Goal: Task Accomplishment & Management: Complete application form

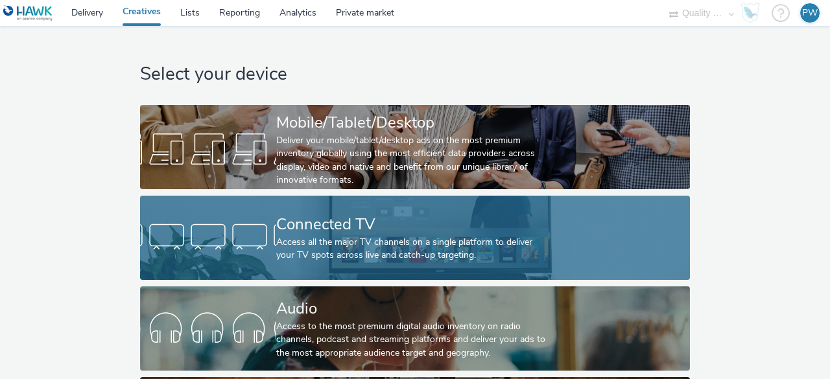
click at [371, 244] on div "Access all the major TV channels on a single platform to deliver your TV spots …" at bounding box center [412, 249] width 272 height 27
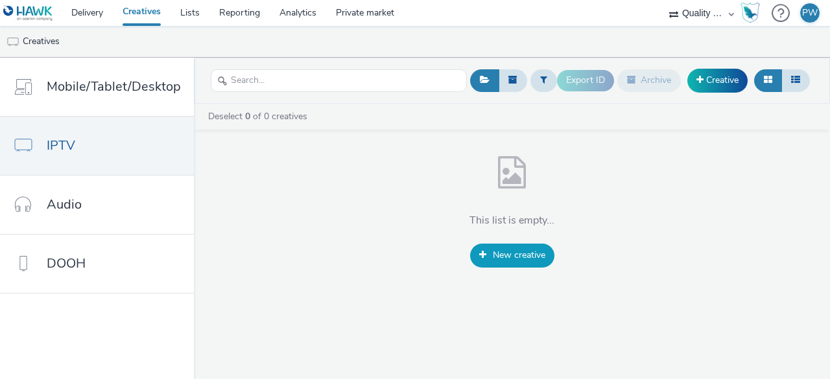
click at [508, 251] on span "New creative" at bounding box center [519, 255] width 53 height 12
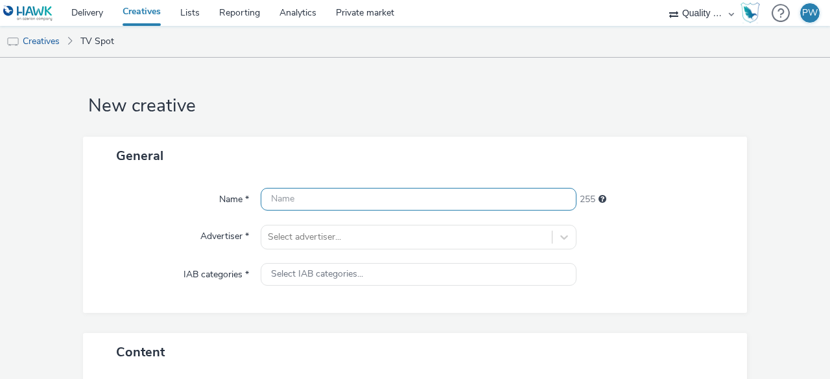
click at [322, 204] on input "text" at bounding box center [419, 199] width 316 height 23
paste input "50061741"
type input "50061741"
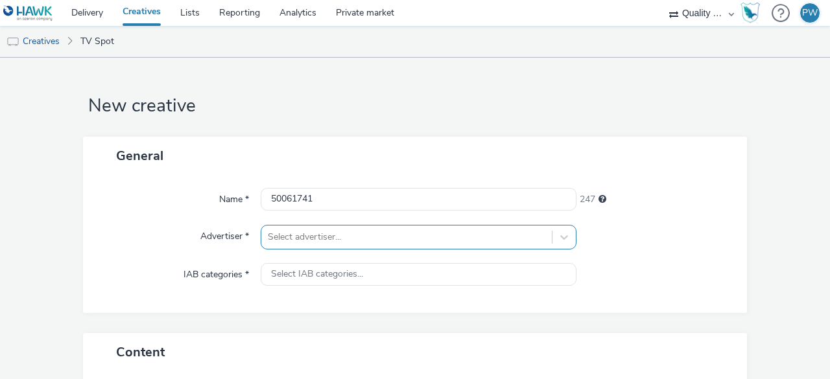
click at [316, 241] on div "Select advertiser..." at bounding box center [419, 237] width 316 height 25
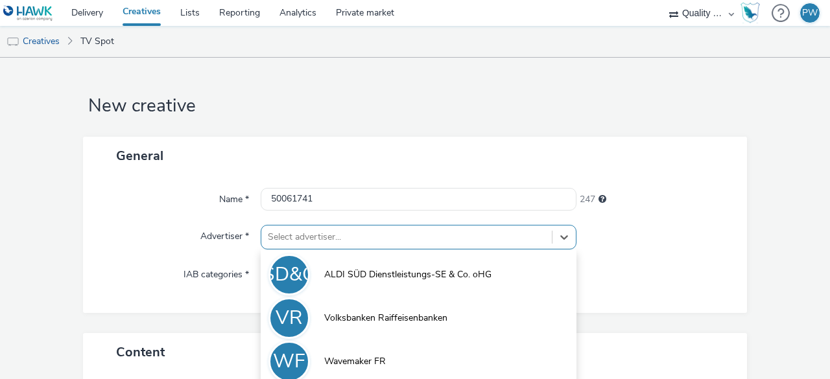
scroll to position [67, 0]
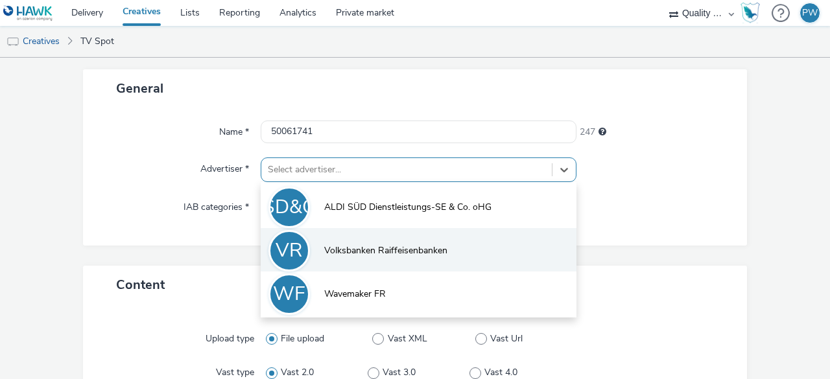
click at [361, 246] on span "Volksbanken Raiffeisenbanken" at bounding box center [385, 250] width 123 height 13
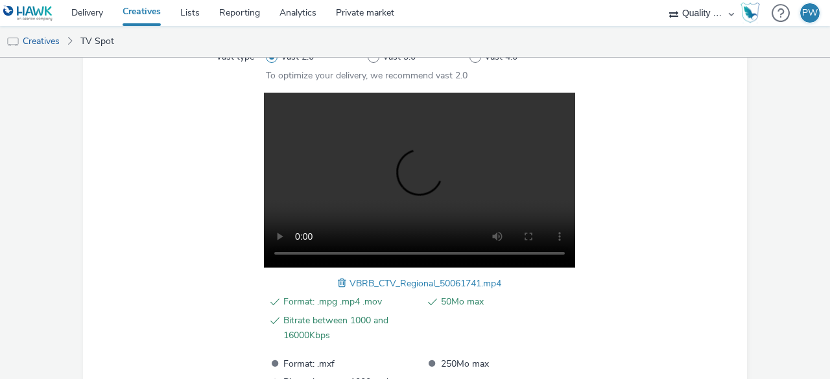
scroll to position [502, 0]
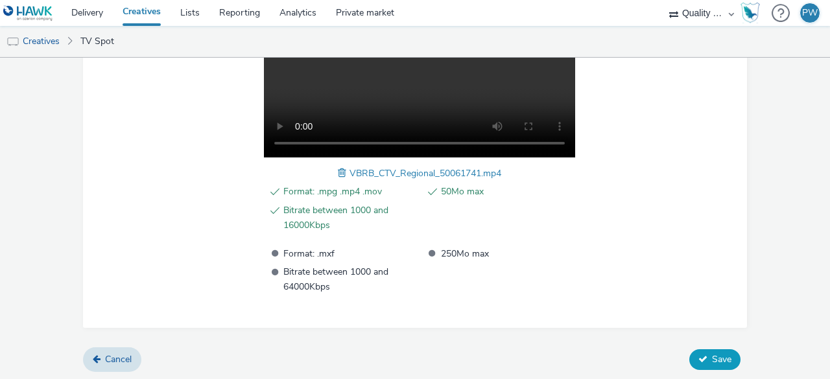
click at [689, 351] on button "Save" at bounding box center [714, 359] width 51 height 21
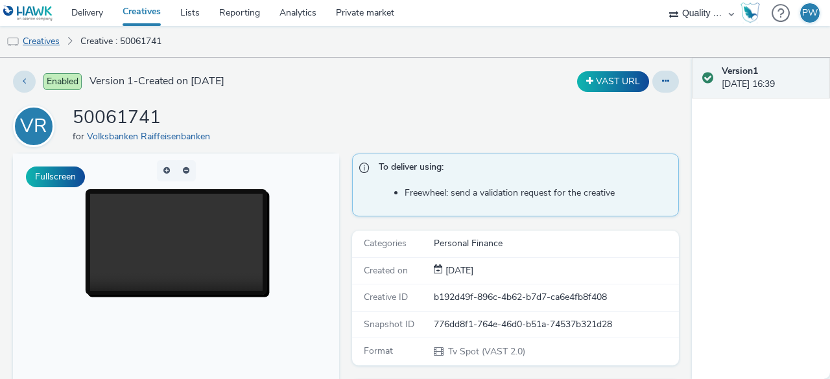
click at [43, 41] on link "Creatives" at bounding box center [33, 41] width 66 height 31
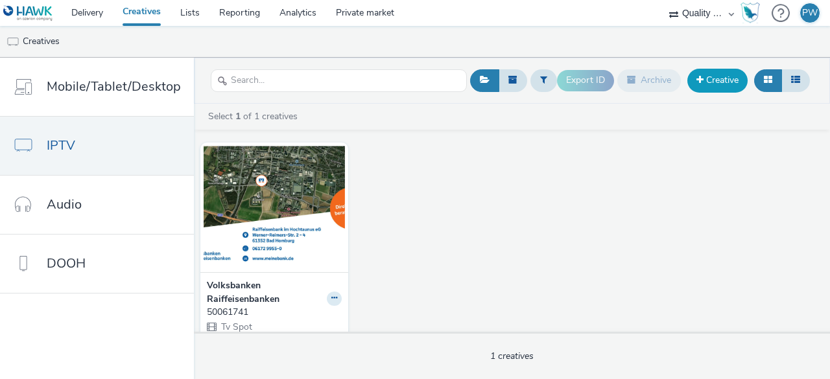
click at [724, 88] on link "Creative" at bounding box center [717, 80] width 60 height 23
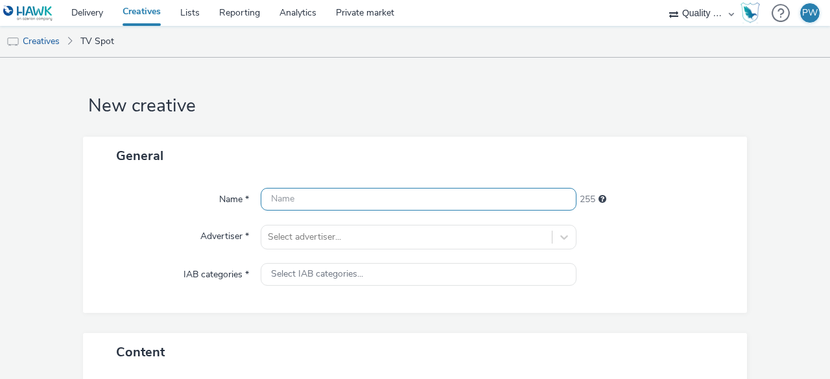
click at [275, 198] on input "text" at bounding box center [419, 199] width 316 height 23
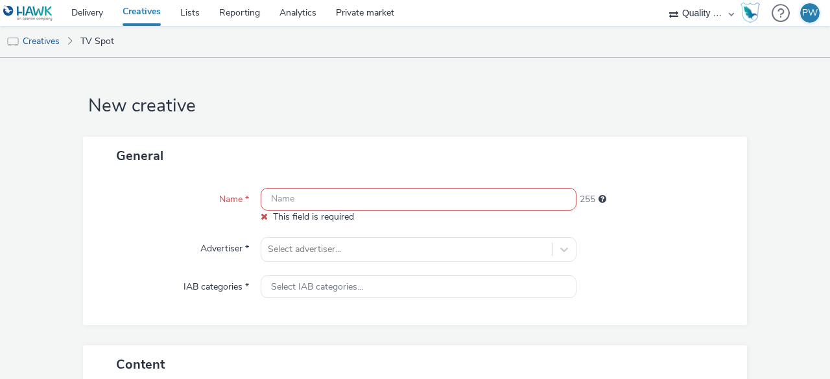
click at [310, 198] on input "text" at bounding box center [419, 199] width 316 height 23
paste input "52064156"
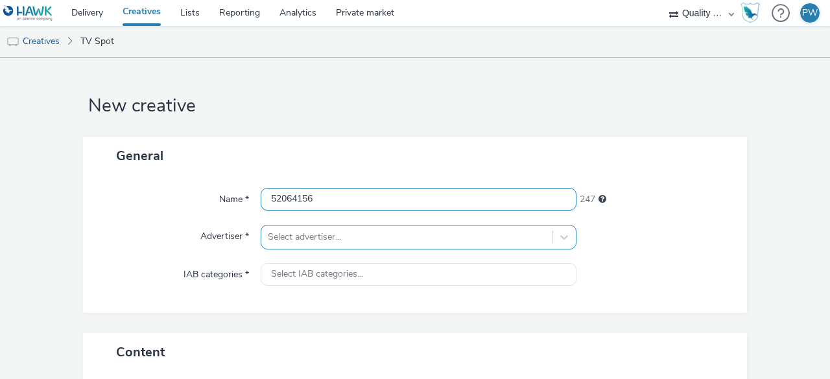
type input "52064156"
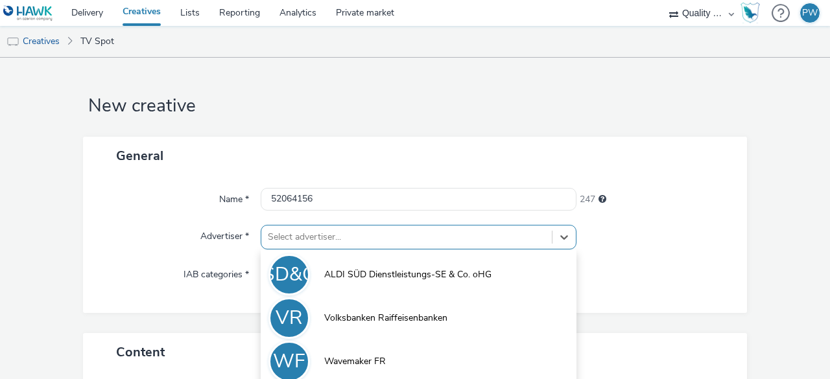
click at [310, 231] on div "option Volksbanken Raiffeisenbanken focused, 2 of 3. 3 results available. Use U…" at bounding box center [419, 237] width 316 height 25
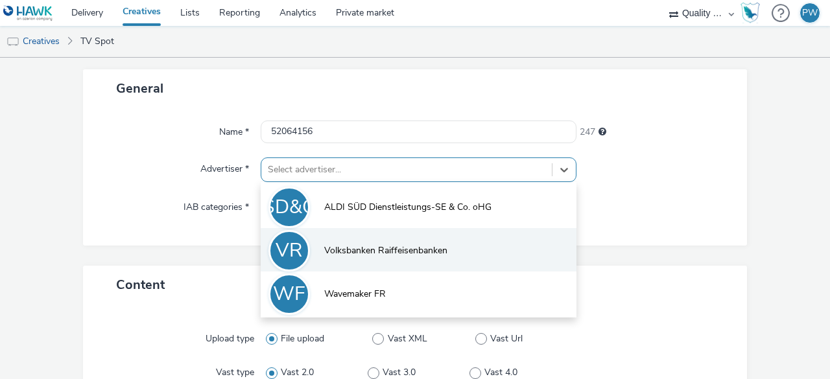
click at [342, 253] on span "Volksbanken Raiffeisenbanken" at bounding box center [385, 250] width 123 height 13
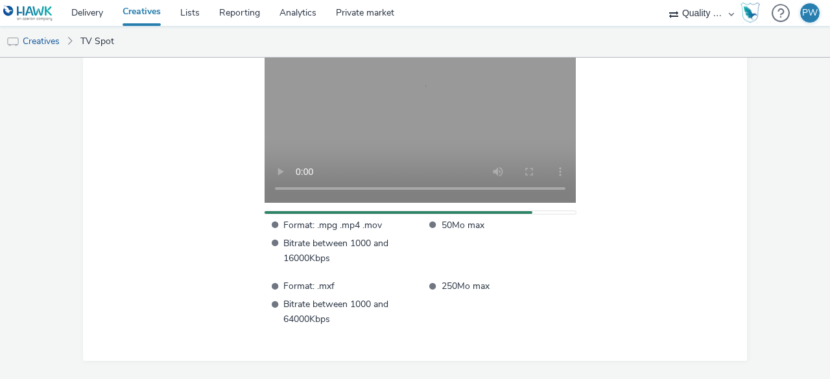
scroll to position [489, 0]
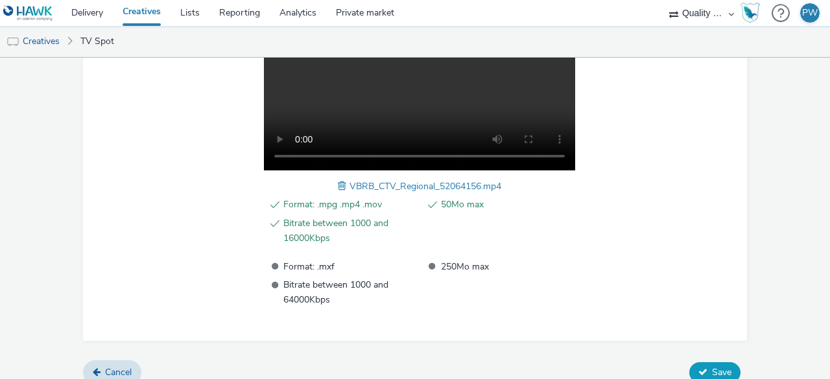
click at [712, 368] on span "Save" at bounding box center [721, 372] width 19 height 12
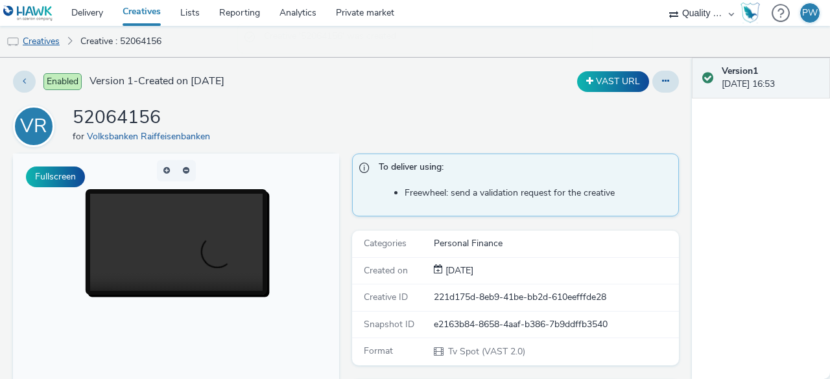
click at [45, 38] on link "Creatives" at bounding box center [33, 41] width 66 height 31
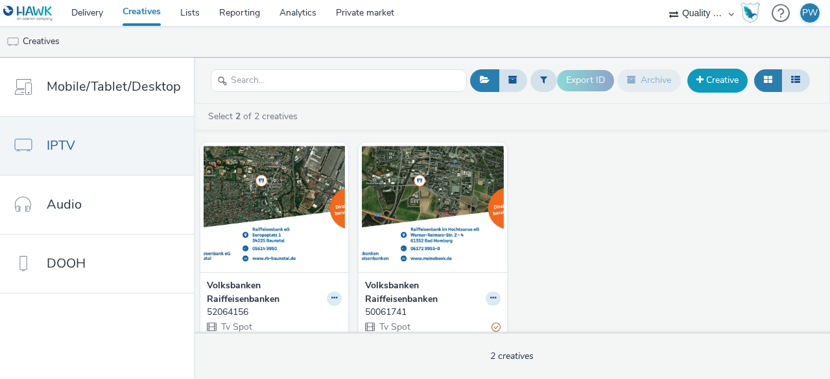
click at [696, 82] on span at bounding box center [699, 79] width 7 height 9
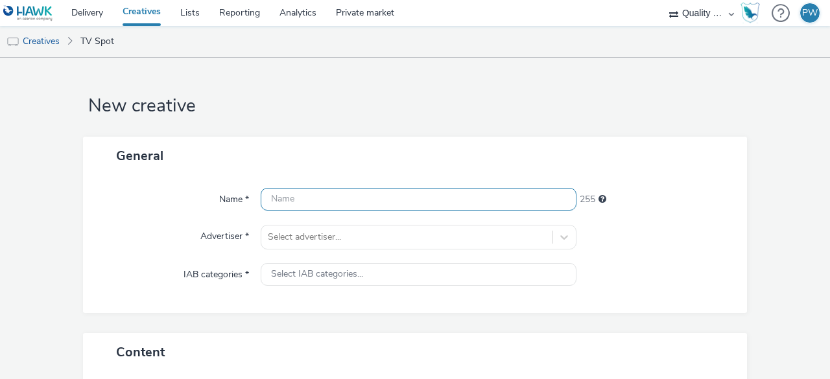
click at [316, 188] on input "text" at bounding box center [419, 199] width 316 height 23
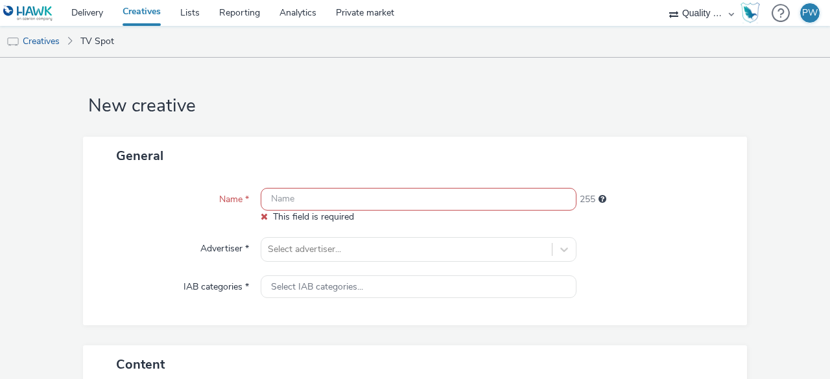
click at [325, 193] on input "text" at bounding box center [419, 199] width 316 height 23
paste input "52063550"
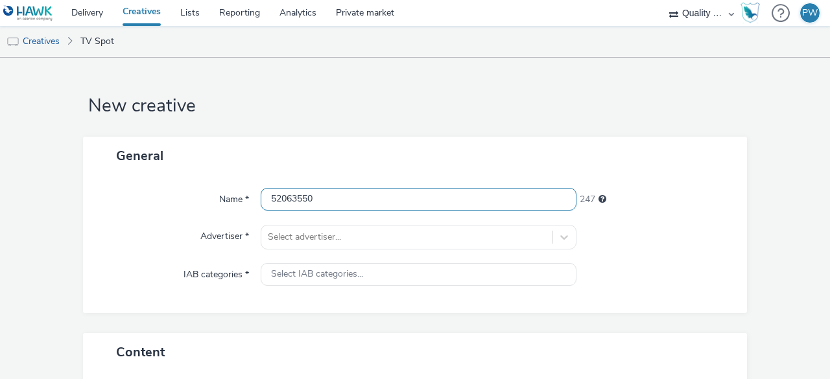
type input "52063550"
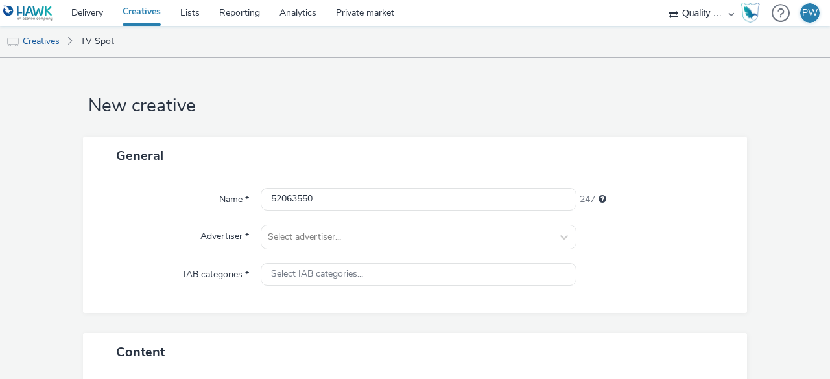
click at [257, 247] on div "Advertiser *" at bounding box center [178, 237] width 165 height 25
click at [282, 240] on div "Select advertiser..." at bounding box center [419, 237] width 316 height 25
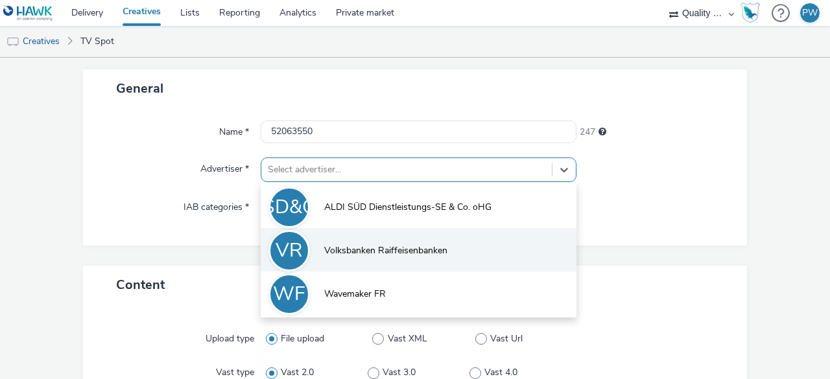
click at [362, 255] on span "Volksbanken Raiffeisenbanken" at bounding box center [385, 250] width 123 height 13
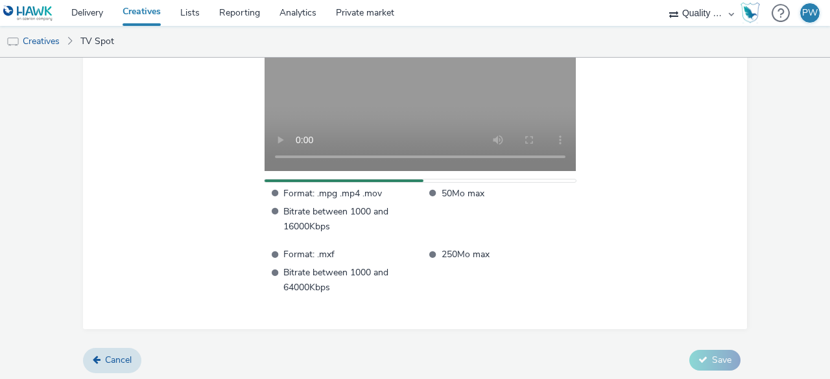
scroll to position [489, 0]
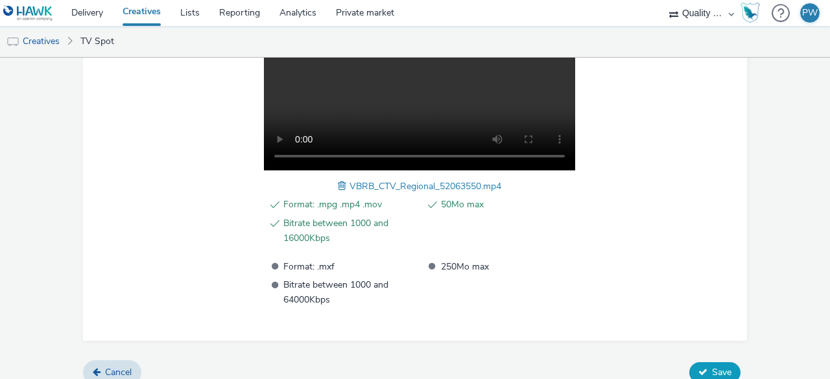
click at [712, 375] on span "Save" at bounding box center [721, 372] width 19 height 12
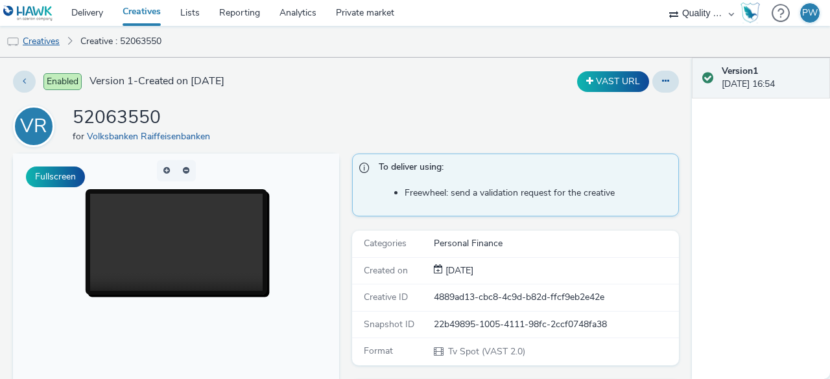
click at [46, 39] on link "Creatives" at bounding box center [33, 41] width 66 height 31
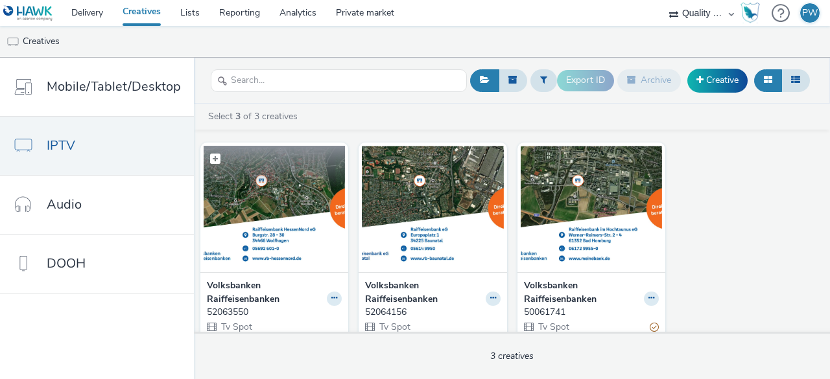
scroll to position [14, 0]
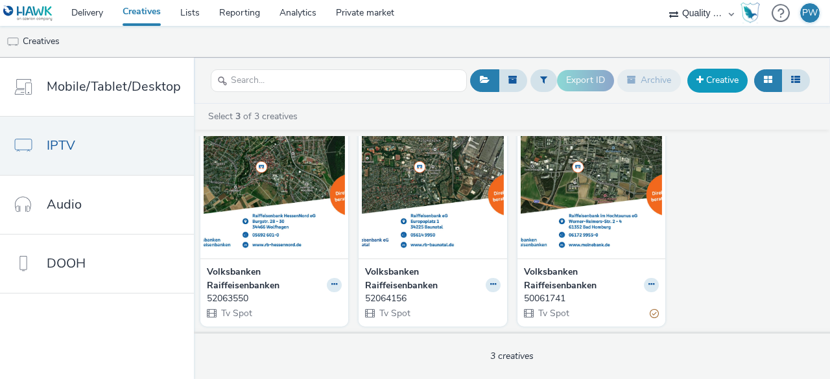
click at [704, 82] on link "Creative" at bounding box center [717, 80] width 60 height 23
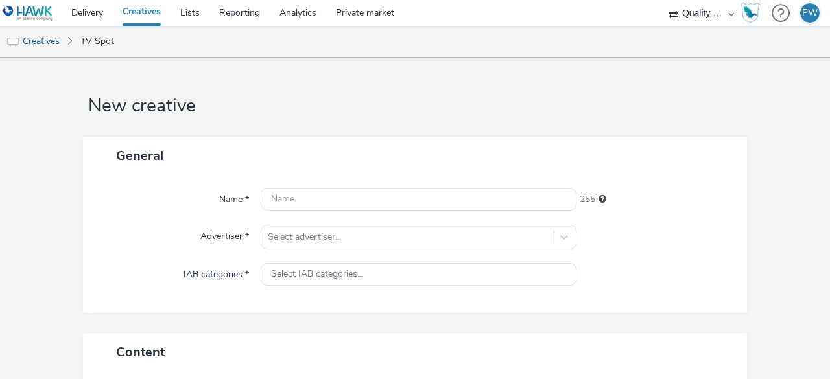
click at [322, 187] on div "Name * 255 Advertiser * Select advertiser... IAB categories * Select IAB catego…" at bounding box center [415, 244] width 664 height 138
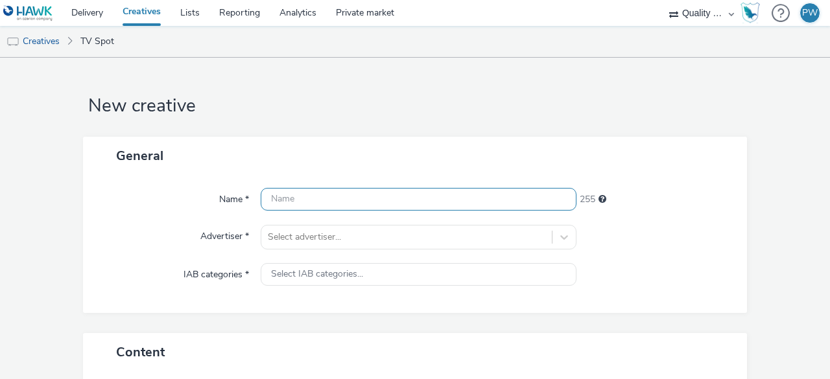
click at [317, 193] on input "text" at bounding box center [419, 199] width 316 height 23
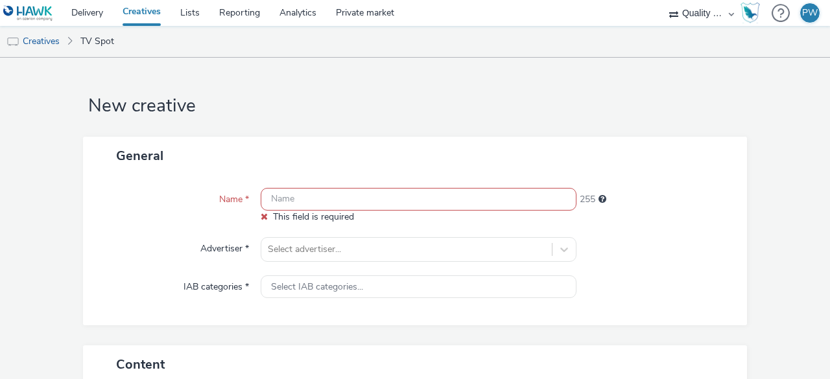
click at [306, 208] on input "text" at bounding box center [419, 199] width 316 height 23
paste input "52063369"
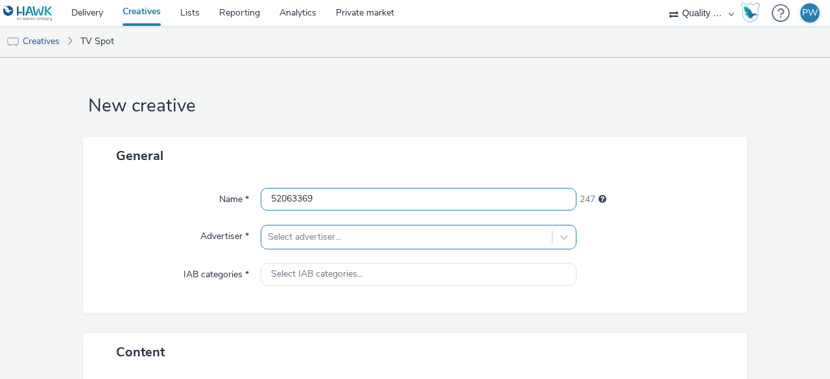
type input "52063369"
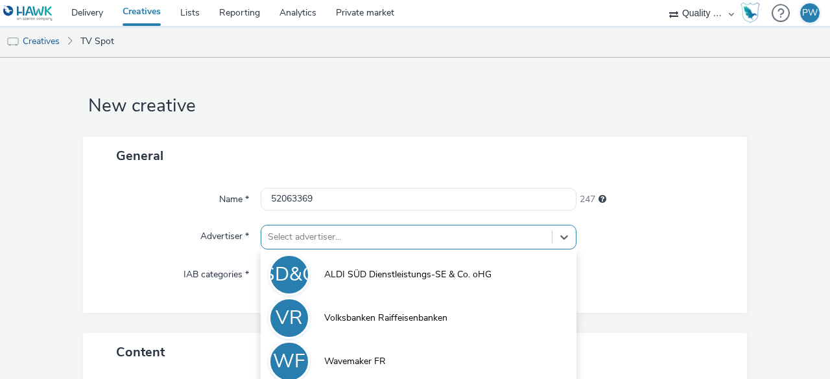
click at [297, 232] on div "option Volksbanken Raiffeisenbanken focused, 2 of 3. 3 results available. Use U…" at bounding box center [419, 237] width 316 height 25
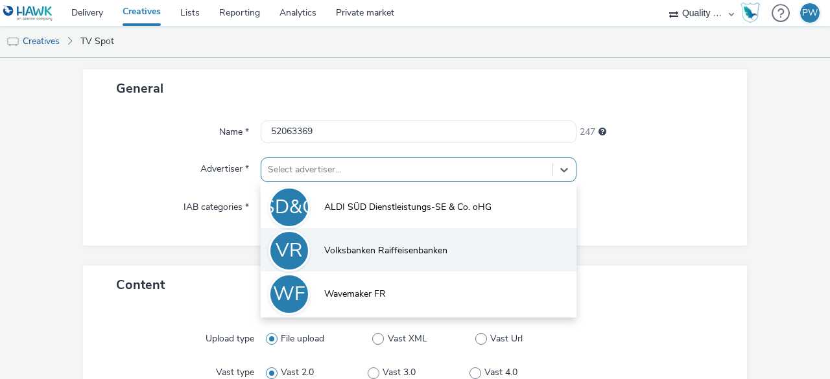
click at [318, 245] on li "VR Volksbanken Raiffeisenbanken" at bounding box center [419, 249] width 316 height 43
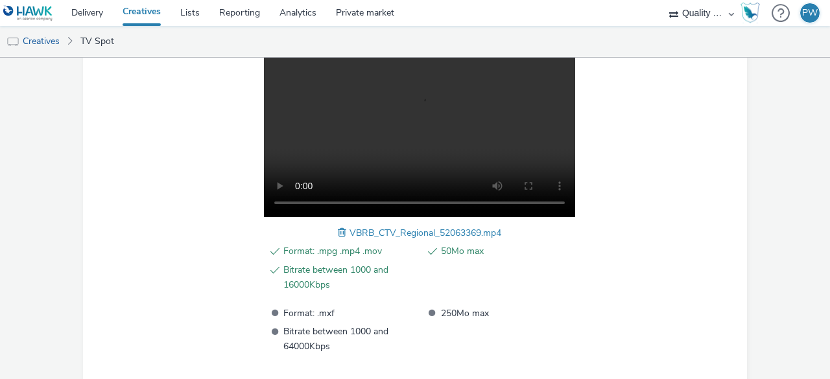
scroll to position [502, 0]
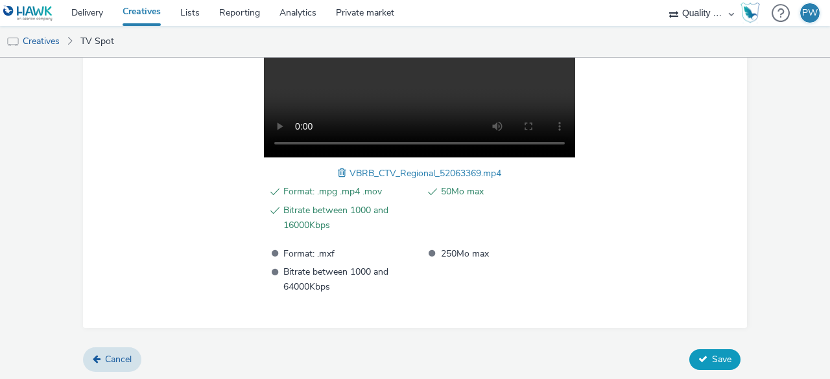
click at [689, 353] on button "Save" at bounding box center [714, 359] width 51 height 21
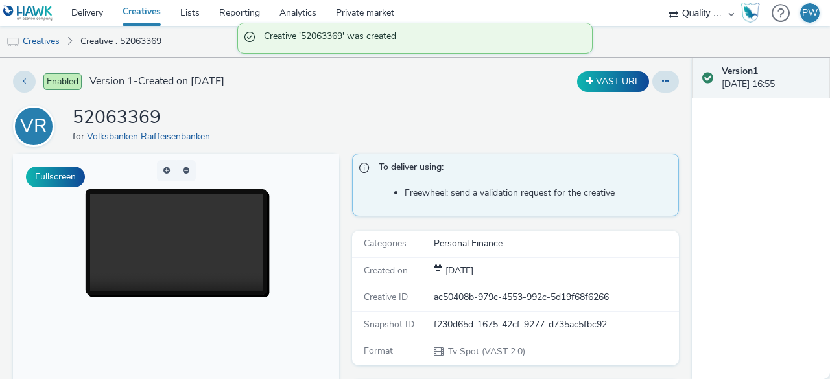
click at [44, 39] on link "Creatives" at bounding box center [33, 41] width 66 height 31
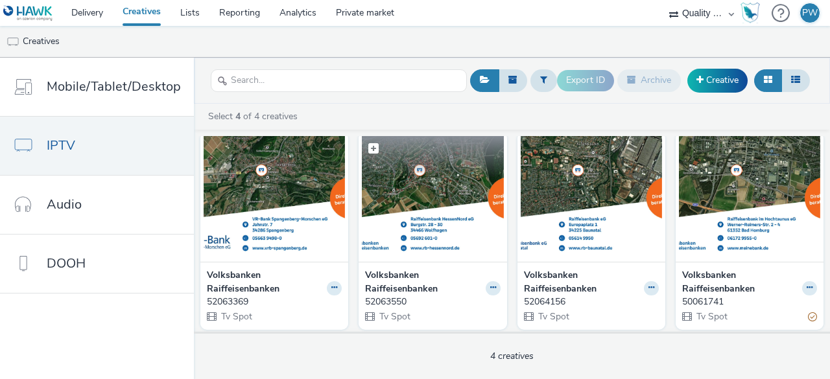
scroll to position [14, 0]
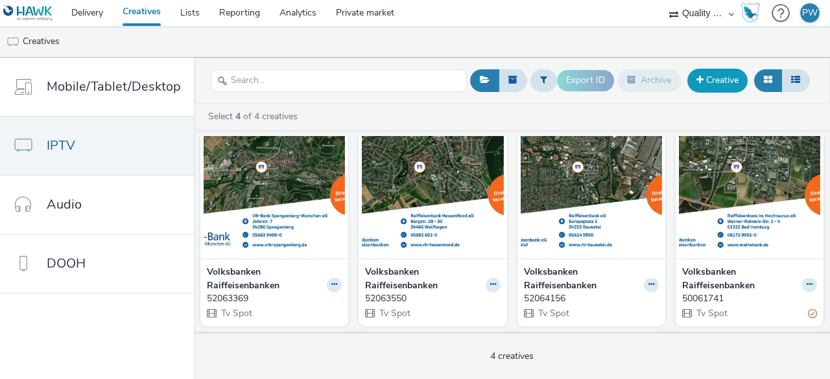
click at [740, 73] on link "Creative" at bounding box center [717, 80] width 60 height 23
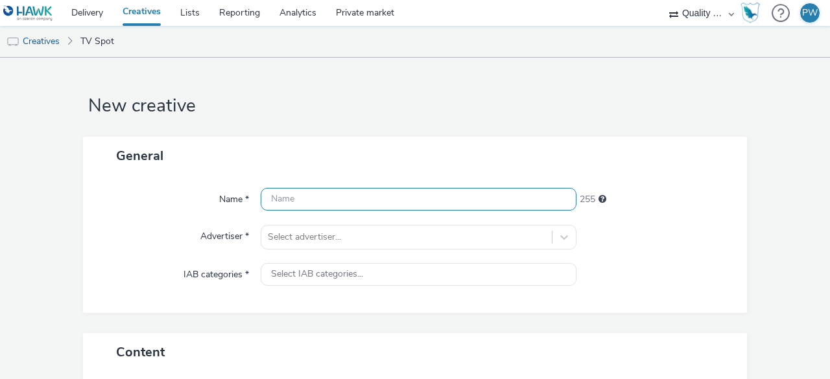
click at [396, 197] on input "text" at bounding box center [419, 199] width 316 height 23
paste input "52062601"
type input "52062601"
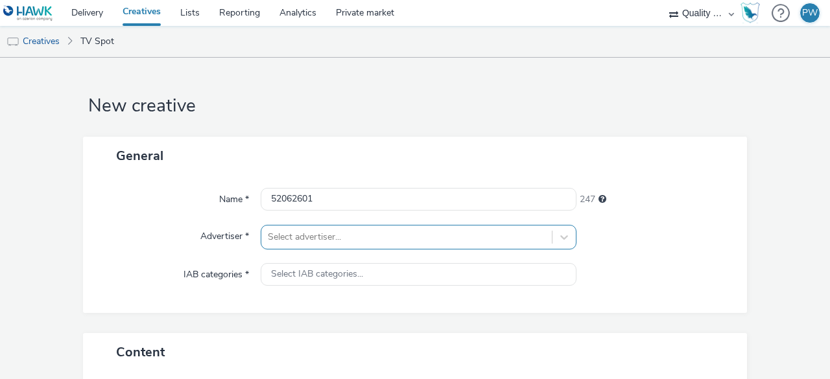
click at [320, 233] on div "Select advertiser..." at bounding box center [419, 237] width 316 height 25
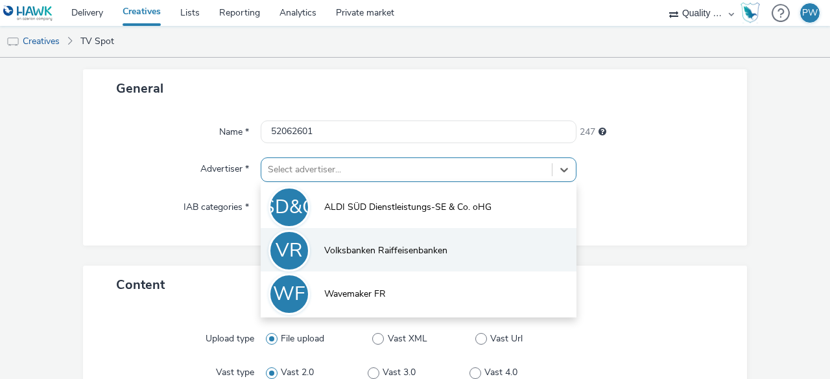
click at [320, 246] on li "VR Volksbanken Raiffeisenbanken" at bounding box center [419, 249] width 316 height 43
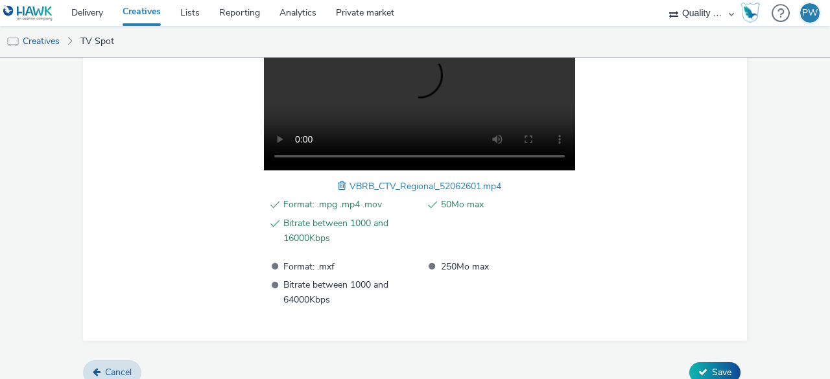
scroll to position [502, 0]
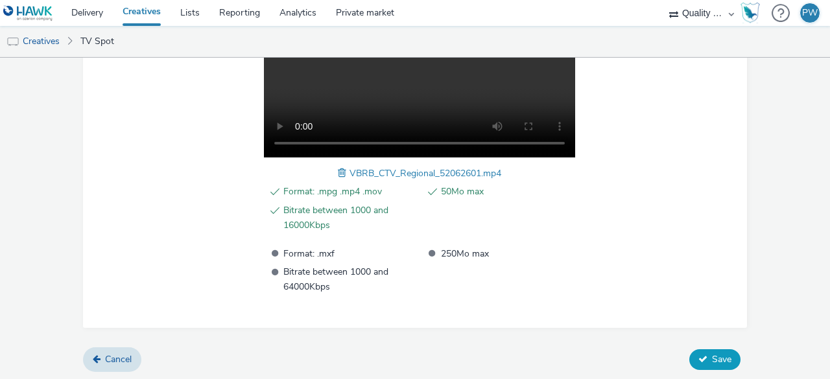
click at [712, 356] on span "Save" at bounding box center [721, 359] width 19 height 12
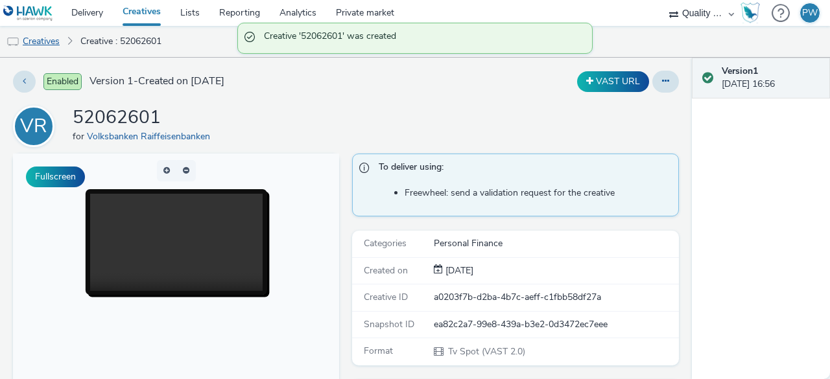
click at [56, 37] on link "Creatives" at bounding box center [33, 41] width 66 height 31
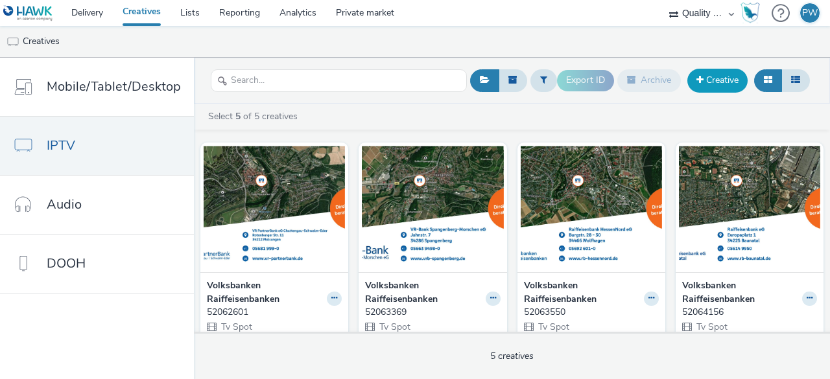
click at [707, 78] on link "Creative" at bounding box center [717, 80] width 60 height 23
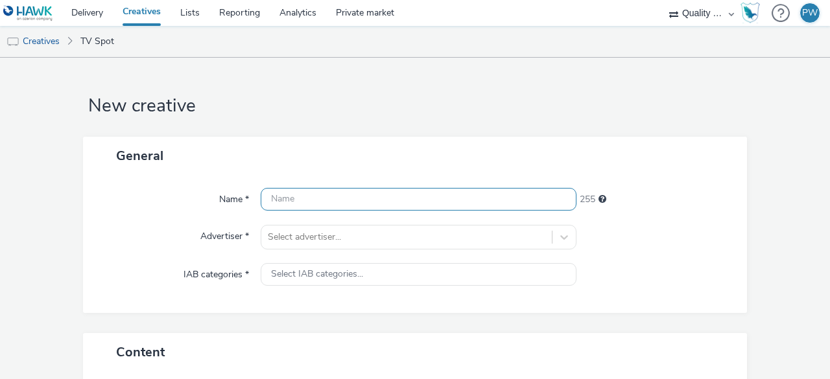
click at [298, 189] on input "text" at bounding box center [419, 199] width 316 height 23
paste input "52060208"
type input "52060208"
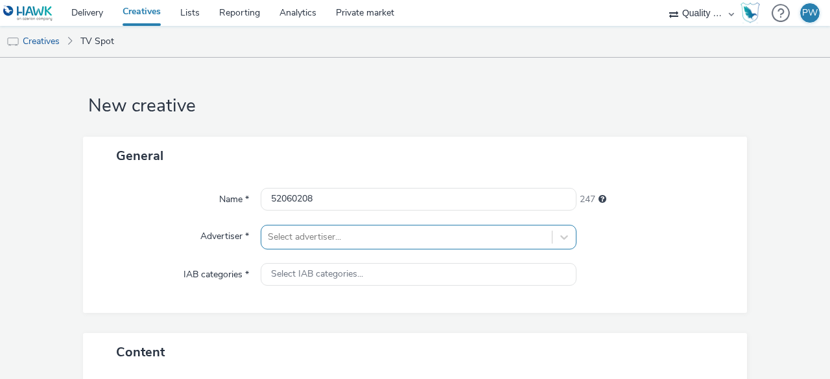
click at [303, 237] on div "Select advertiser..." at bounding box center [419, 237] width 316 height 25
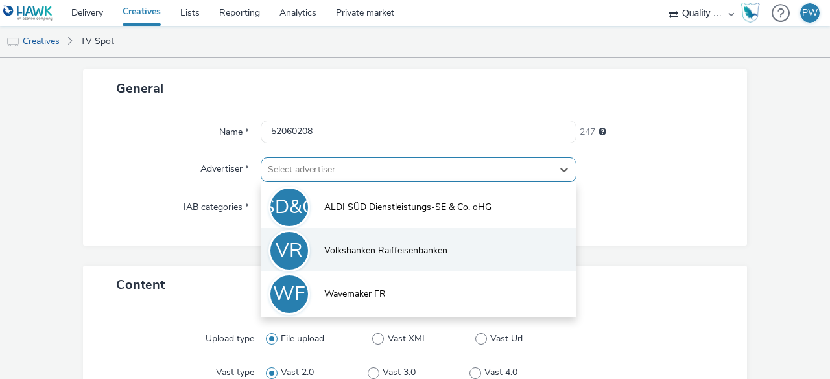
click at [303, 256] on div "VR" at bounding box center [288, 250] width 41 height 41
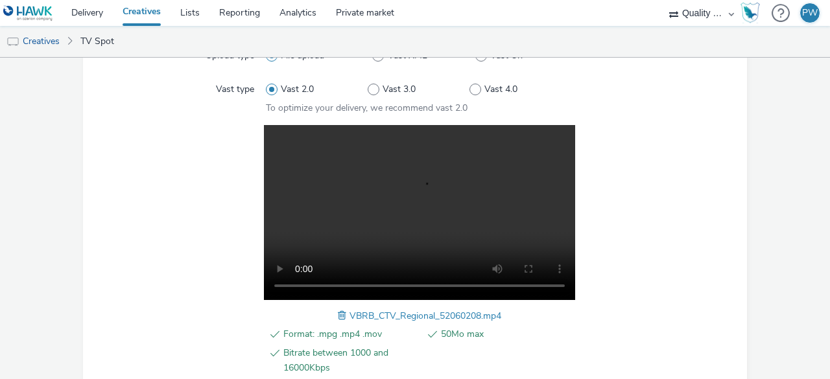
scroll to position [502, 0]
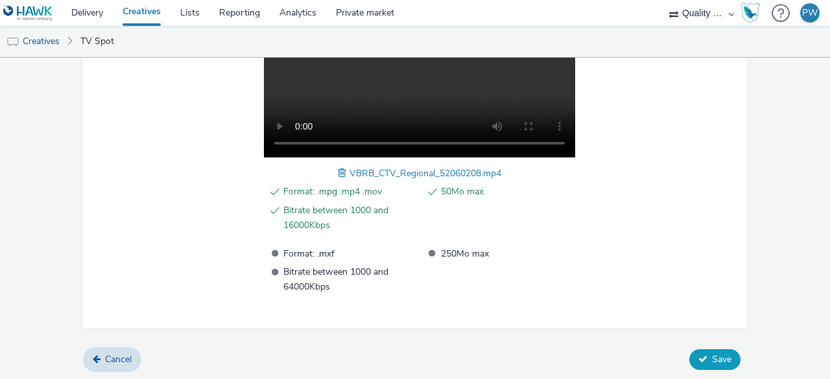
click at [718, 364] on button "Save" at bounding box center [714, 359] width 51 height 21
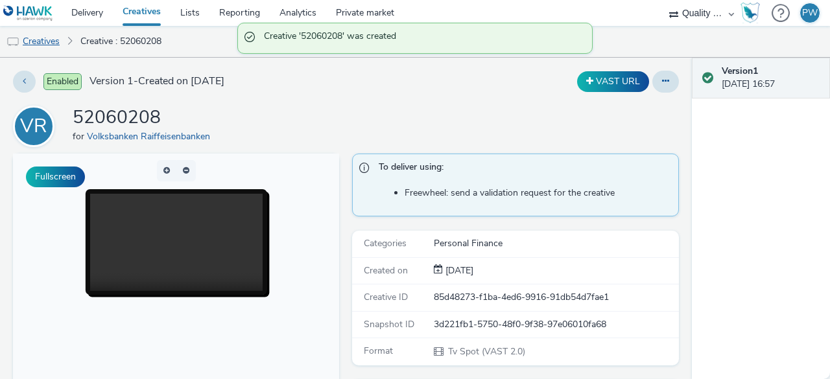
click at [58, 43] on link "Creatives" at bounding box center [33, 41] width 66 height 31
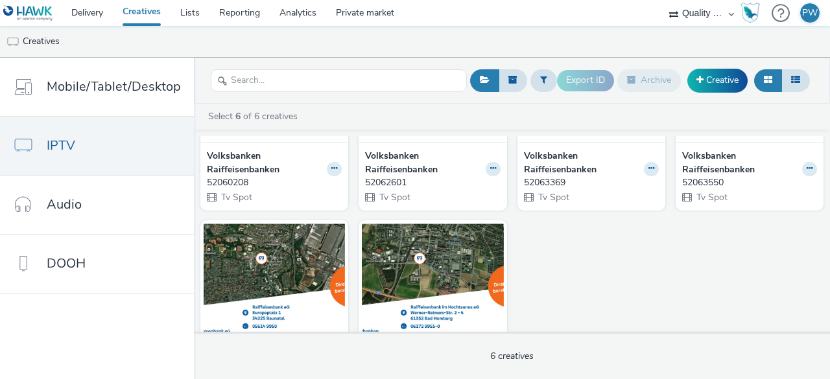
scroll to position [65, 0]
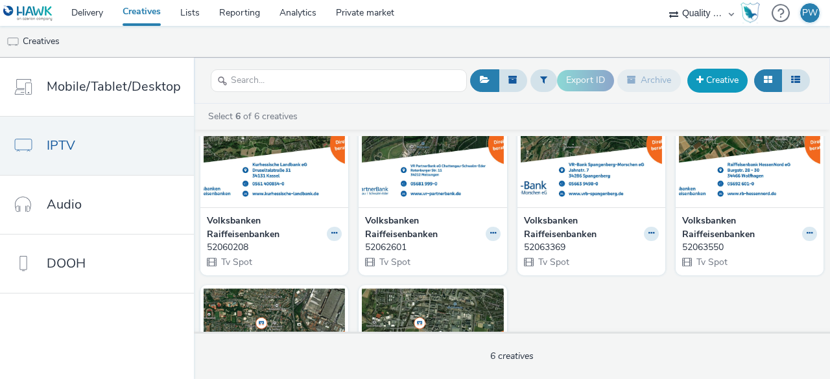
click at [717, 77] on link "Creative" at bounding box center [717, 80] width 60 height 23
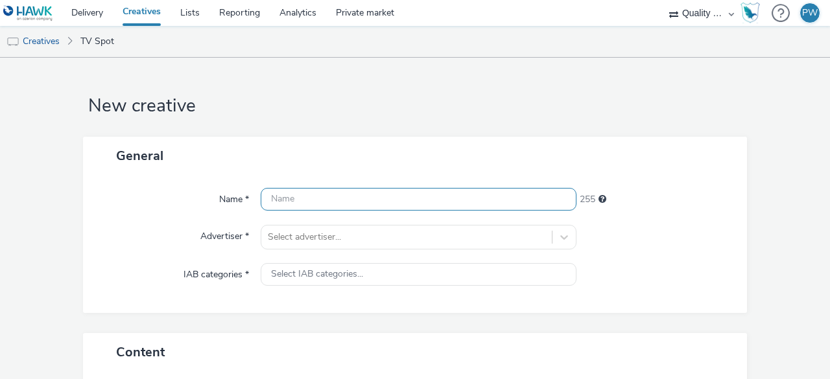
click at [271, 200] on input "text" at bounding box center [419, 199] width 316 height 23
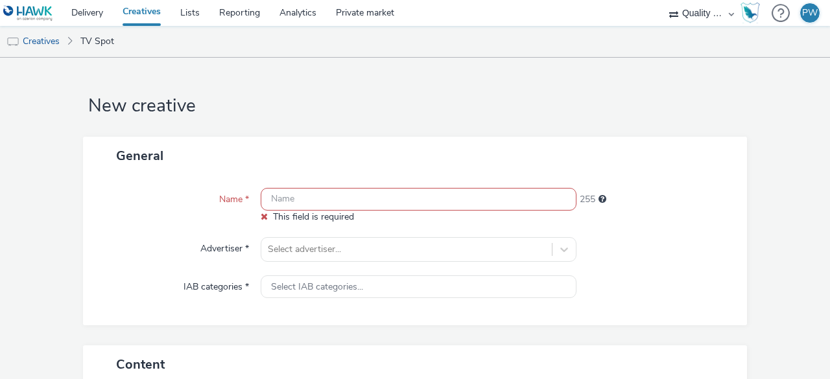
drag, startPoint x: 299, startPoint y: 186, endPoint x: 294, endPoint y: 195, distance: 10.1
click at [299, 186] on div "Name * This field is required 255 Advertiser * Select advertiser... IAB categor…" at bounding box center [415, 250] width 664 height 150
click at [294, 195] on input "text" at bounding box center [419, 199] width 316 height 23
paste input "51990000"
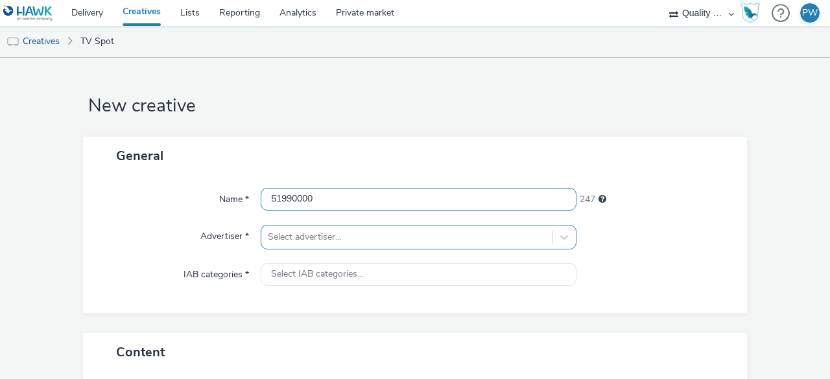
type input "51990000"
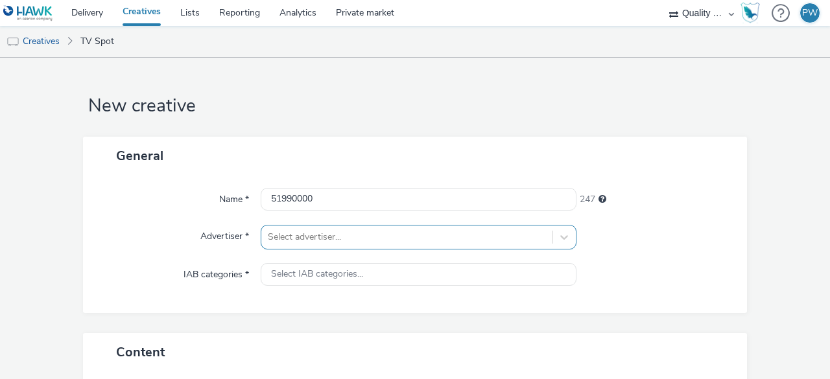
click at [303, 239] on div "Select advertiser..." at bounding box center [419, 237] width 316 height 25
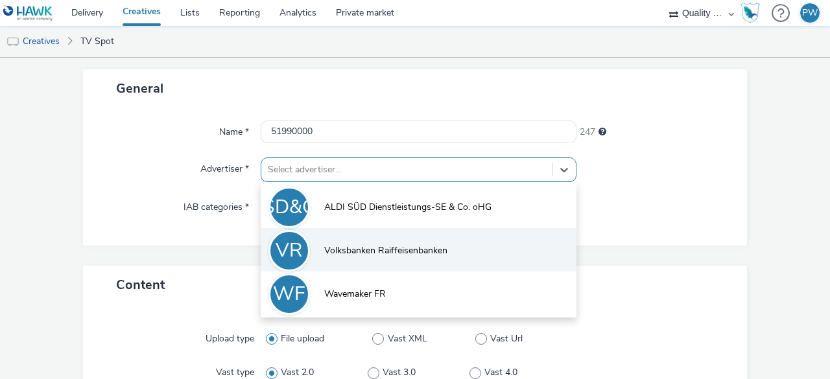
click at [302, 242] on div "VR" at bounding box center [288, 250] width 41 height 41
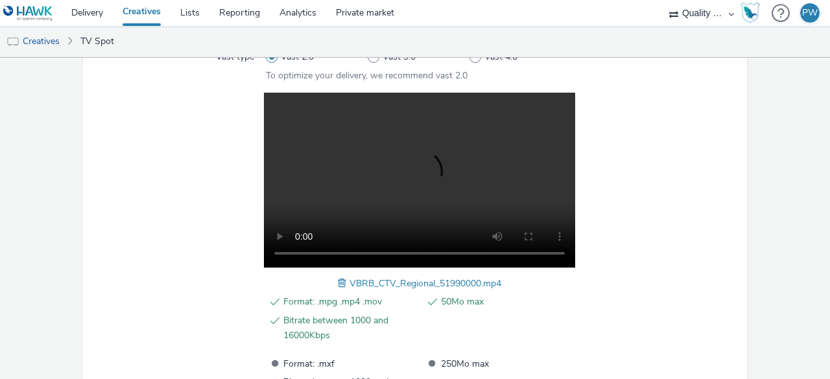
scroll to position [502, 0]
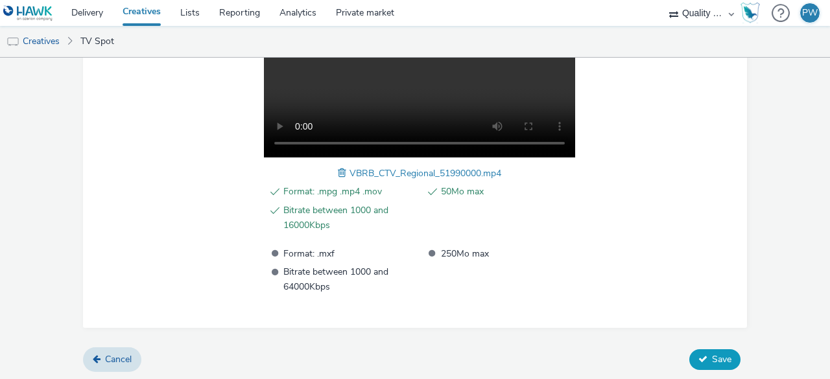
click at [698, 355] on icon at bounding box center [702, 359] width 9 height 9
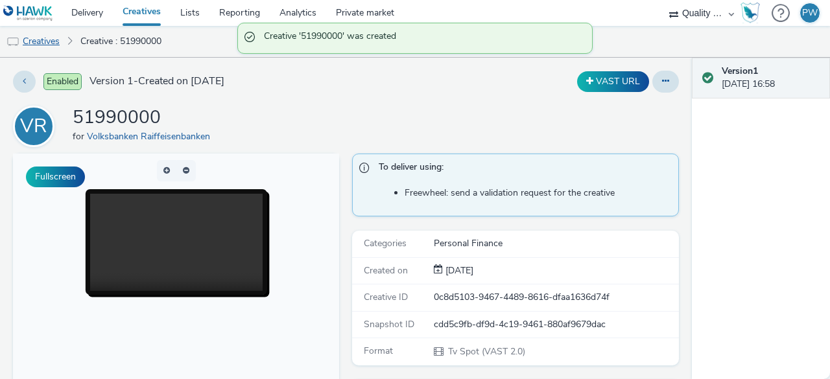
click at [45, 40] on link "Creatives" at bounding box center [33, 41] width 66 height 31
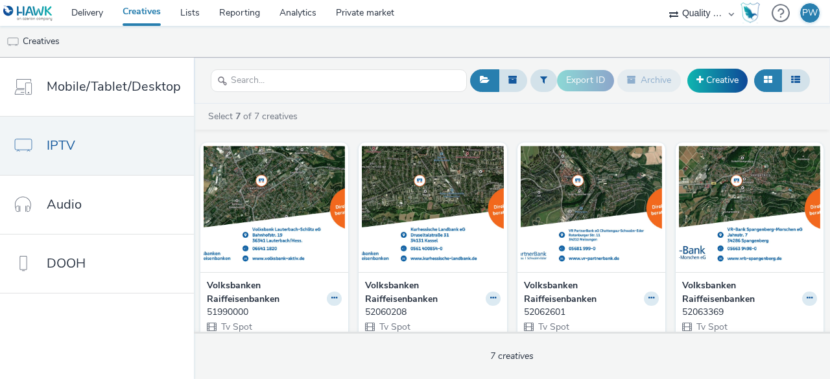
click at [706, 65] on div "Export ID Archive Creative" at bounding box center [685, 81] width 256 height 32
click at [707, 72] on link "Creative" at bounding box center [717, 80] width 60 height 23
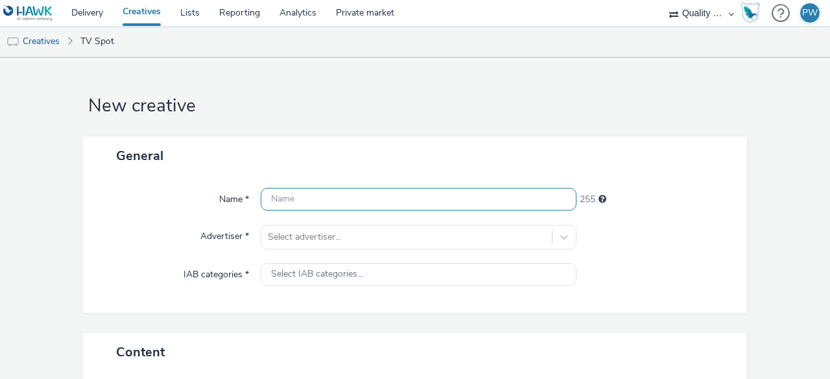
click at [309, 200] on input "text" at bounding box center [419, 199] width 316 height 23
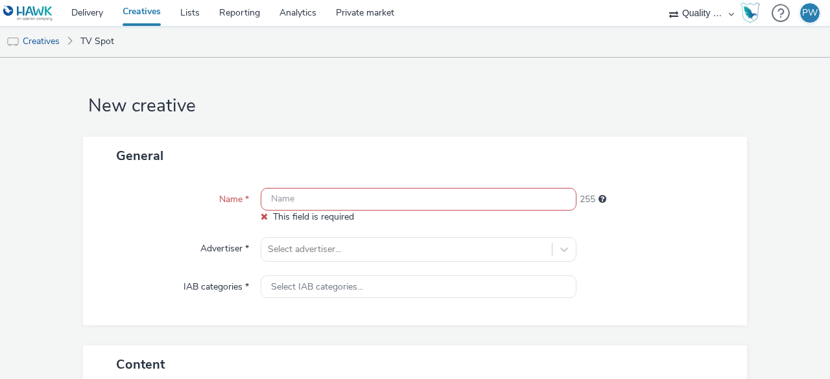
click at [313, 200] on input "text" at bounding box center [419, 199] width 316 height 23
paste input "51961023"
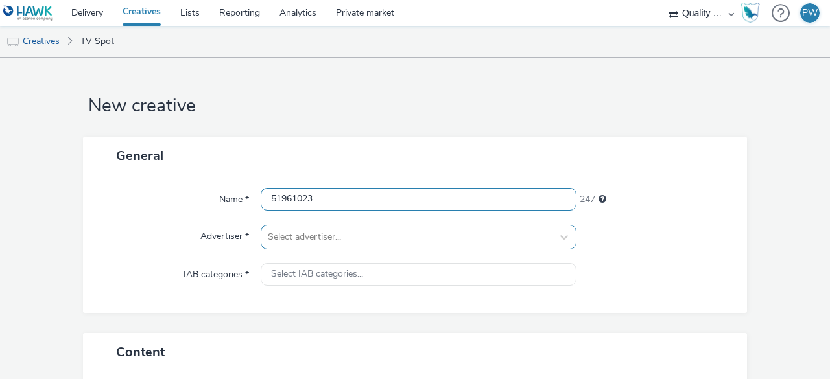
type input "51961023"
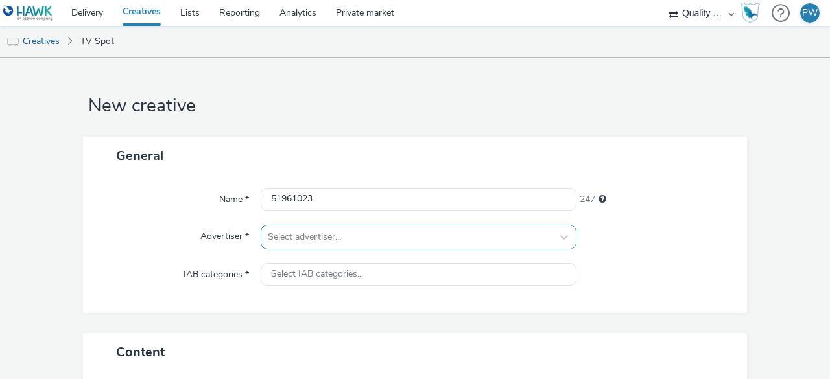
click at [287, 233] on div "Select advertiser..." at bounding box center [419, 237] width 316 height 25
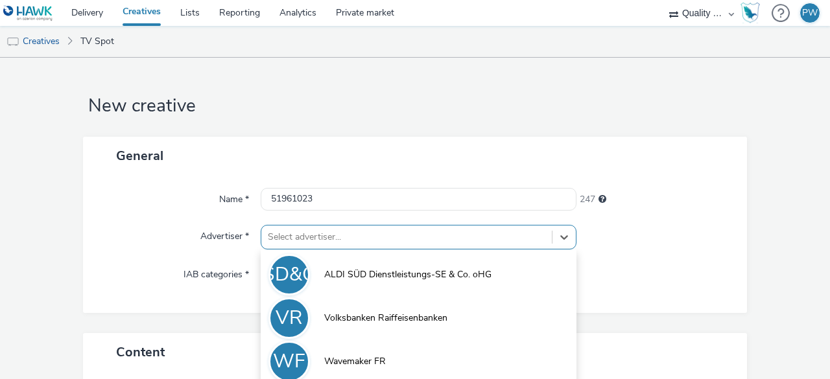
scroll to position [67, 0]
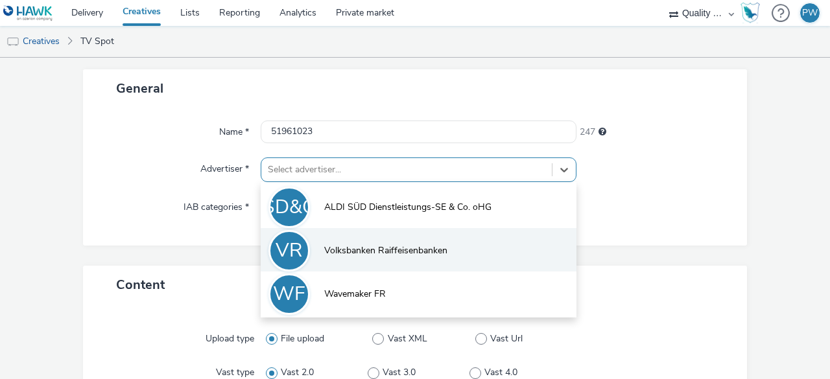
click at [290, 254] on div "VR" at bounding box center [289, 251] width 27 height 36
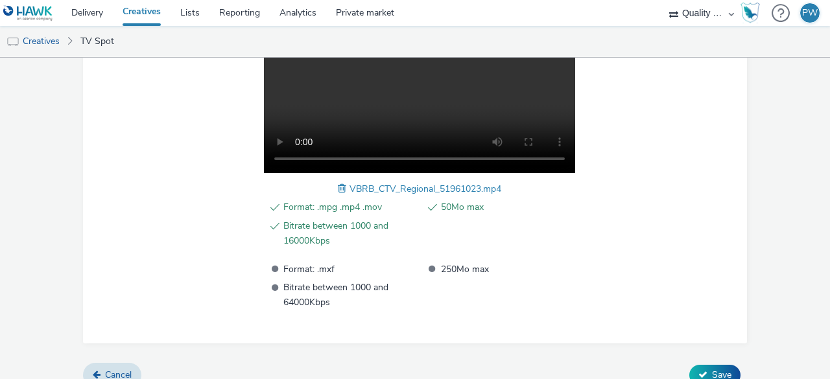
scroll to position [502, 0]
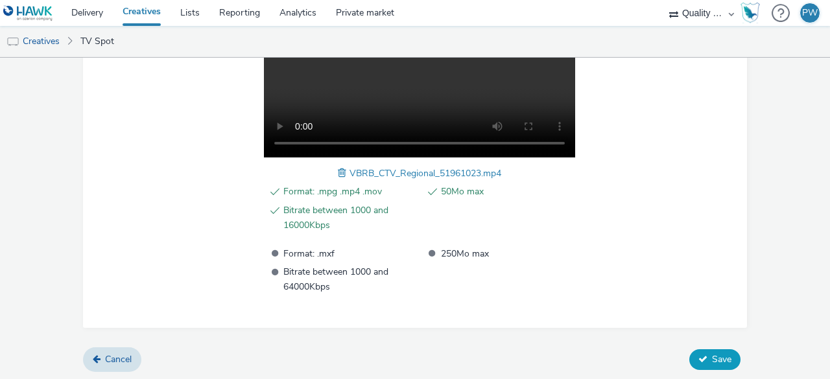
click at [701, 361] on button "Save" at bounding box center [714, 359] width 51 height 21
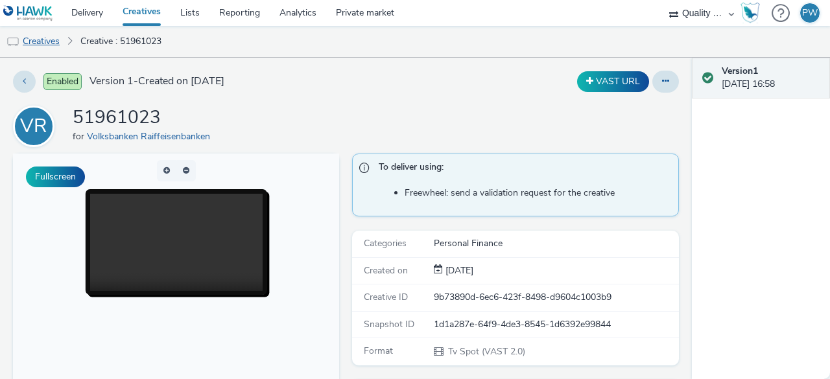
click at [51, 39] on link "Creatives" at bounding box center [33, 41] width 66 height 31
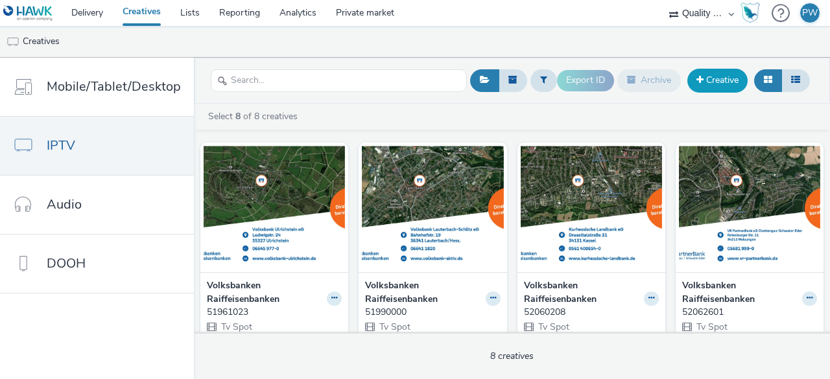
click at [709, 80] on link "Creative" at bounding box center [717, 80] width 60 height 23
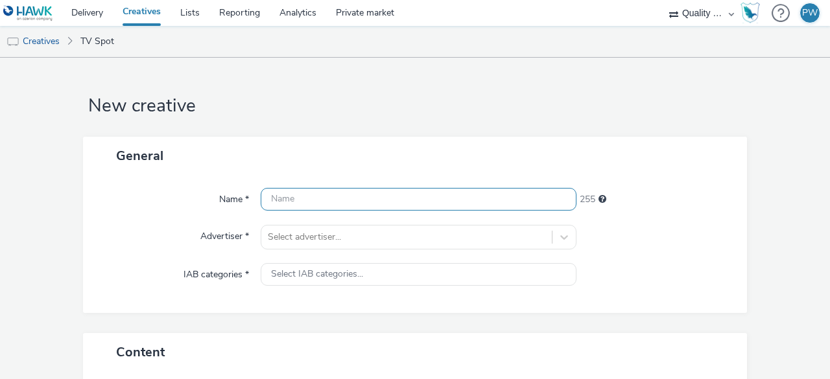
click at [334, 203] on input "text" at bounding box center [419, 199] width 316 height 23
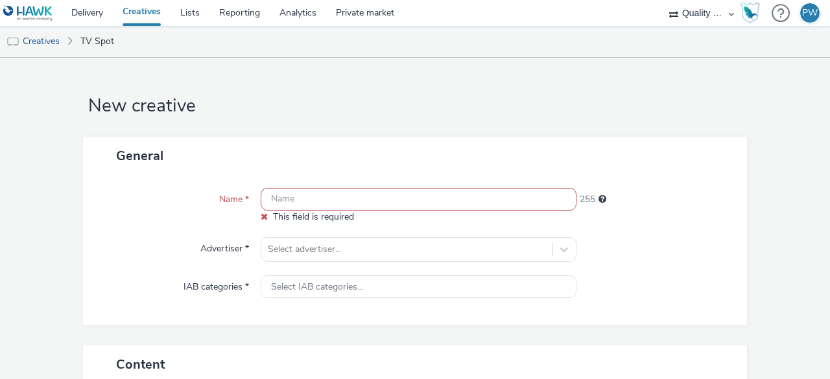
click at [292, 202] on input "text" at bounding box center [419, 199] width 316 height 23
paste input "51861806"
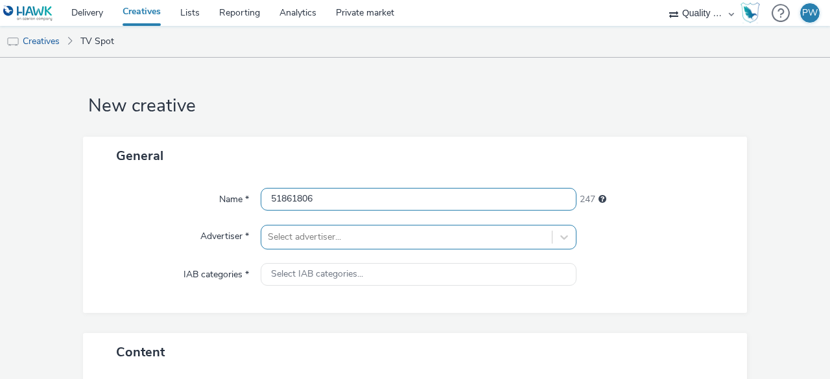
type input "51861806"
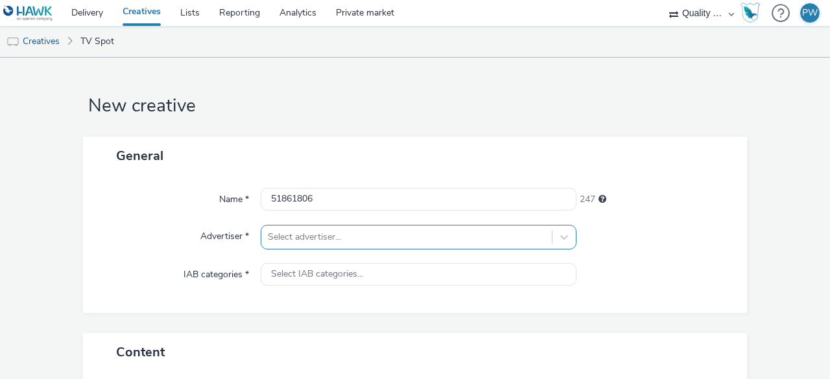
click at [290, 239] on div "Select advertiser..." at bounding box center [419, 237] width 316 height 25
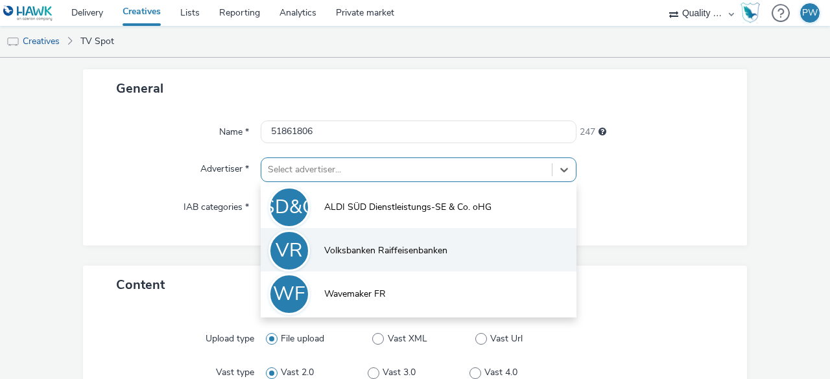
click at [296, 244] on div "VR" at bounding box center [289, 251] width 27 height 36
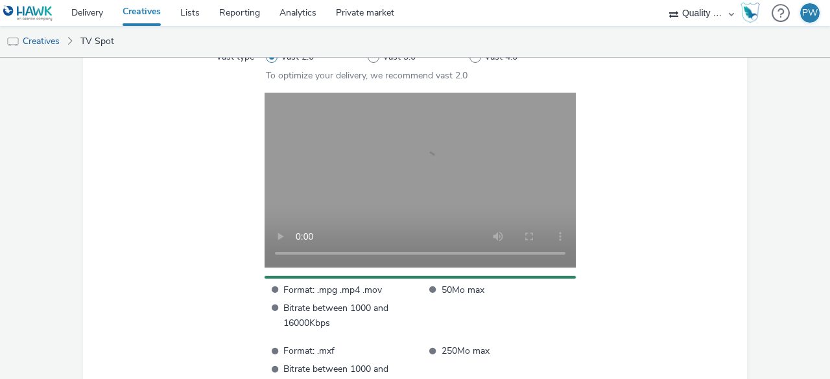
scroll to position [489, 0]
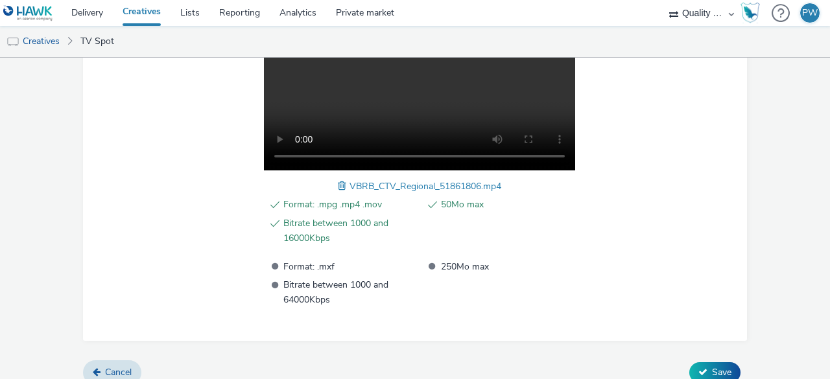
click at [698, 361] on div "Cancel Save" at bounding box center [415, 372] width 664 height 23
click at [698, 364] on button "Save" at bounding box center [714, 372] width 51 height 21
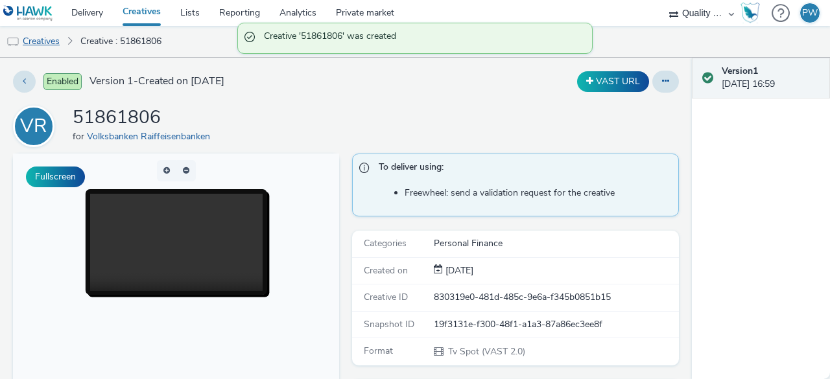
click at [57, 41] on link "Creatives" at bounding box center [33, 41] width 66 height 31
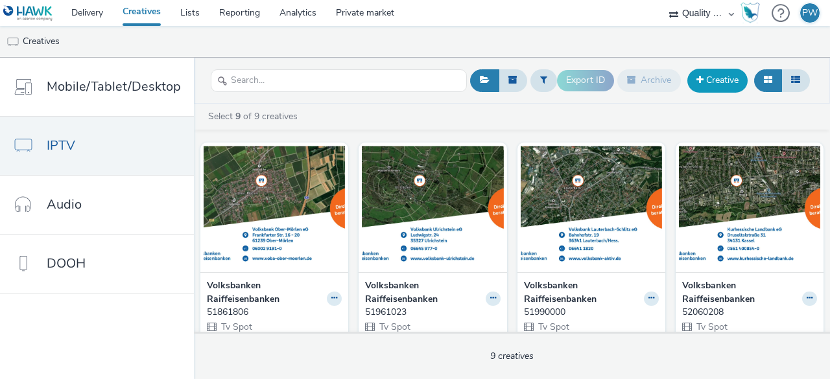
click at [701, 75] on span at bounding box center [699, 79] width 7 height 9
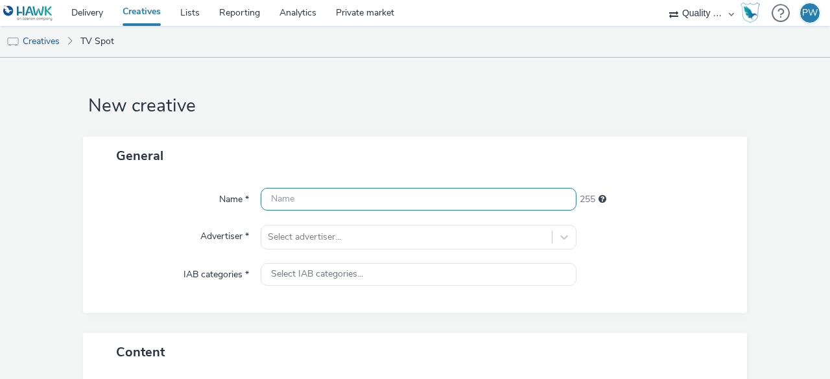
click at [292, 196] on input "text" at bounding box center [419, 199] width 316 height 23
paste input "51861616"
type input "51861616"
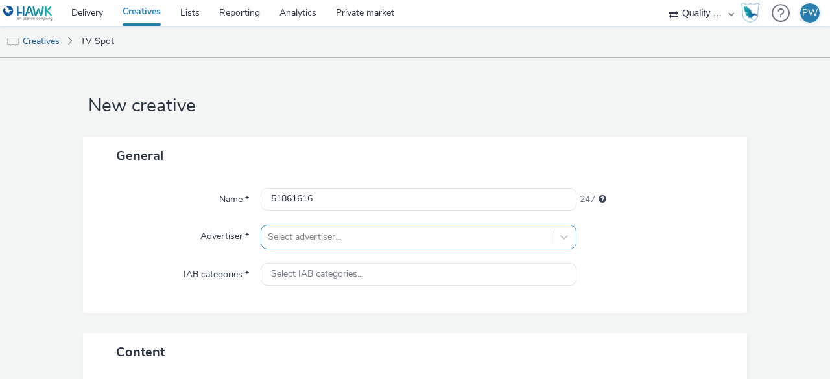
click at [292, 235] on div "Select advertiser..." at bounding box center [419, 237] width 316 height 25
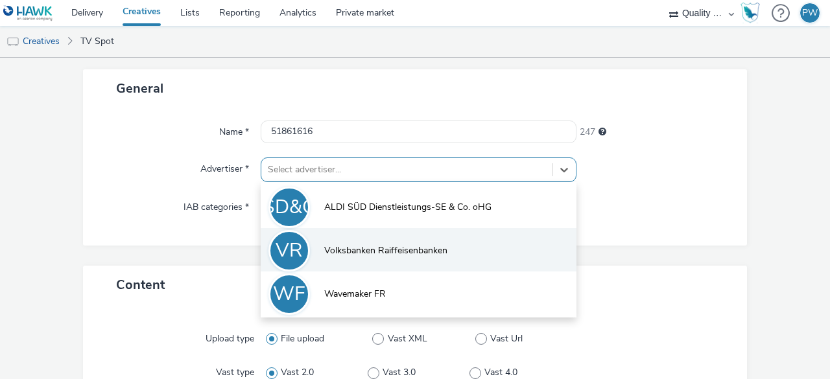
click at [322, 261] on li "VR Volksbanken Raiffeisenbanken" at bounding box center [419, 249] width 316 height 43
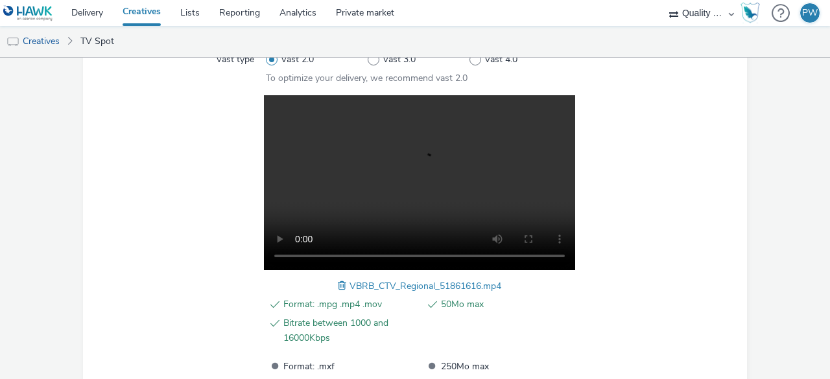
scroll to position [502, 0]
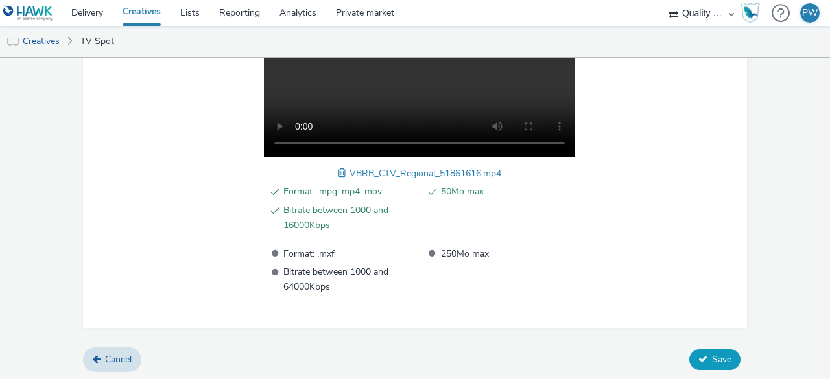
click at [719, 360] on span "Save" at bounding box center [721, 359] width 19 height 12
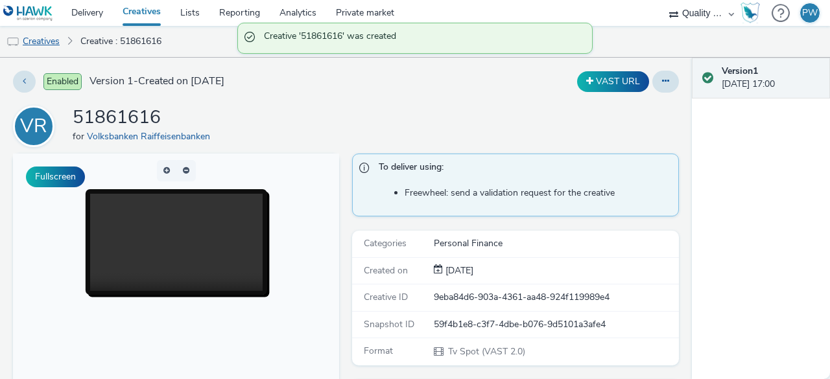
click at [57, 41] on link "Creatives" at bounding box center [33, 41] width 66 height 31
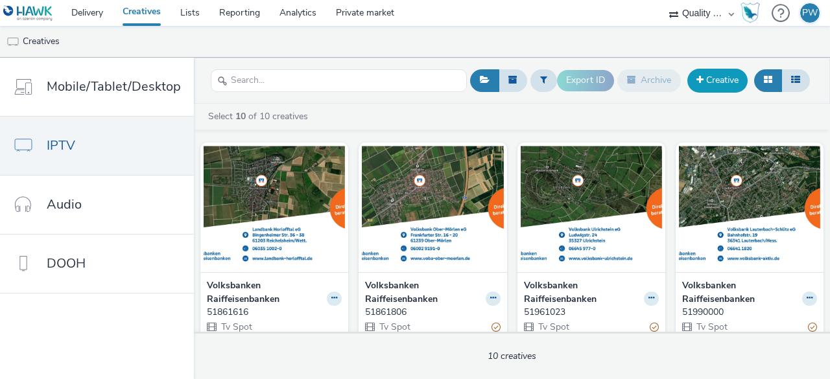
click at [702, 85] on link "Creative" at bounding box center [717, 80] width 60 height 23
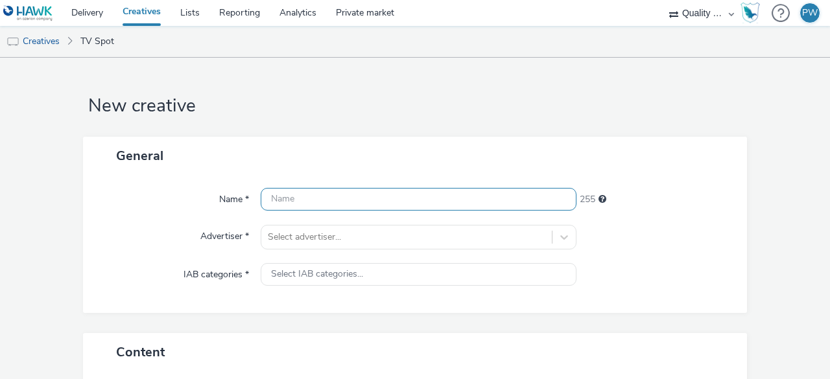
click at [301, 203] on input "text" at bounding box center [419, 199] width 316 height 23
paste input "51861403"
type input "51861403"
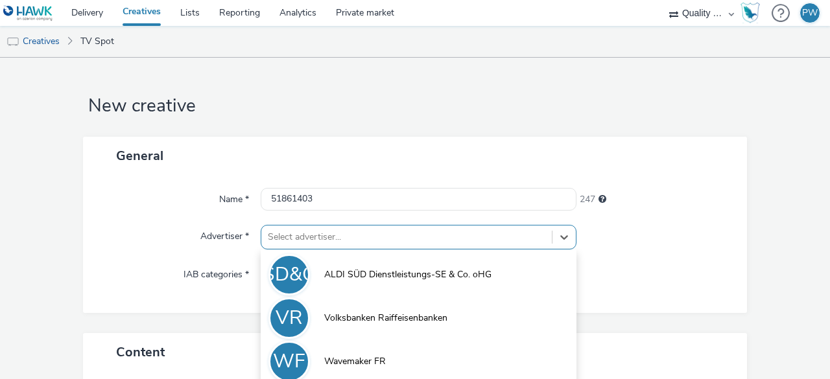
click at [348, 235] on div "option Volksbanken Raiffeisenbanken focused, 2 of 3. 3 results available. Use U…" at bounding box center [419, 237] width 316 height 25
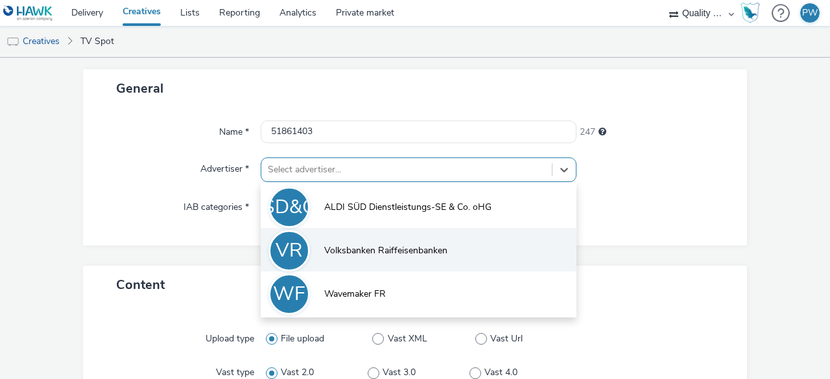
click at [351, 243] on li "VR Volksbanken Raiffeisenbanken" at bounding box center [419, 249] width 316 height 43
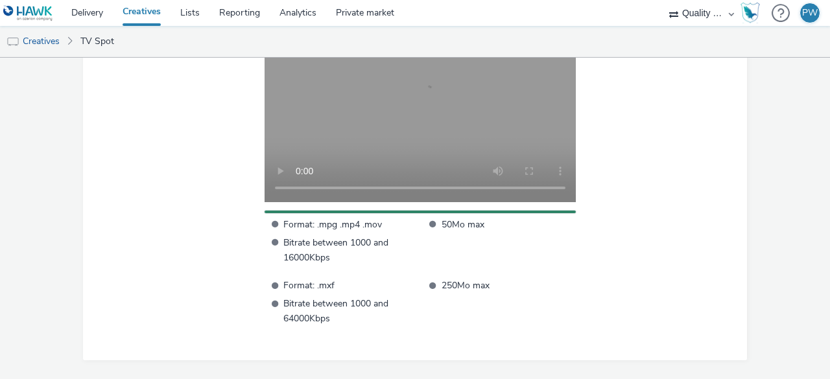
scroll to position [489, 0]
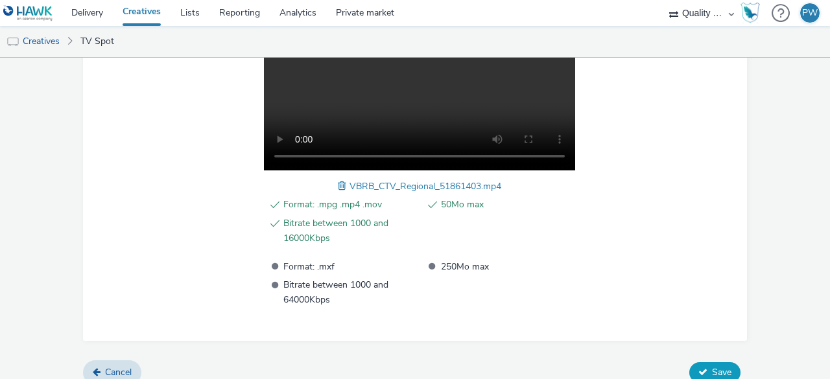
click at [712, 366] on span "Save" at bounding box center [721, 372] width 19 height 12
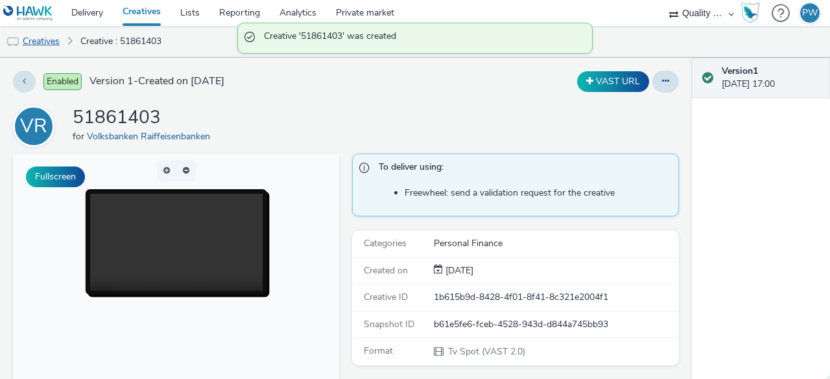
click at [51, 44] on link "Creatives" at bounding box center [33, 41] width 66 height 31
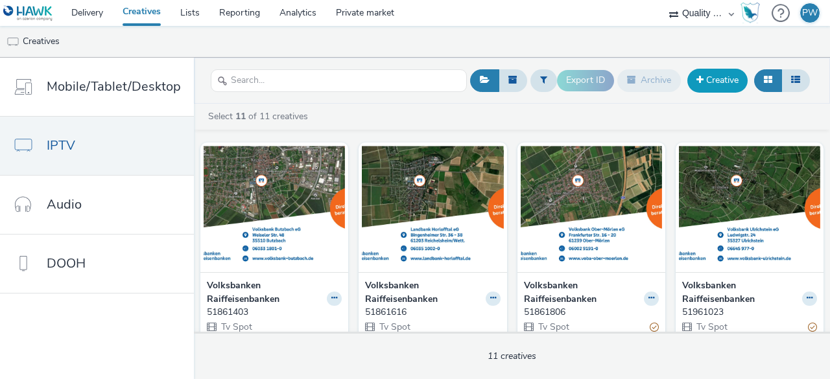
click at [722, 73] on link "Creative" at bounding box center [717, 80] width 60 height 23
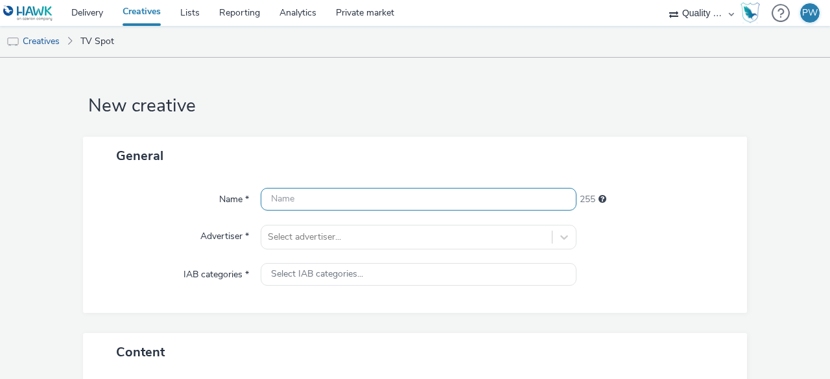
click at [337, 203] on input "text" at bounding box center [419, 199] width 316 height 23
paste input "51762434"
type input "51762434"
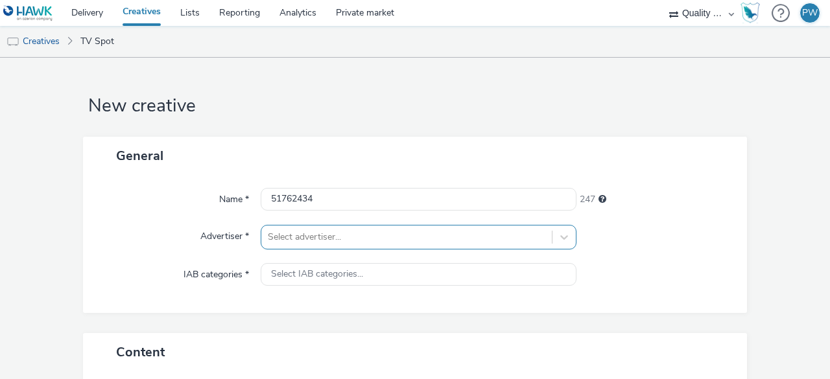
click at [322, 235] on div "Select advertiser..." at bounding box center [419, 237] width 316 height 25
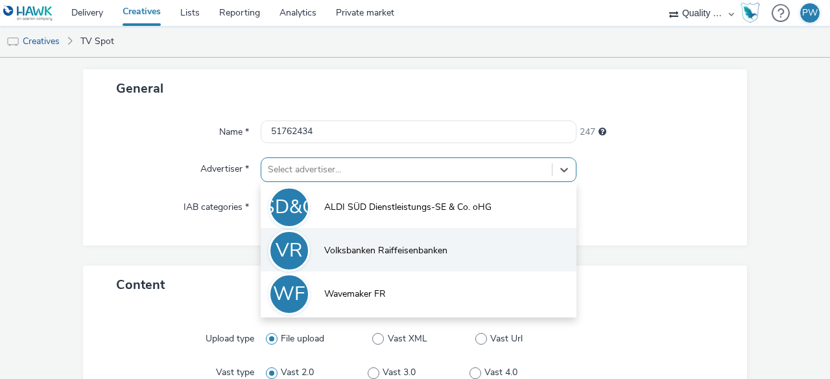
click at [351, 247] on span "Volksbanken Raiffeisenbanken" at bounding box center [385, 250] width 123 height 13
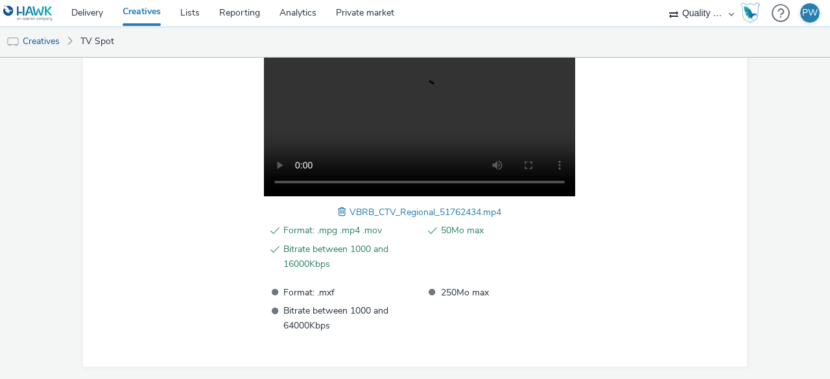
scroll to position [502, 0]
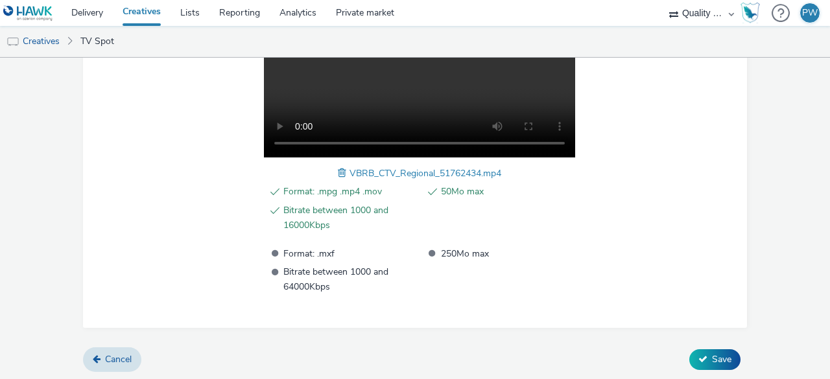
click at [679, 359] on div "Cancel Save" at bounding box center [415, 359] width 664 height 23
click at [689, 359] on button "Save" at bounding box center [714, 359] width 51 height 21
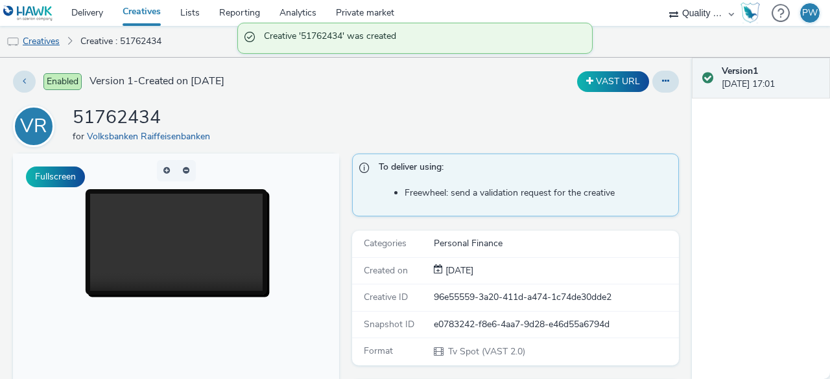
click at [60, 43] on link "Creatives" at bounding box center [33, 41] width 66 height 31
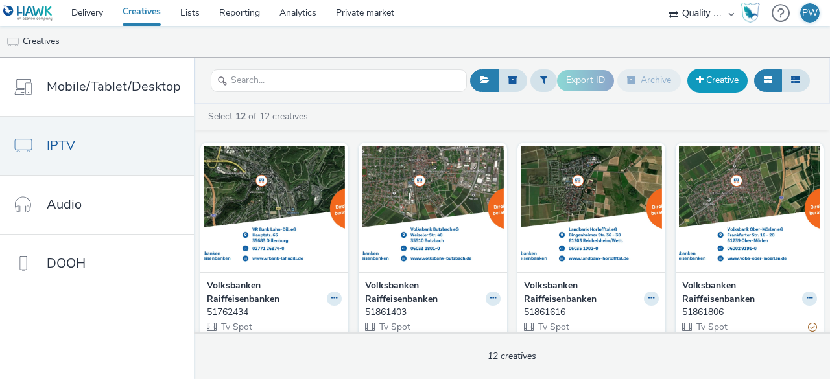
click at [698, 69] on link "Creative" at bounding box center [717, 80] width 60 height 23
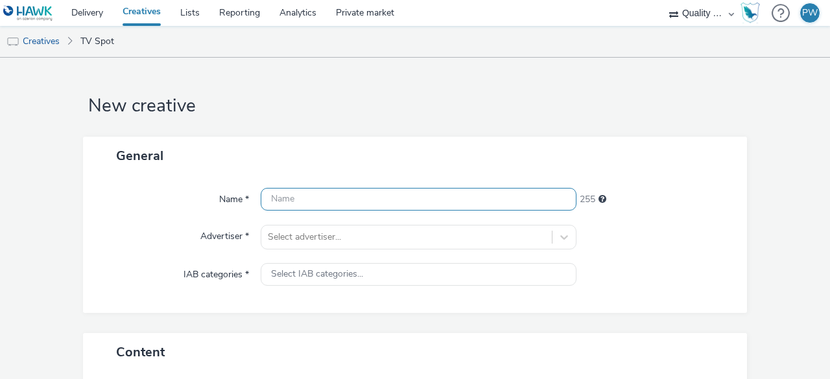
click at [271, 195] on input "text" at bounding box center [419, 199] width 316 height 23
paste input "51591300"
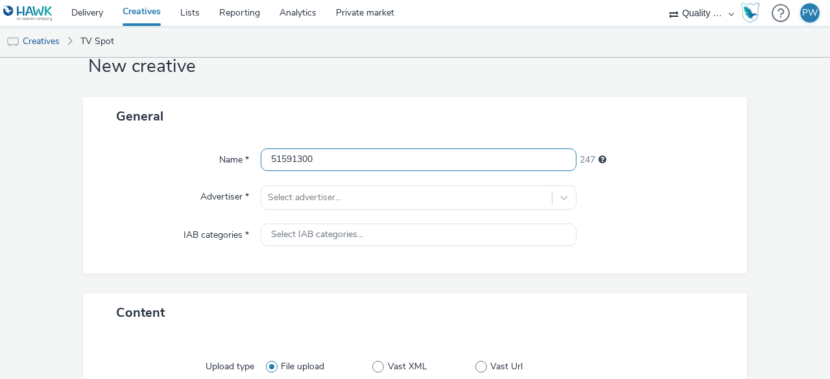
scroll to position [65, 0]
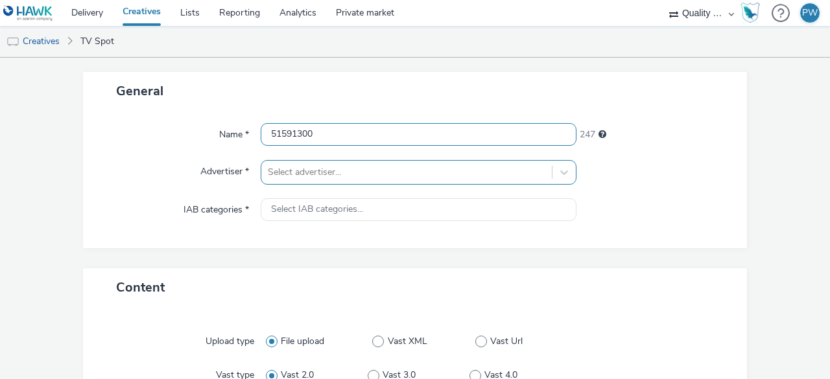
type input "51591300"
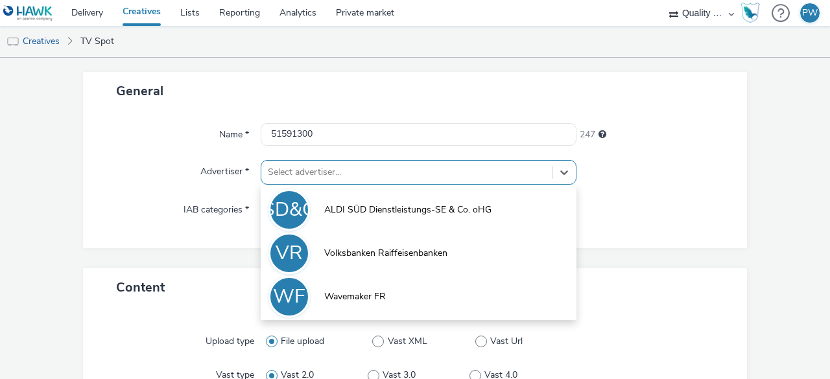
click at [318, 174] on div at bounding box center [406, 173] width 277 height 16
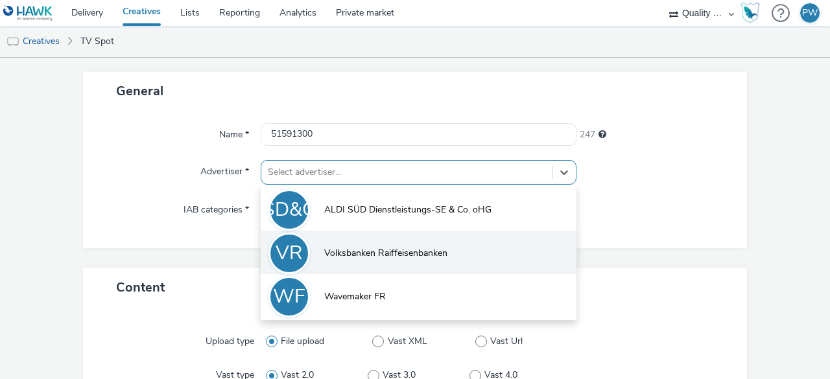
click at [333, 244] on li "VR Volksbanken Raiffeisenbanken" at bounding box center [419, 252] width 316 height 43
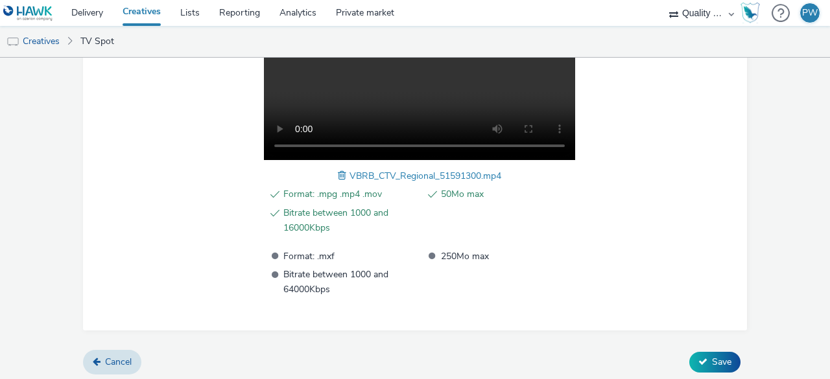
scroll to position [502, 0]
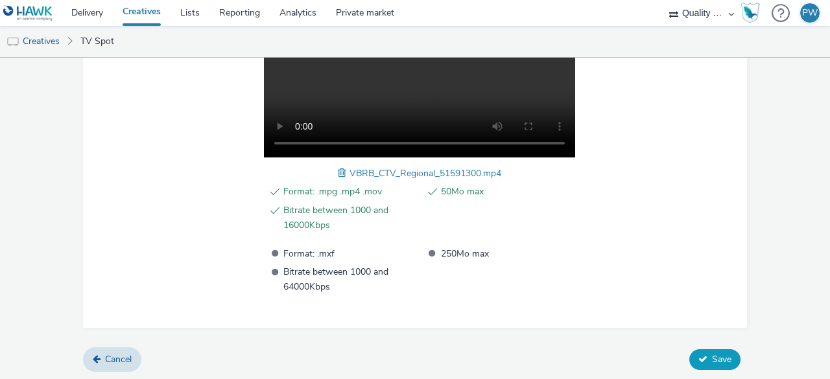
click at [727, 359] on button "Save" at bounding box center [714, 359] width 51 height 21
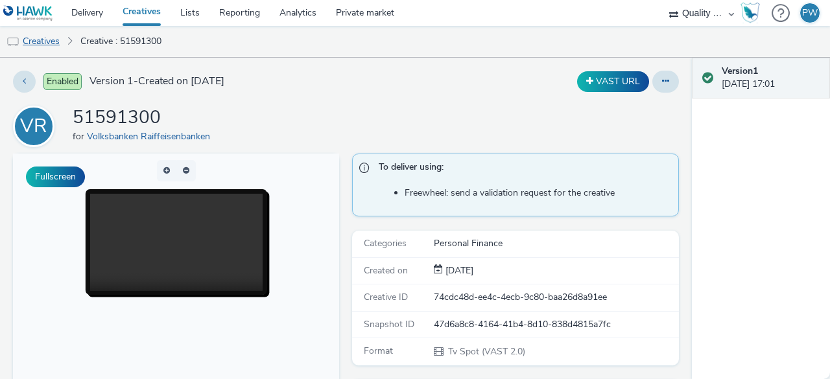
click at [34, 40] on link "Creatives" at bounding box center [33, 41] width 66 height 31
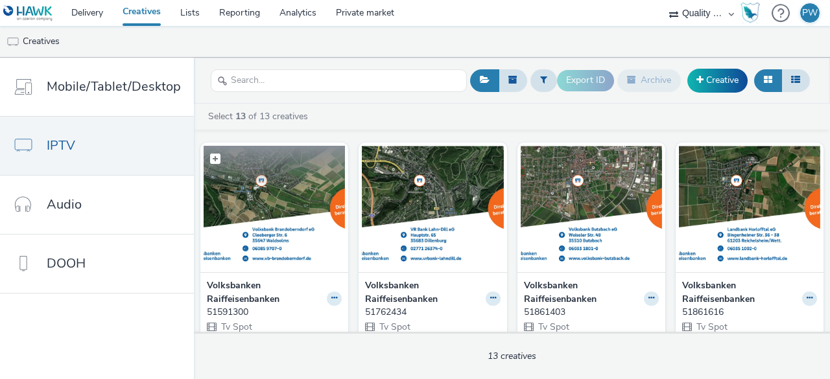
scroll to position [65, 0]
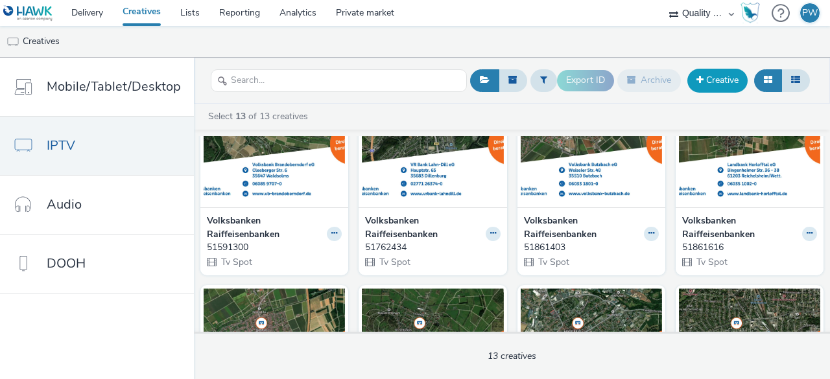
click at [725, 76] on link "Creative" at bounding box center [717, 80] width 60 height 23
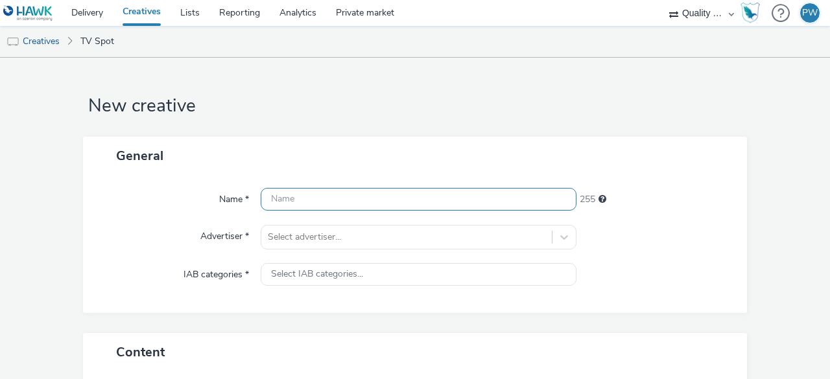
click at [306, 196] on input "text" at bounding box center [419, 199] width 316 height 23
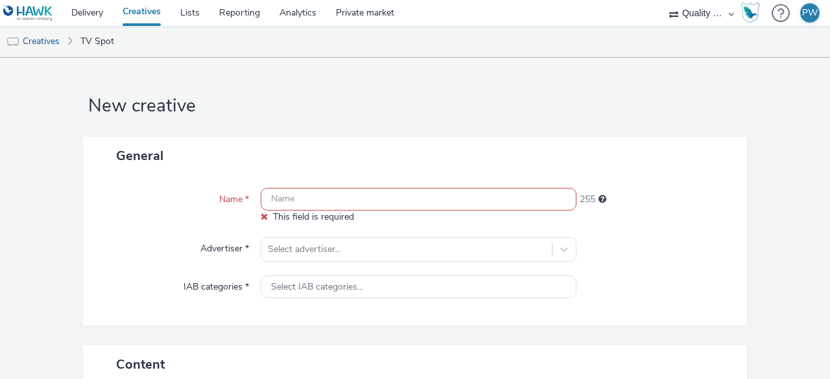
click at [305, 209] on input "text" at bounding box center [419, 199] width 316 height 23
click at [303, 206] on input "text" at bounding box center [419, 199] width 316 height 23
paste input "51390000"
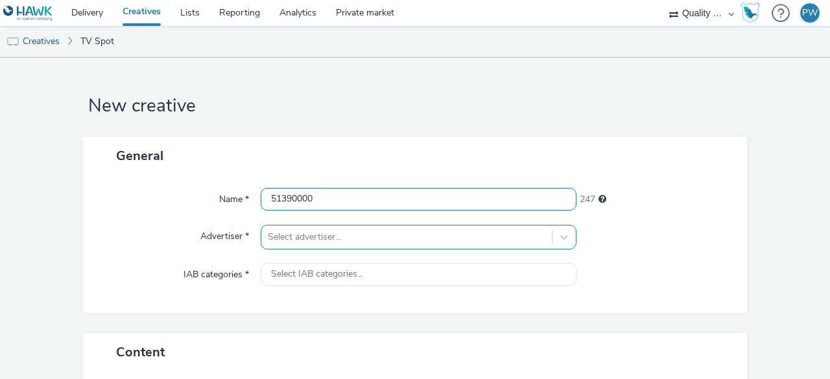
type input "51390000"
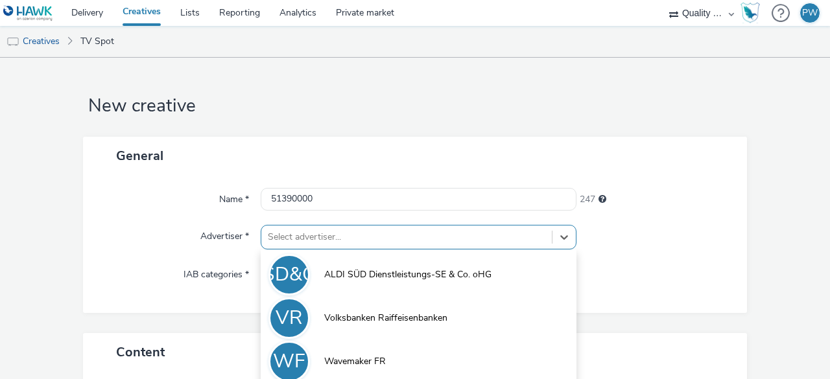
click at [344, 239] on div "option Volksbanken Raiffeisenbanken focused, 2 of 3. 3 results available. Use U…" at bounding box center [419, 237] width 316 height 25
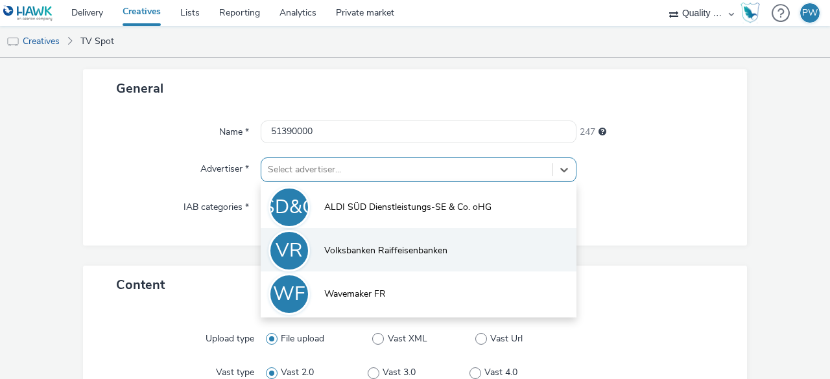
click at [341, 240] on li "VR Volksbanken Raiffeisenbanken" at bounding box center [419, 249] width 316 height 43
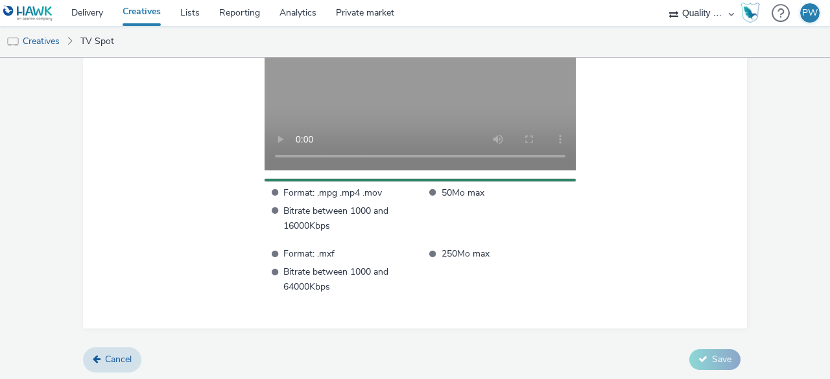
scroll to position [489, 0]
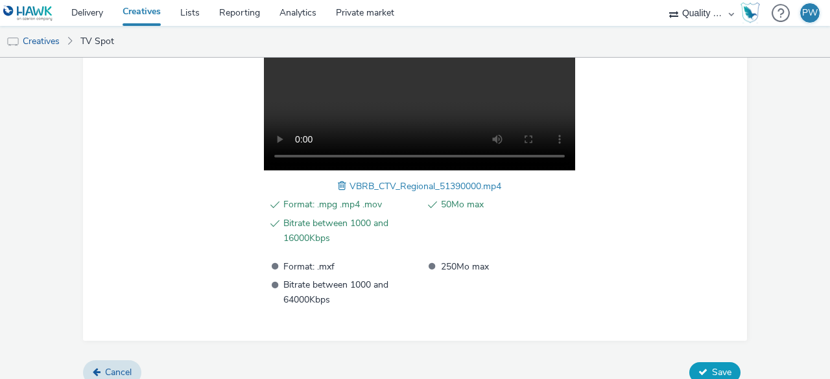
click at [698, 369] on icon at bounding box center [702, 372] width 9 height 9
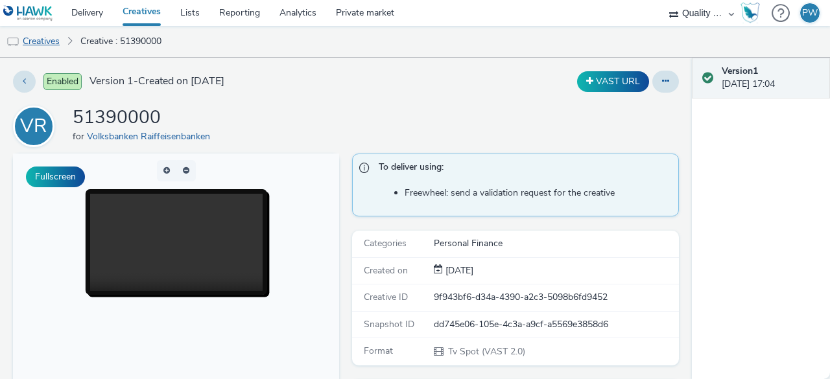
click at [56, 37] on link "Creatives" at bounding box center [33, 41] width 66 height 31
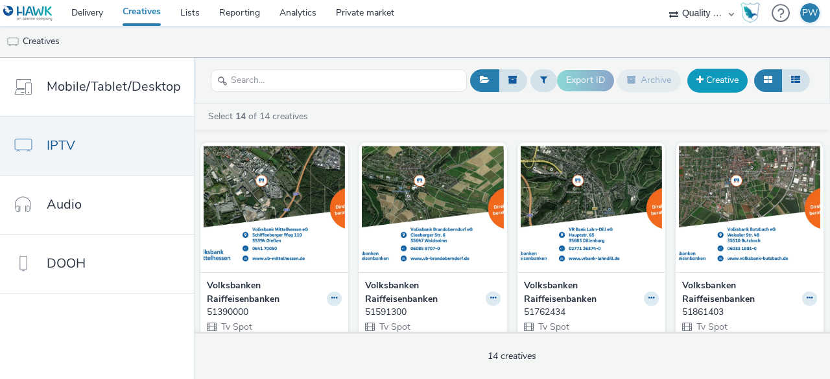
click at [708, 86] on link "Creative" at bounding box center [717, 80] width 60 height 23
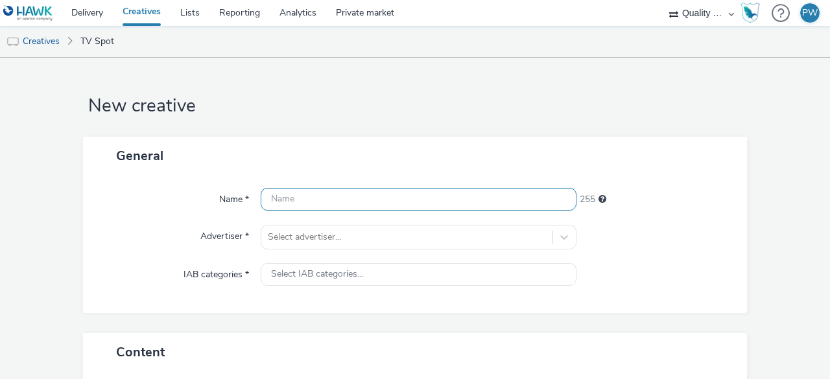
click at [276, 196] on input "text" at bounding box center [419, 199] width 316 height 23
paste input "51361021"
type input "51361021"
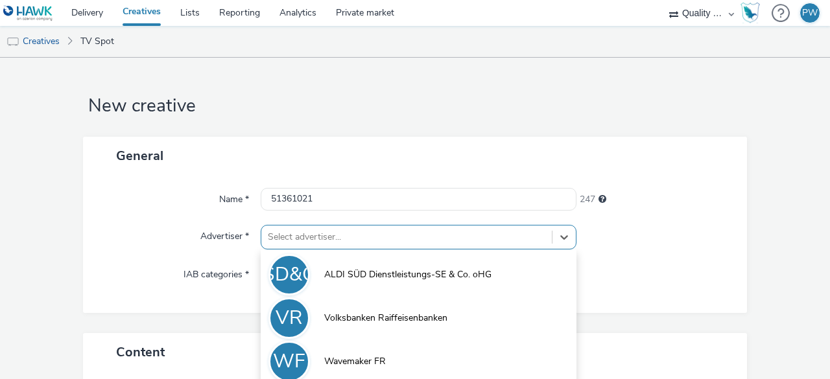
click at [303, 234] on div "option Volksbanken Raiffeisenbanken focused, 2 of 3. 3 results available. Use U…" at bounding box center [419, 237] width 316 height 25
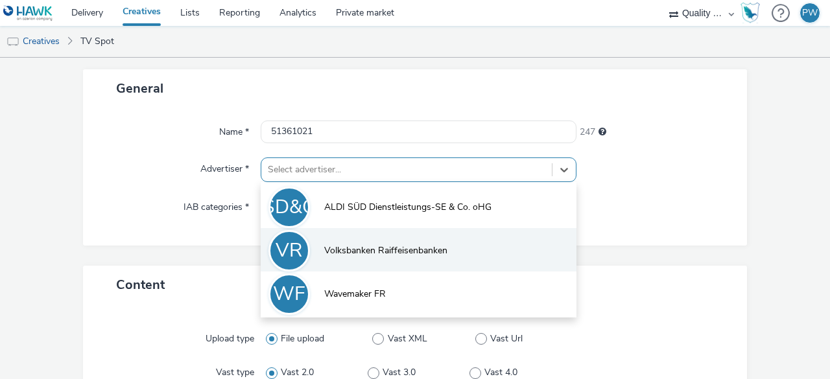
click at [312, 235] on li "VR Volksbanken Raiffeisenbanken" at bounding box center [419, 249] width 316 height 43
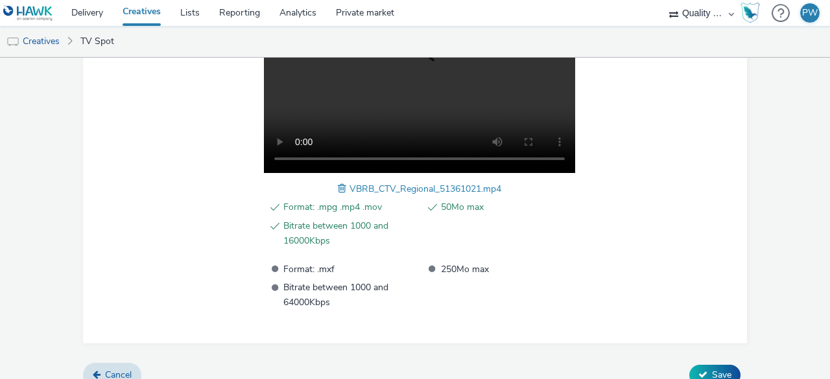
scroll to position [502, 0]
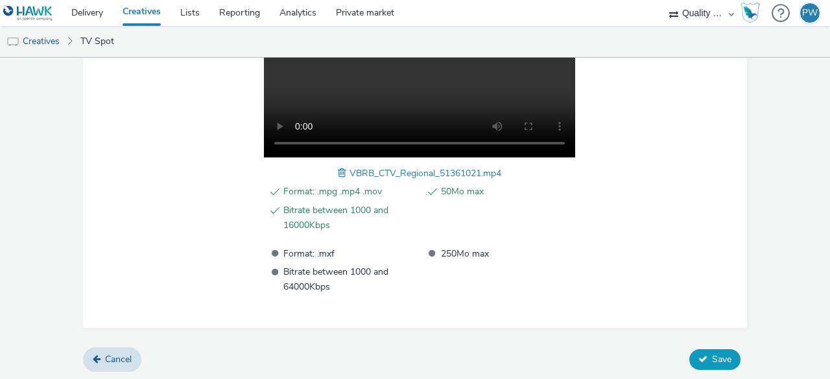
click at [707, 349] on button "Save" at bounding box center [714, 359] width 51 height 21
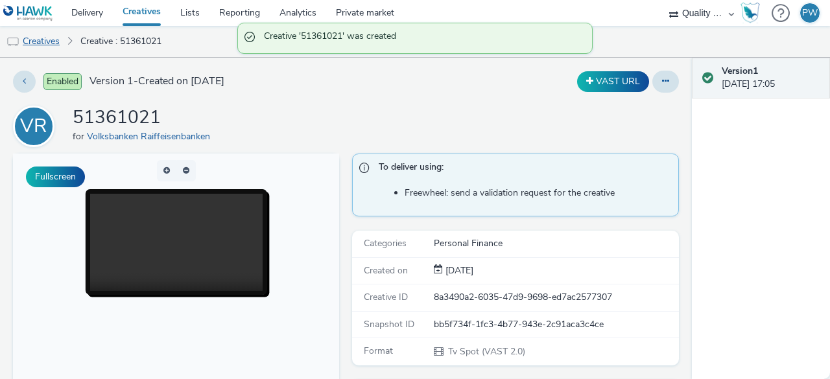
click at [58, 42] on link "Creatives" at bounding box center [33, 41] width 66 height 31
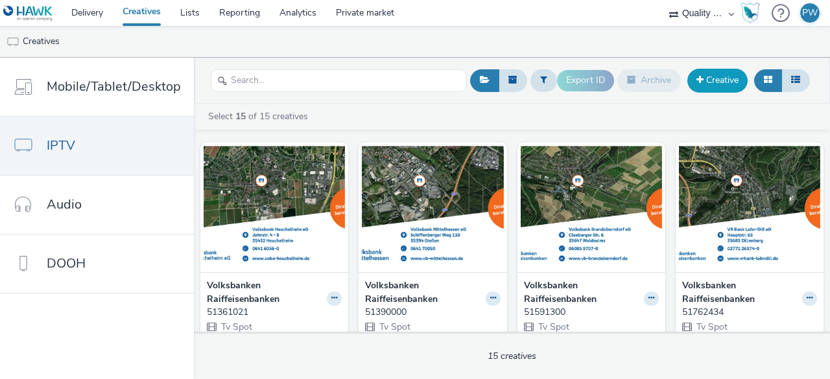
click at [729, 76] on link "Creative" at bounding box center [717, 80] width 60 height 23
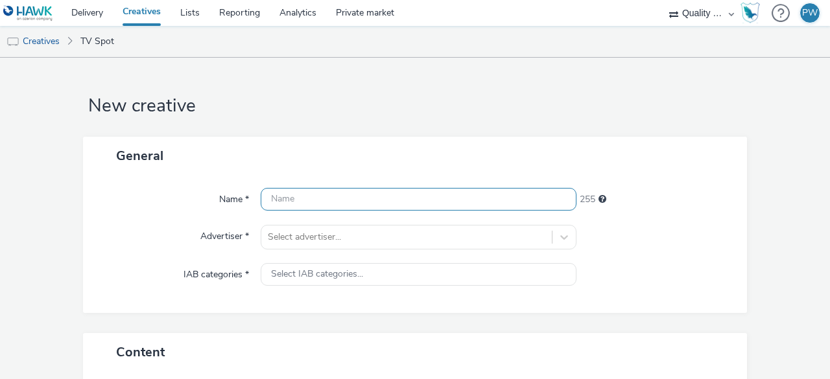
click at [292, 207] on input "text" at bounding box center [419, 199] width 316 height 23
paste input "51161606"
type input "51161606"
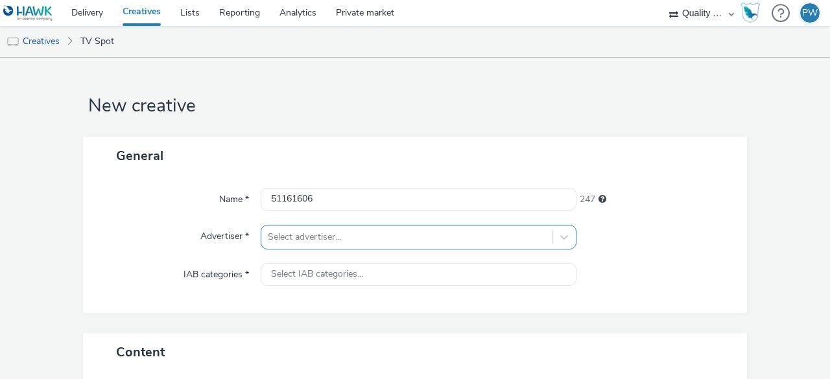
click at [294, 228] on div "Select advertiser..." at bounding box center [419, 237] width 316 height 25
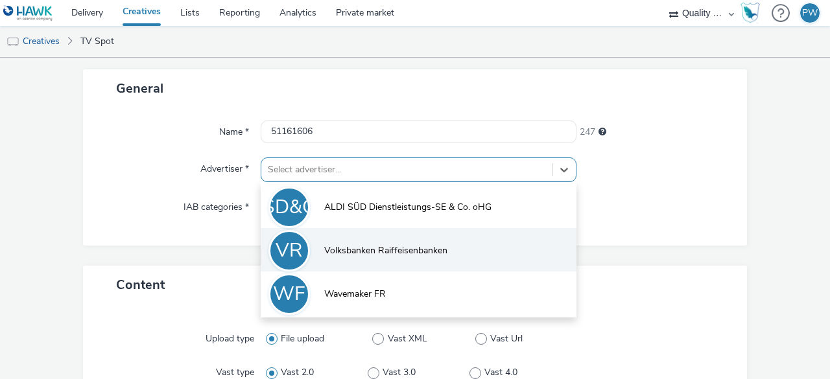
click at [318, 239] on li "VR Volksbanken Raiffeisenbanken" at bounding box center [419, 249] width 316 height 43
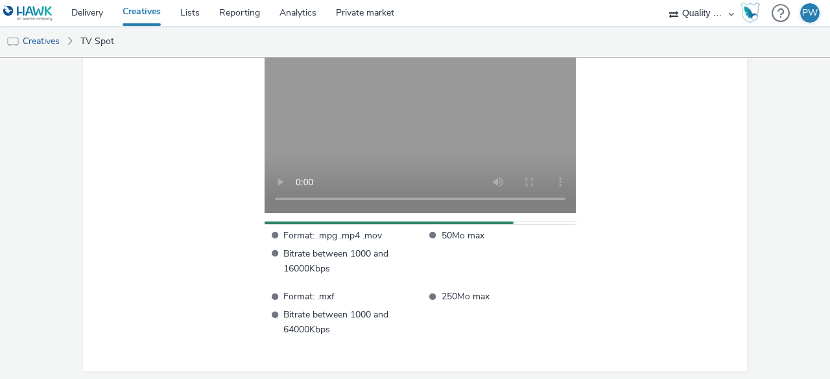
scroll to position [489, 0]
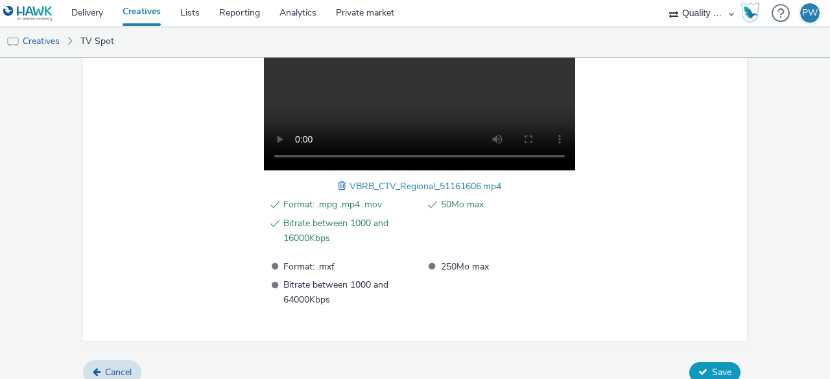
click at [696, 362] on button "Save" at bounding box center [714, 372] width 51 height 21
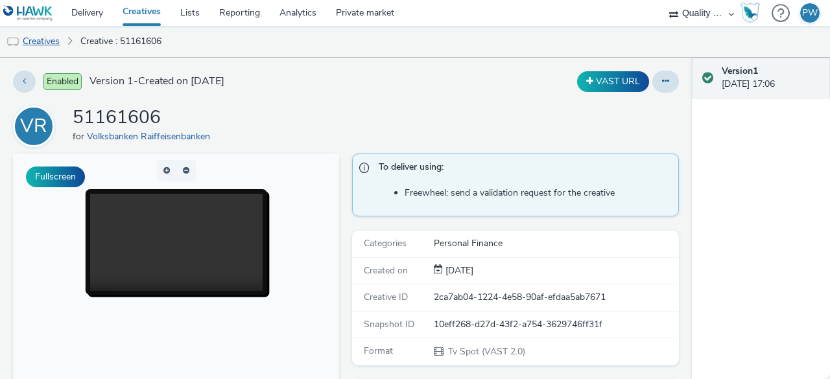
click at [54, 36] on link "Creatives" at bounding box center [33, 41] width 66 height 31
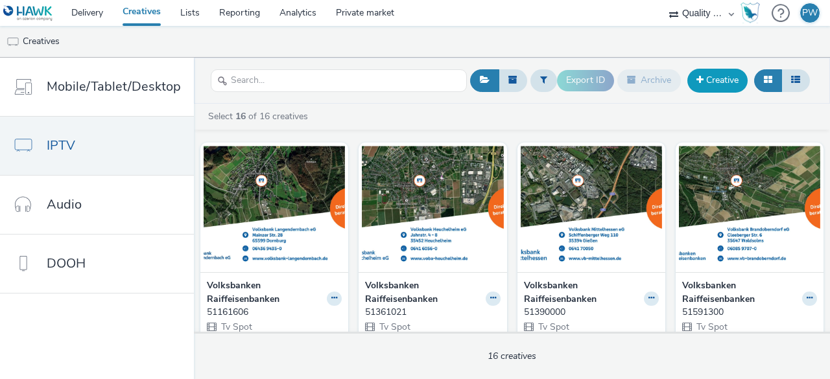
click at [733, 75] on link "Creative" at bounding box center [717, 80] width 60 height 23
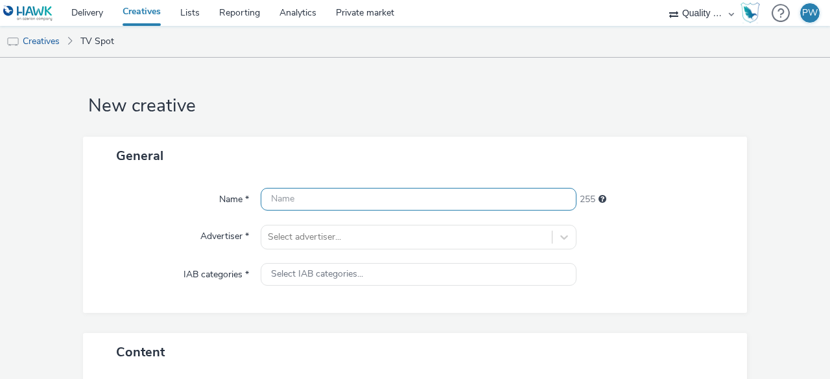
click at [324, 209] on input "text" at bounding box center [419, 199] width 316 height 23
paste input "53061230"
type input "53061230"
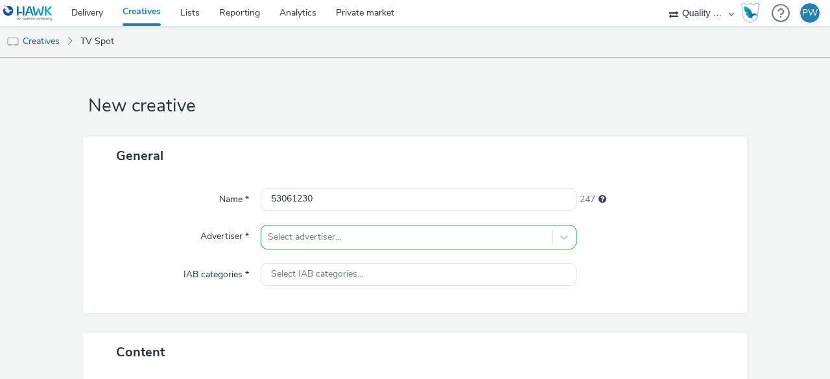
click at [322, 230] on div "Select advertiser..." at bounding box center [419, 237] width 316 height 25
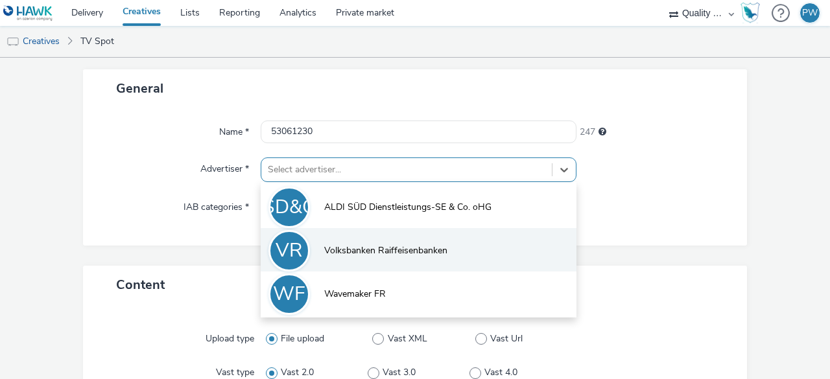
click at [310, 244] on li "VR Volksbanken Raiffeisenbanken" at bounding box center [419, 249] width 316 height 43
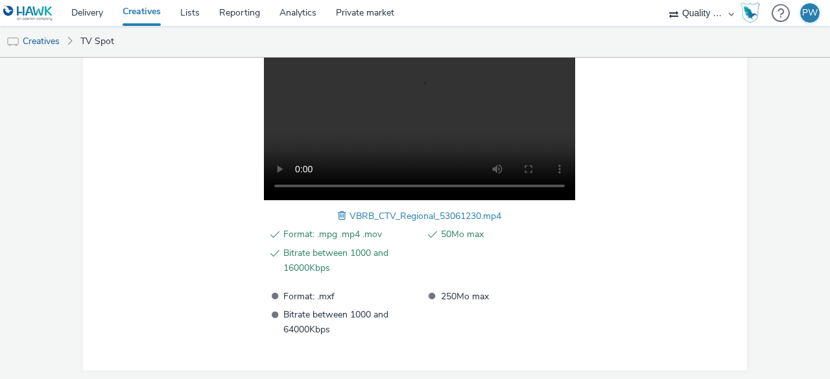
scroll to position [502, 0]
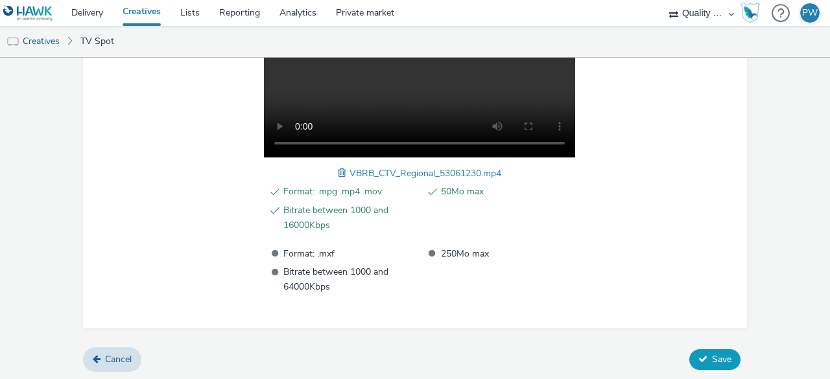
click at [689, 357] on button "Save" at bounding box center [714, 359] width 51 height 21
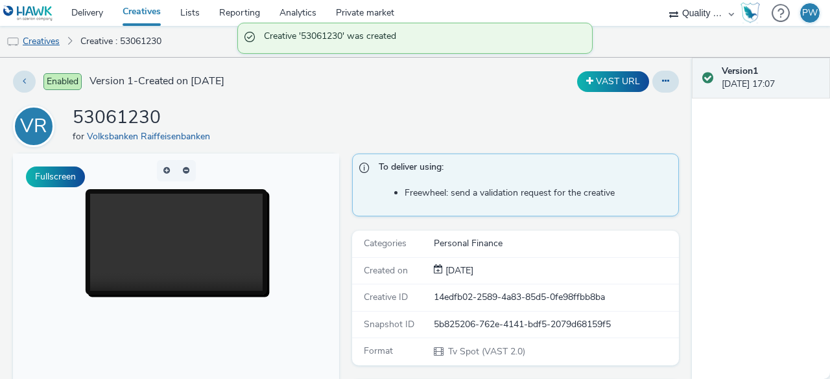
click at [53, 43] on link "Creatives" at bounding box center [33, 41] width 66 height 31
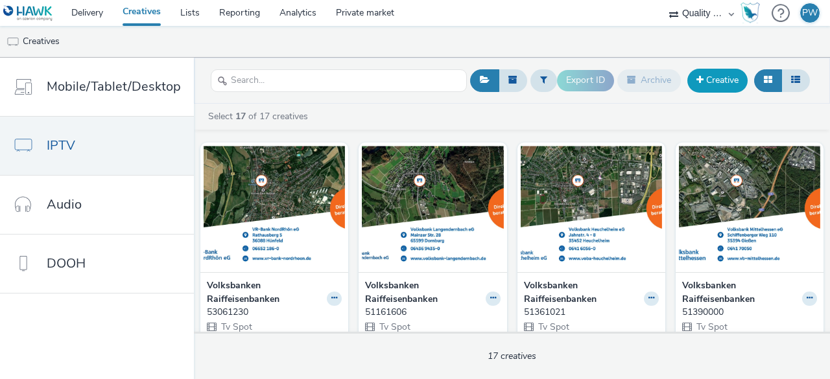
click at [705, 88] on link "Creative" at bounding box center [717, 80] width 60 height 23
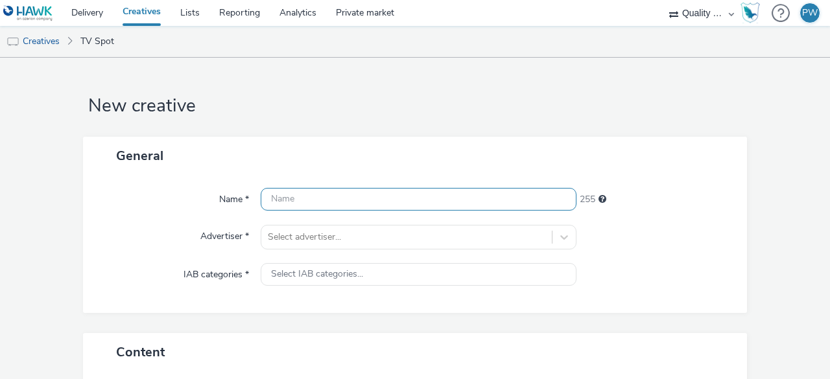
click at [270, 203] on input "text" at bounding box center [419, 199] width 316 height 23
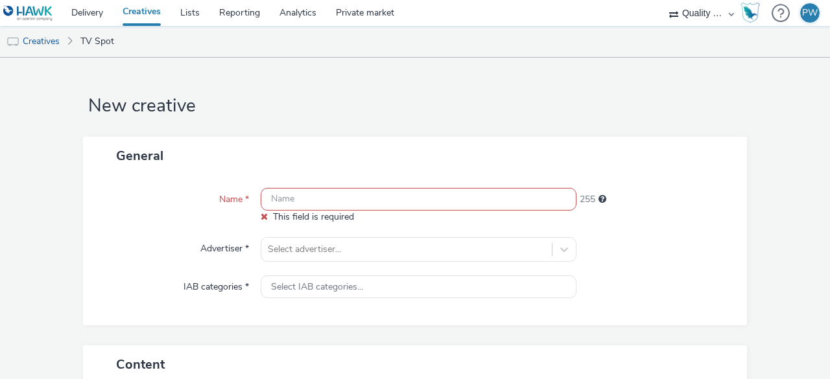
click at [348, 198] on input "text" at bounding box center [419, 199] width 316 height 23
click at [340, 198] on input "text" at bounding box center [419, 199] width 316 height 23
paste input "53060180"
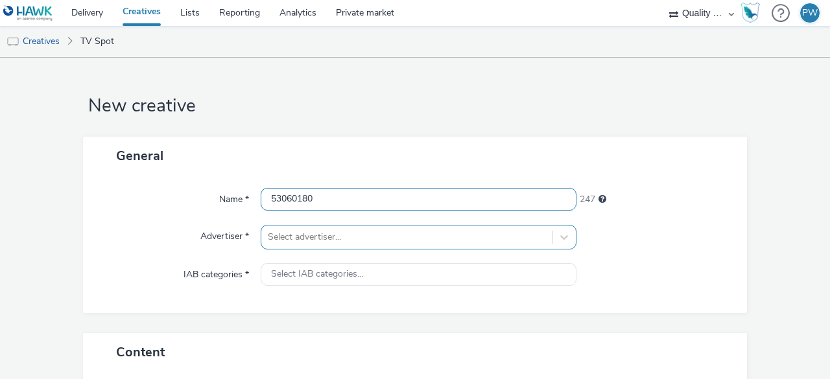
type input "53060180"
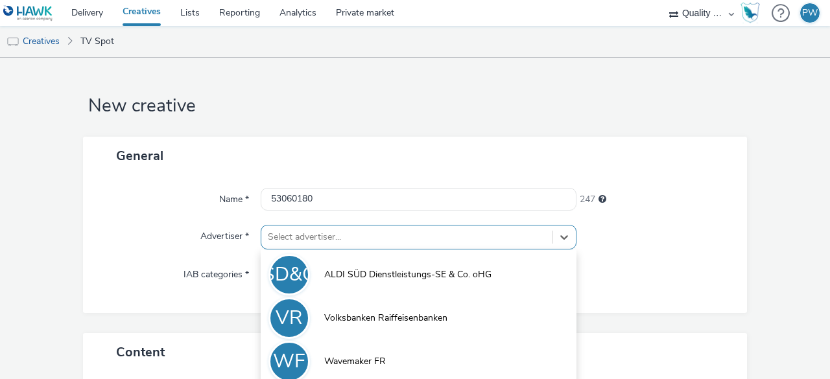
click at [295, 231] on div "option Volksbanken Raiffeisenbanken focused, 2 of 3. 3 results available. Use U…" at bounding box center [419, 237] width 316 height 25
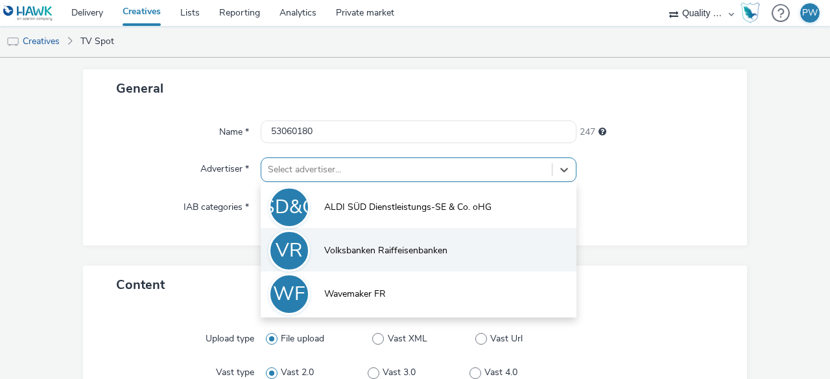
click at [324, 246] on span "Volksbanken Raiffeisenbanken" at bounding box center [385, 250] width 123 height 13
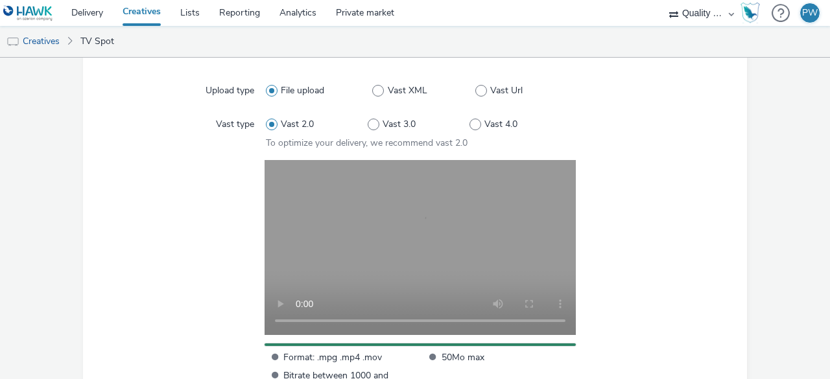
scroll to position [489, 0]
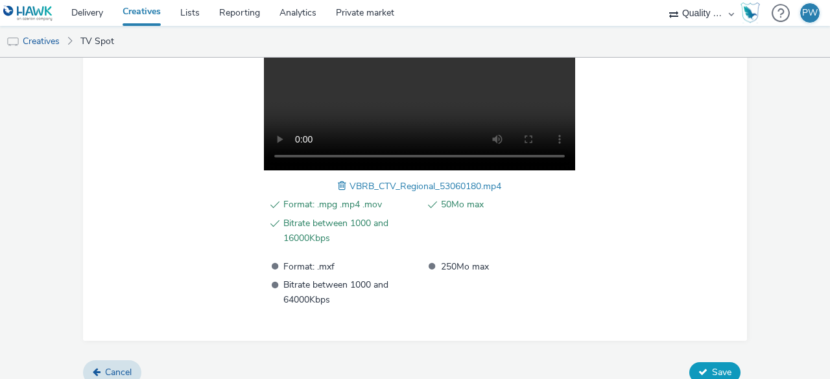
click at [715, 366] on span "Save" at bounding box center [721, 372] width 19 height 12
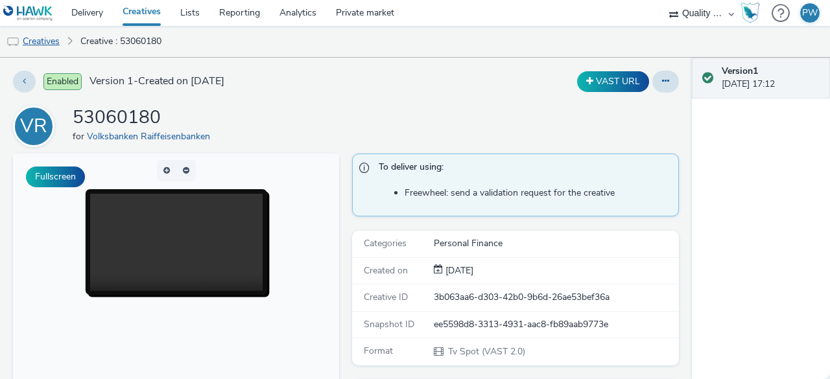
click at [30, 35] on link "Creatives" at bounding box center [33, 41] width 66 height 31
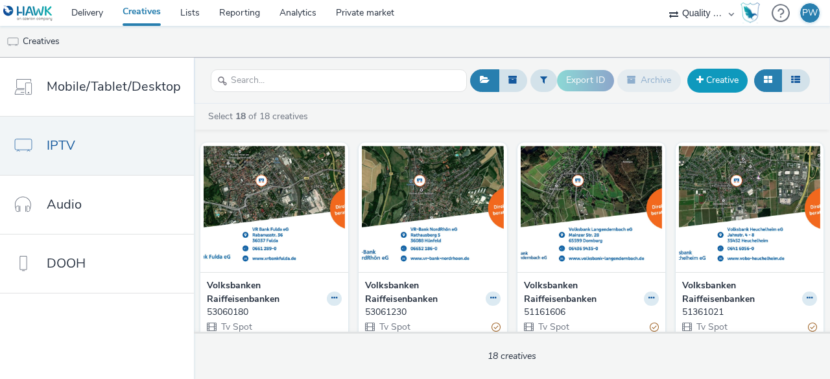
click at [710, 78] on link "Creative" at bounding box center [717, 80] width 60 height 23
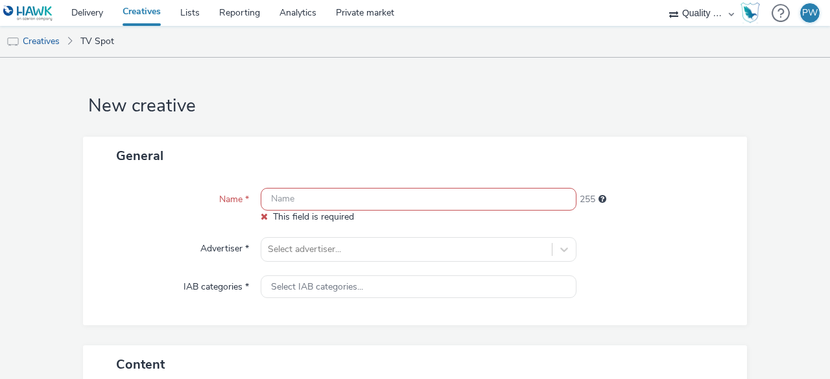
click at [272, 205] on input "text" at bounding box center [419, 199] width 316 height 23
click at [314, 205] on input "text" at bounding box center [419, 199] width 316 height 23
paste input "52360059"
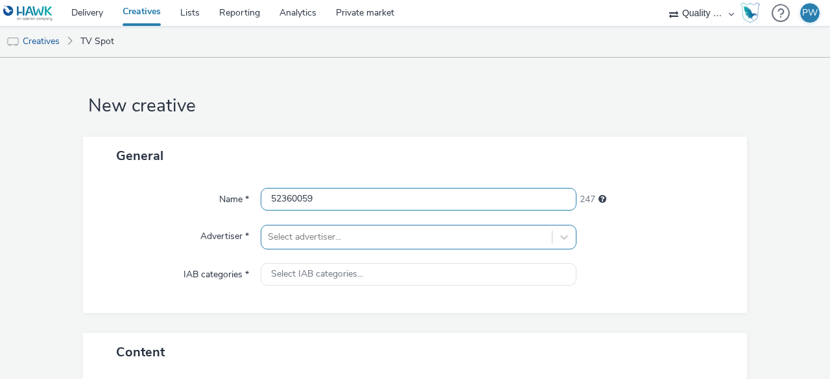
type input "52360059"
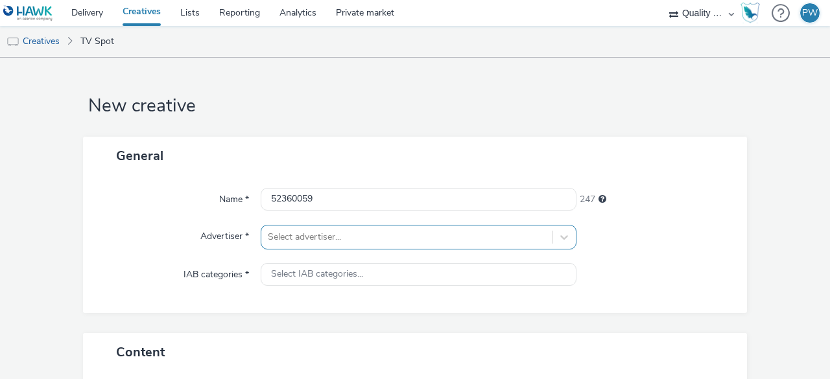
click at [300, 227] on div "Select advertiser..." at bounding box center [419, 237] width 316 height 25
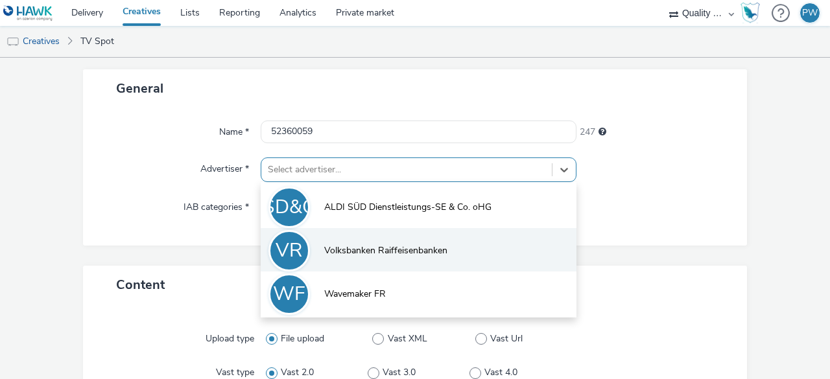
click at [325, 250] on span "Volksbanken Raiffeisenbanken" at bounding box center [385, 250] width 123 height 13
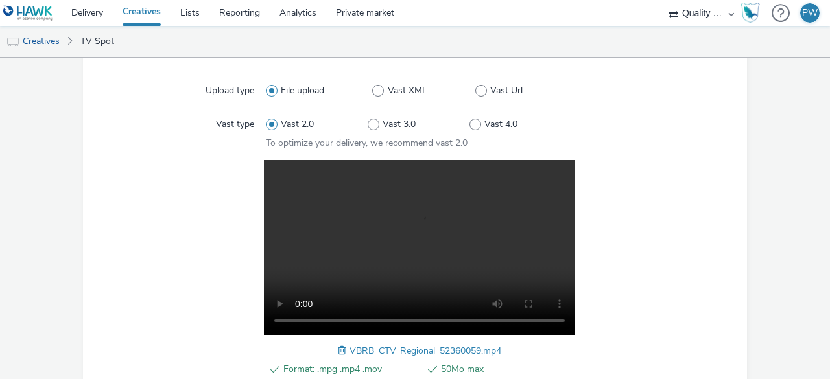
scroll to position [502, 0]
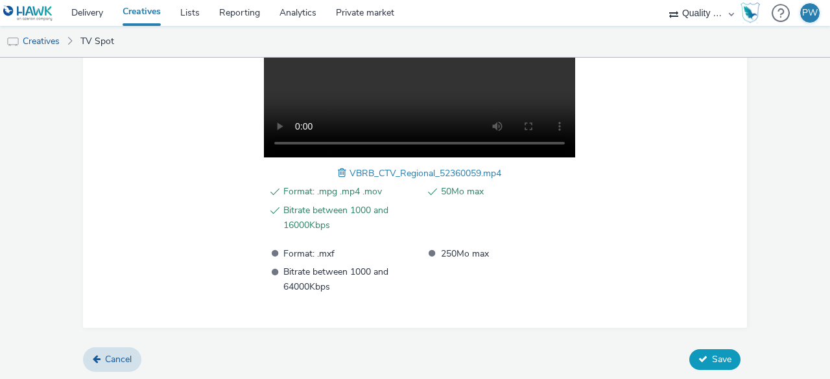
click at [712, 355] on span "Save" at bounding box center [721, 359] width 19 height 12
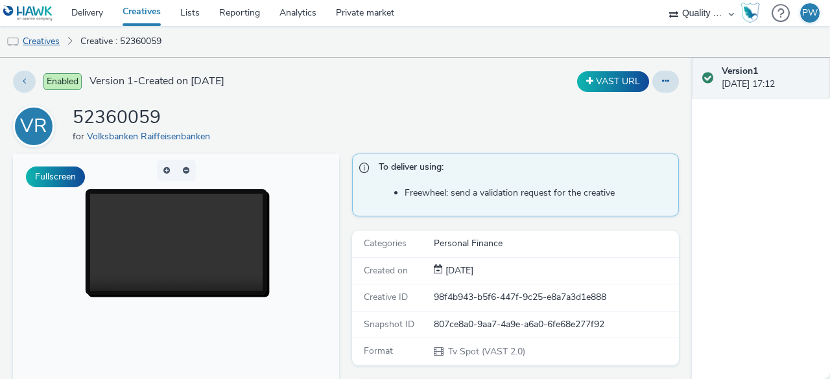
click at [45, 47] on link "Creatives" at bounding box center [33, 41] width 66 height 31
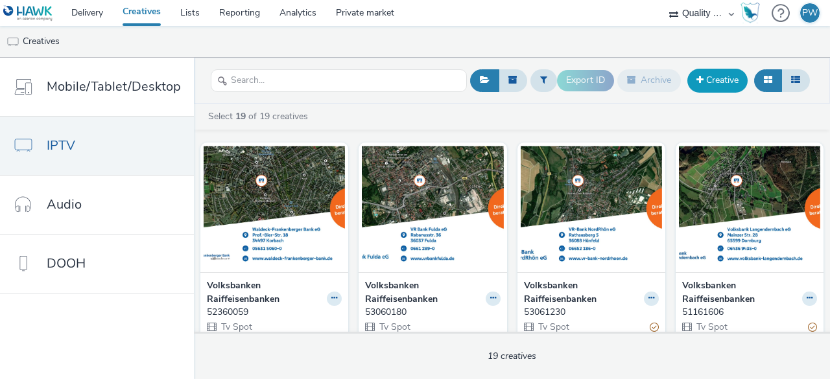
click at [716, 84] on link "Creative" at bounding box center [717, 80] width 60 height 23
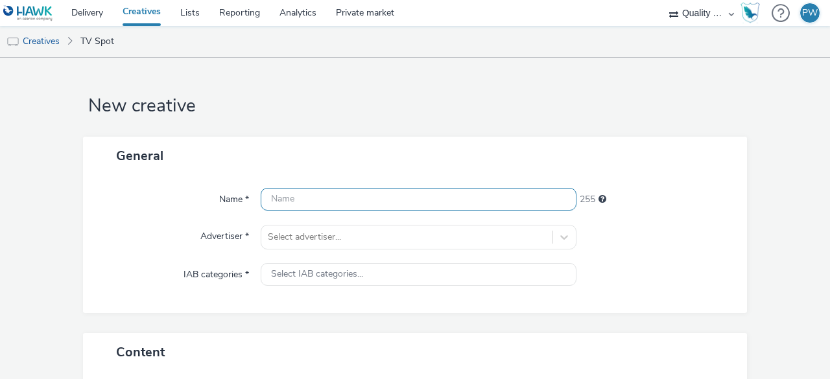
click at [287, 206] on input "text" at bounding box center [419, 199] width 316 height 23
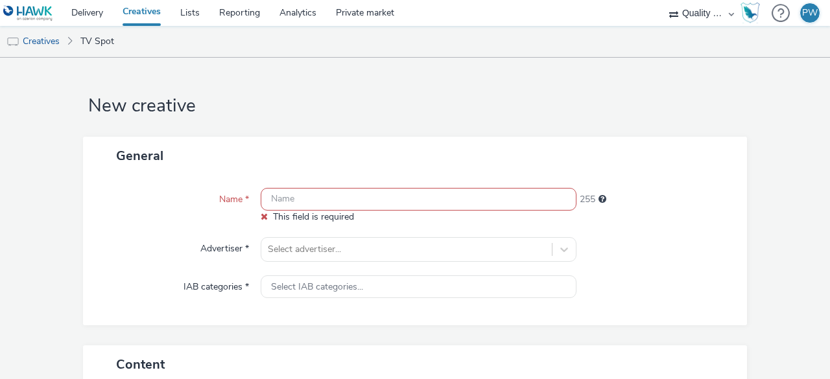
click at [300, 195] on input "text" at bounding box center [419, 199] width 316 height 23
paste input "52090000"
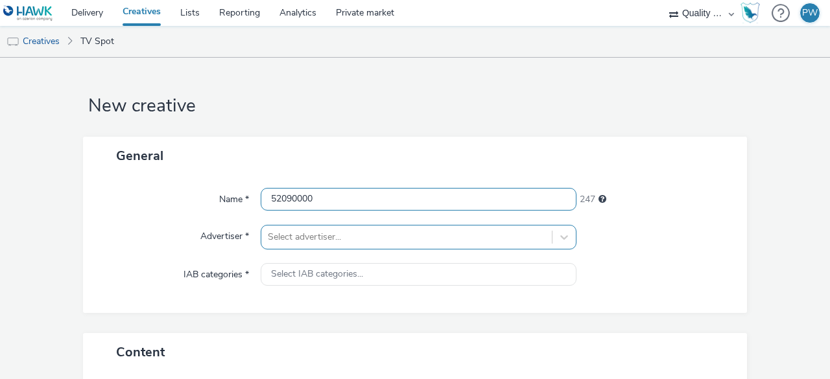
type input "52090000"
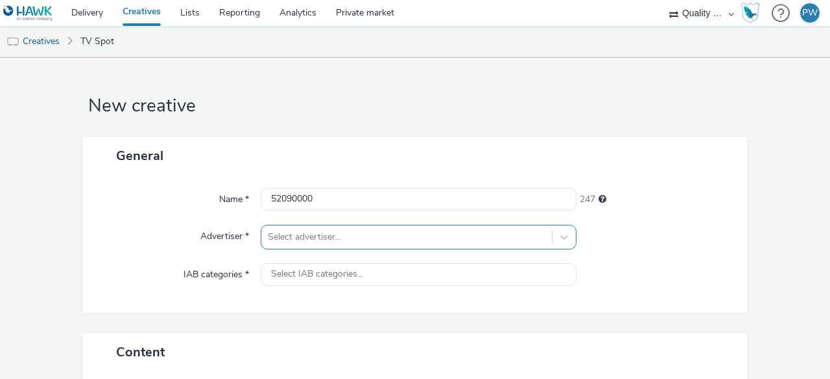
click at [301, 235] on div "Select advertiser..." at bounding box center [419, 237] width 316 height 25
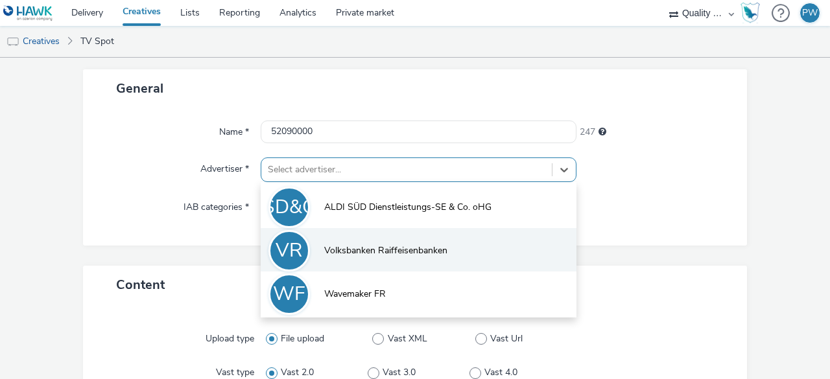
click at [320, 242] on li "VR Volksbanken Raiffeisenbanken" at bounding box center [419, 249] width 316 height 43
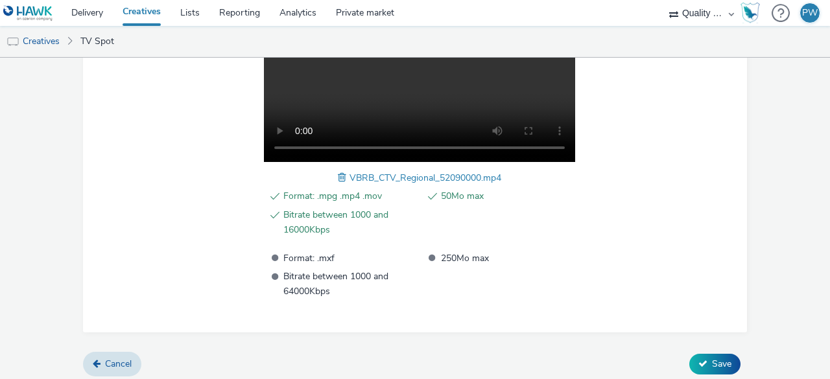
scroll to position [502, 0]
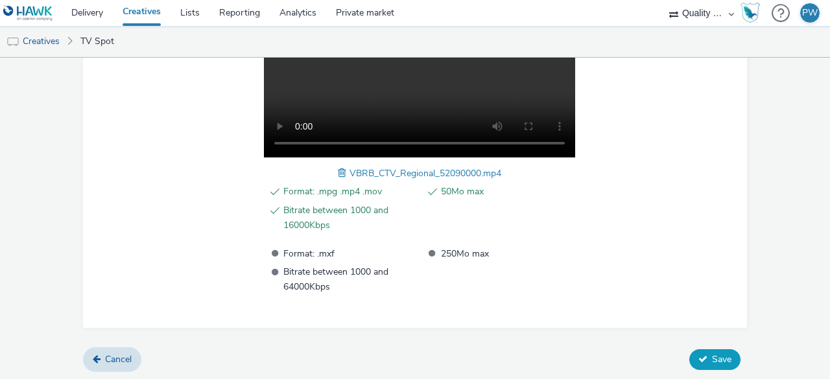
click at [712, 353] on span "Save" at bounding box center [721, 359] width 19 height 12
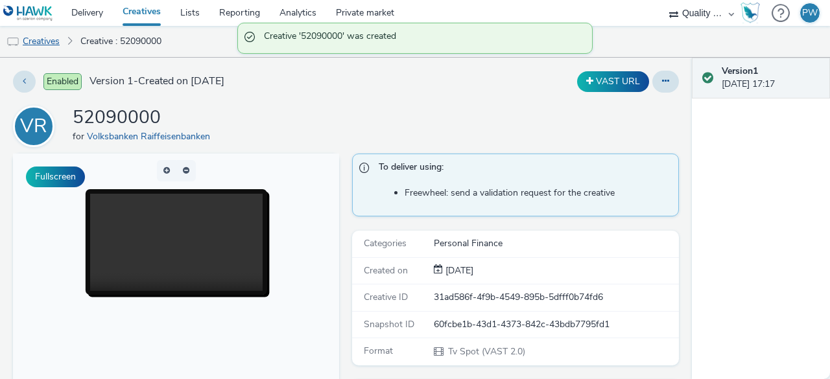
click at [58, 38] on link "Creatives" at bounding box center [33, 41] width 66 height 31
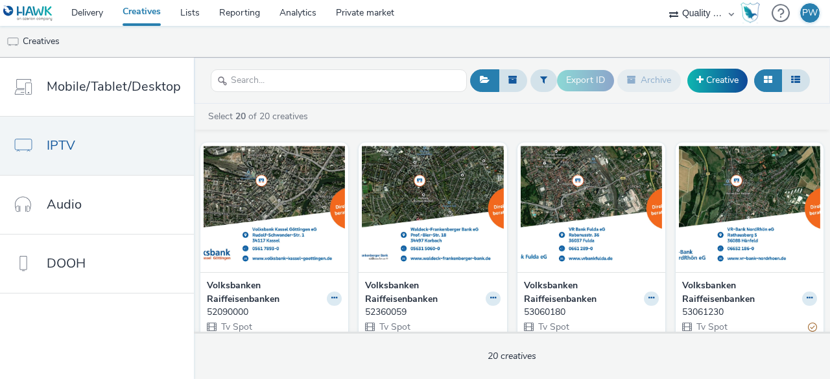
click at [436, 111] on div "Select 20 of 20 creatives" at bounding box center [515, 116] width 617 height 13
click at [709, 93] on div "Export ID Archive Creative" at bounding box center [685, 81] width 256 height 32
click at [709, 80] on link "Creative" at bounding box center [717, 80] width 60 height 23
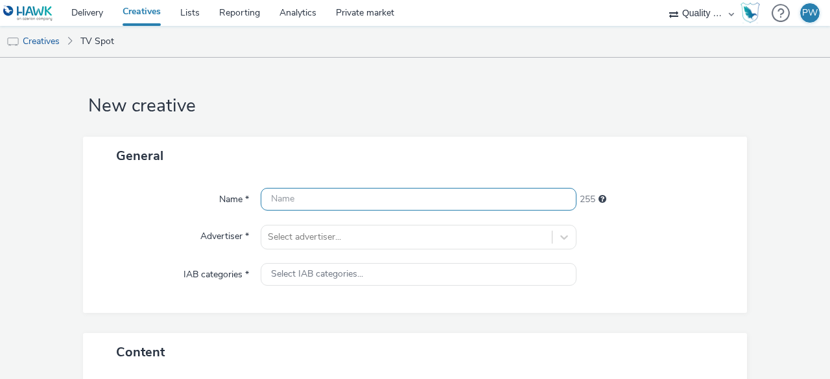
click at [270, 195] on input "text" at bounding box center [419, 199] width 316 height 23
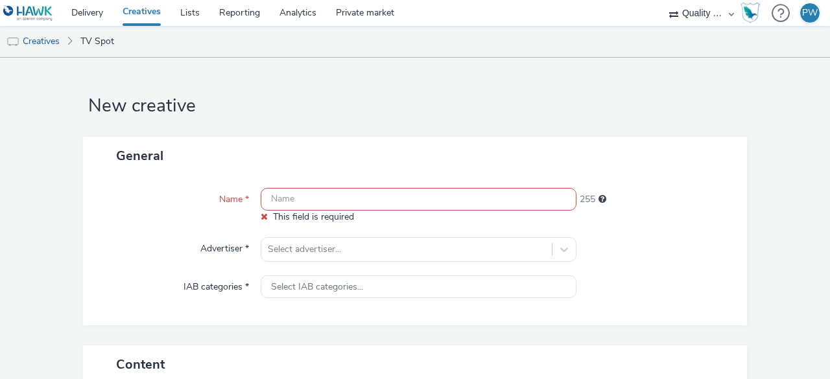
click at [327, 195] on input "text" at bounding box center [419, 199] width 316 height 23
paste input "52069029"
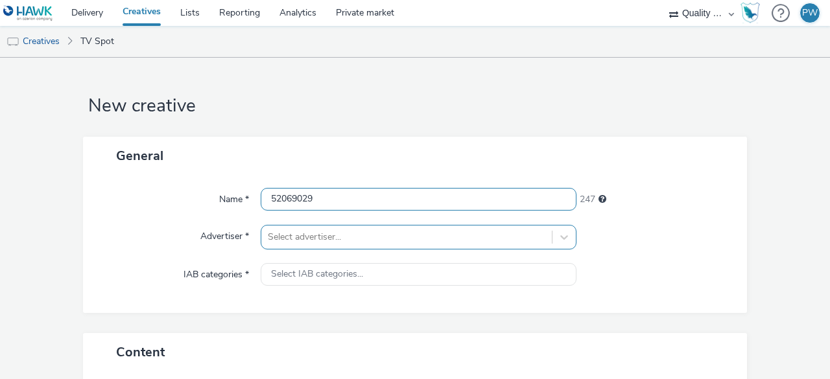
type input "52069029"
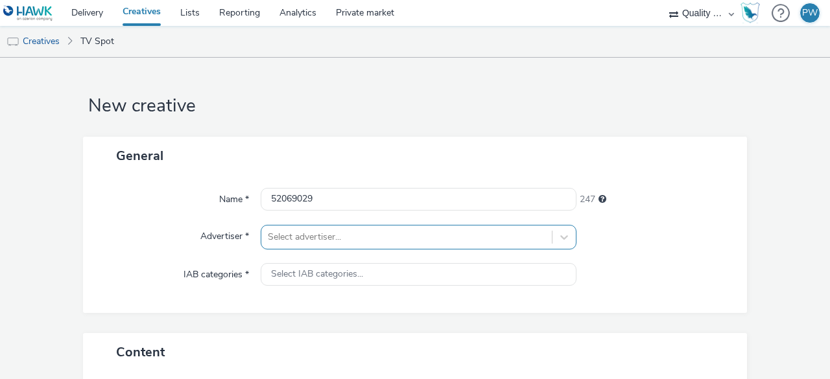
click at [305, 233] on div "Select advertiser..." at bounding box center [419, 237] width 316 height 25
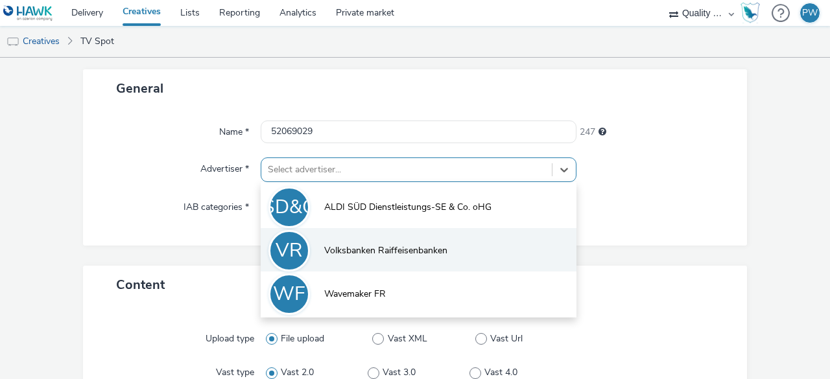
click at [320, 241] on li "VR Volksbanken Raiffeisenbanken" at bounding box center [419, 249] width 316 height 43
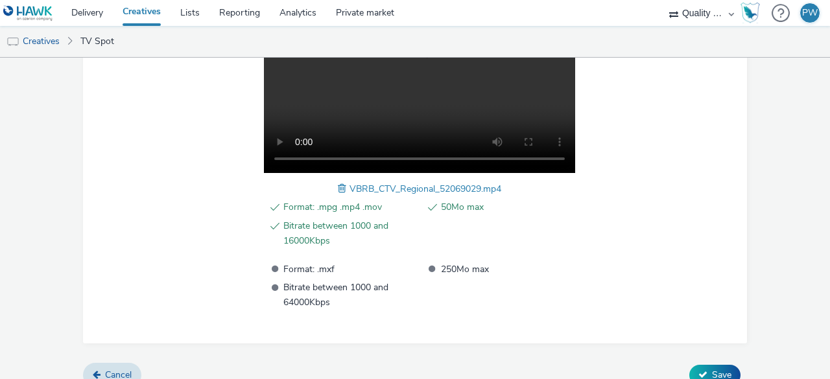
scroll to position [502, 0]
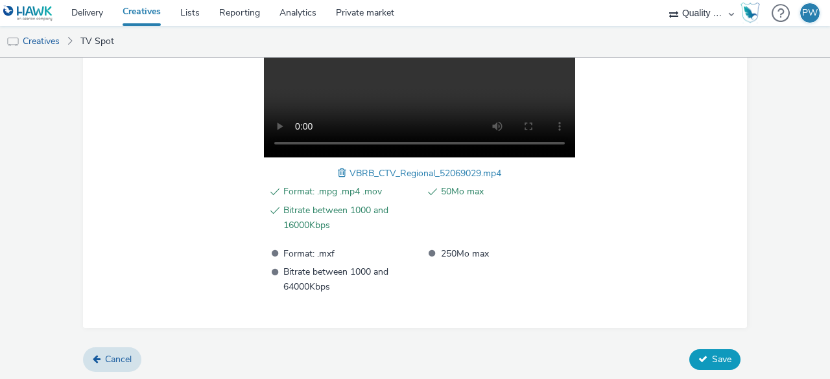
click at [718, 362] on span "Save" at bounding box center [721, 359] width 19 height 12
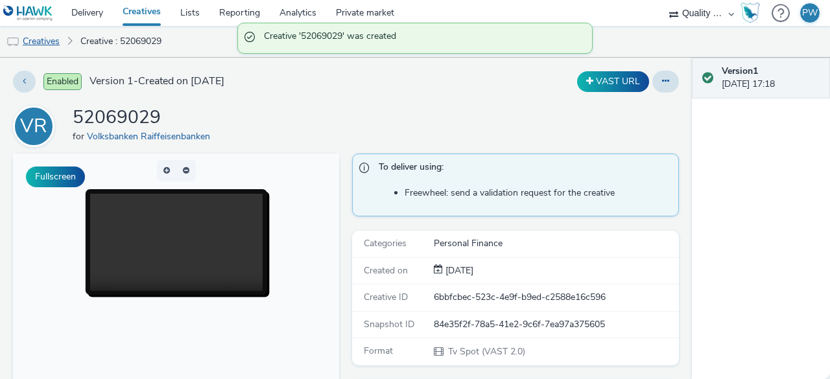
click at [12, 39] on img at bounding box center [12, 42] width 13 height 13
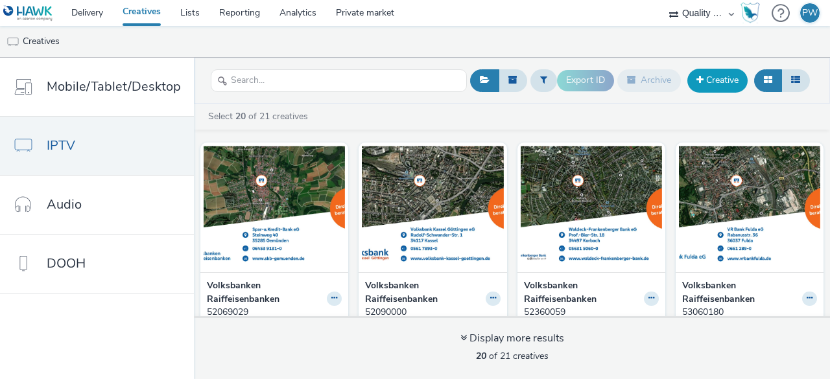
click at [719, 82] on link "Creative" at bounding box center [717, 80] width 60 height 23
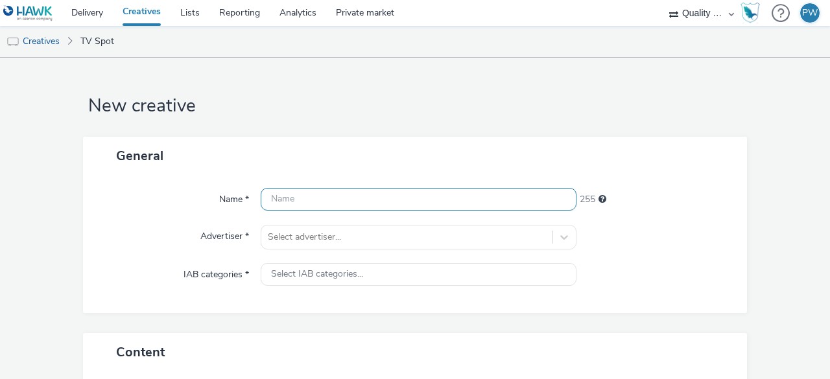
click at [330, 203] on input "text" at bounding box center [419, 199] width 316 height 23
paste input "51091500"
type input "51091500"
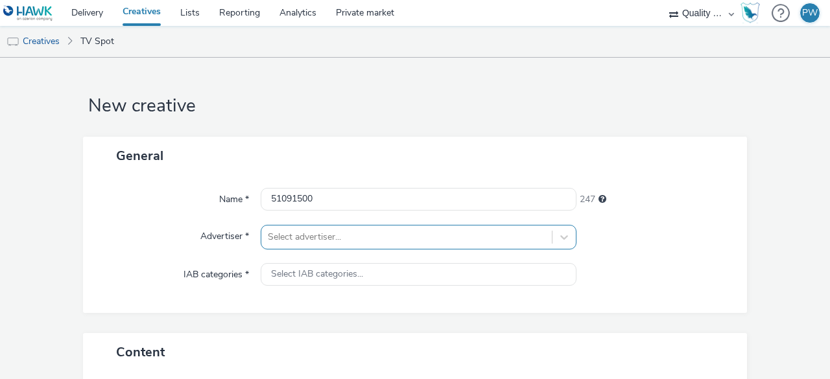
click at [309, 237] on div "Select advertiser..." at bounding box center [419, 237] width 316 height 25
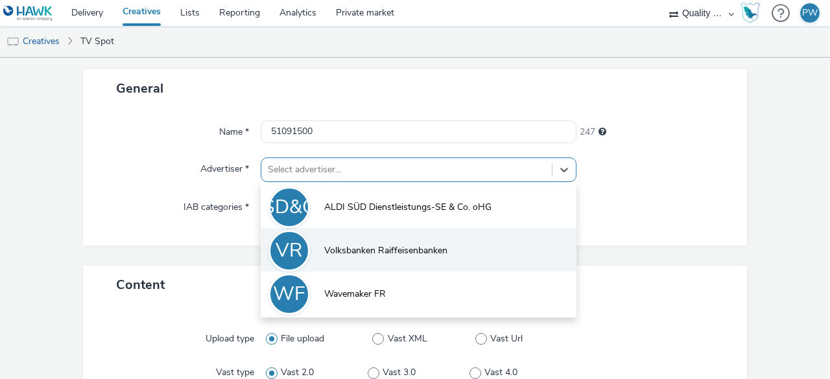
click at [348, 248] on span "Volksbanken Raiffeisenbanken" at bounding box center [385, 250] width 123 height 13
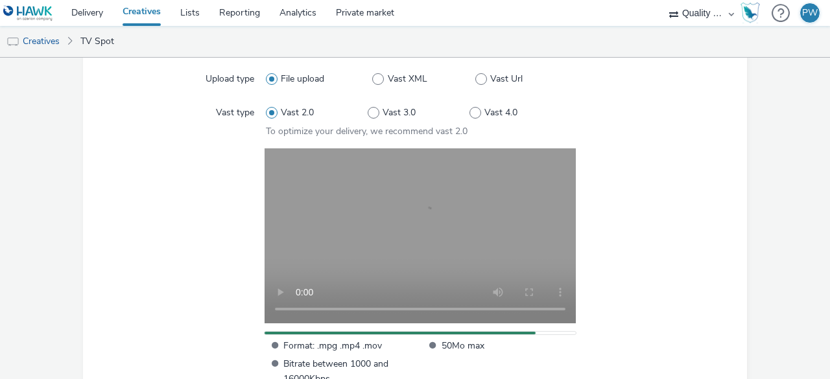
scroll to position [489, 0]
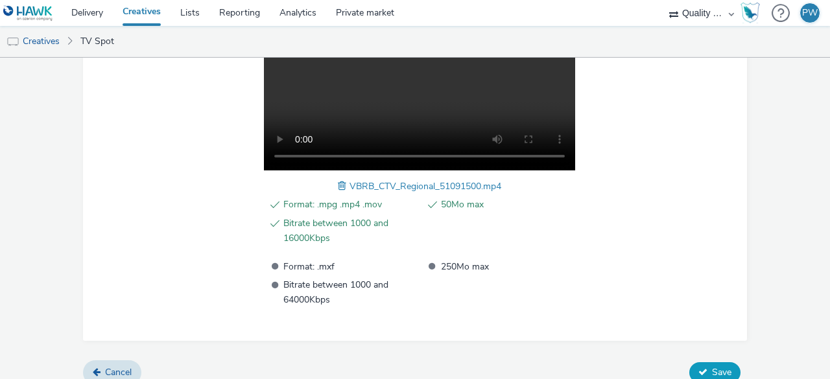
click at [702, 365] on button "Save" at bounding box center [714, 372] width 51 height 21
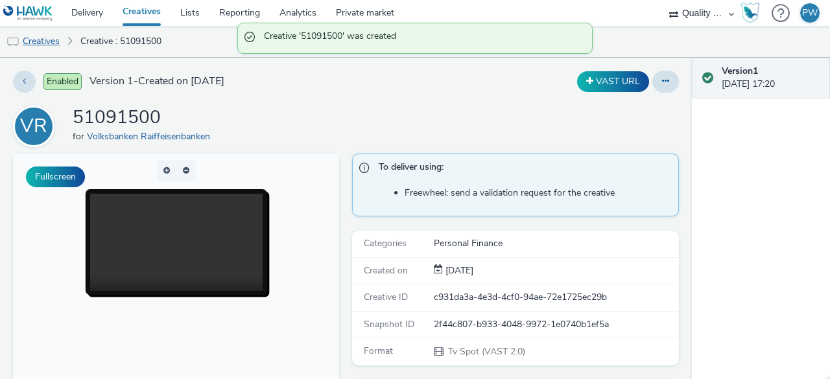
click at [54, 40] on link "Creatives" at bounding box center [33, 41] width 66 height 31
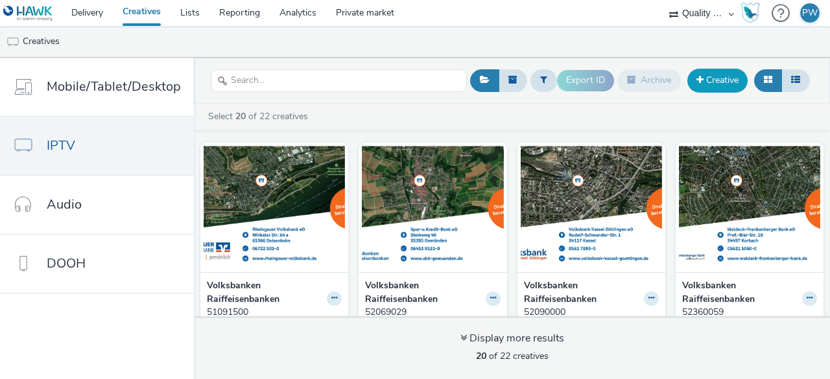
click at [730, 81] on link "Creative" at bounding box center [717, 80] width 60 height 23
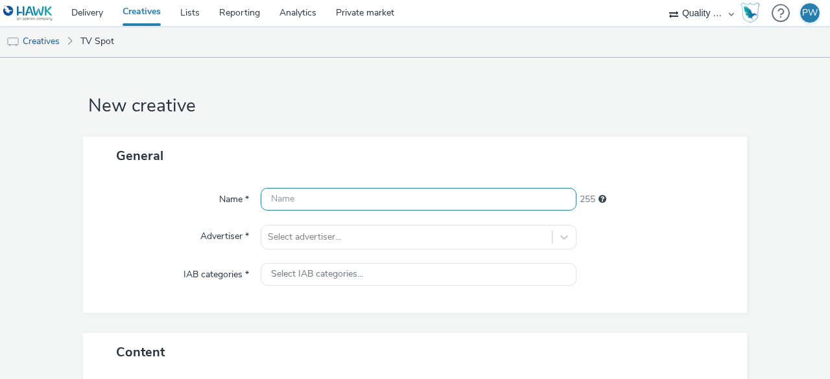
click at [290, 202] on input "text" at bounding box center [419, 199] width 316 height 23
paste input "51090000"
type input "51090000"
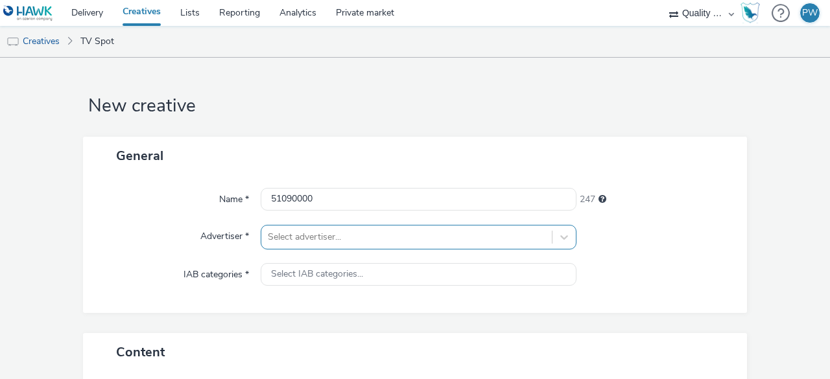
click at [271, 240] on div "Select advertiser..." at bounding box center [419, 237] width 316 height 25
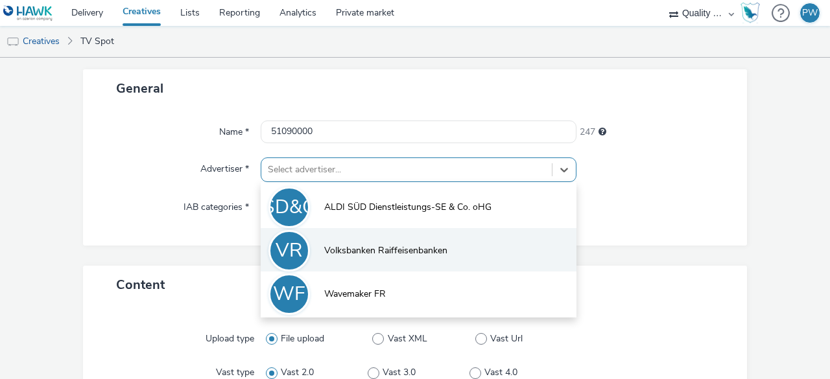
click at [320, 244] on li "VR Volksbanken Raiffeisenbanken" at bounding box center [419, 249] width 316 height 43
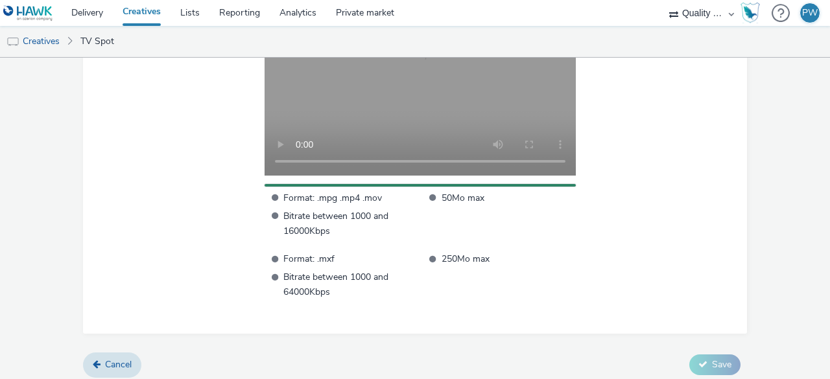
scroll to position [489, 0]
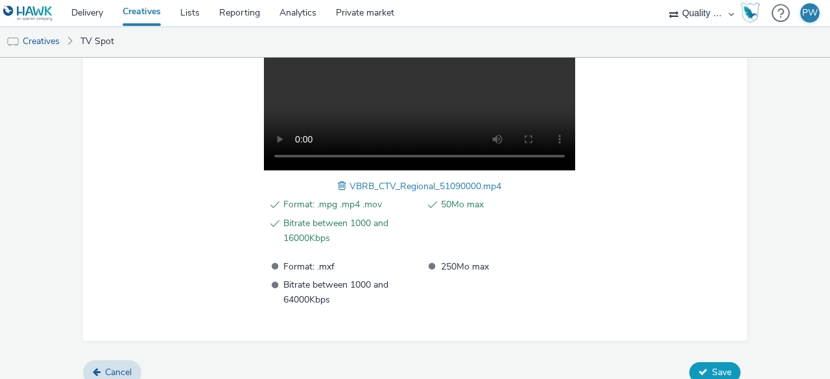
click at [703, 364] on button "Save" at bounding box center [714, 372] width 51 height 21
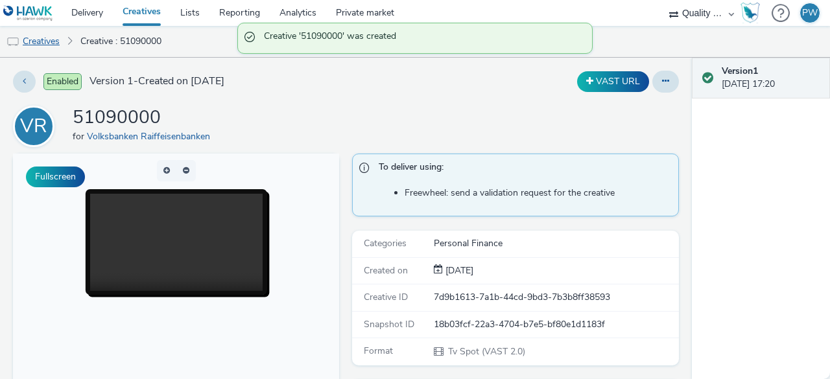
click at [51, 38] on link "Creatives" at bounding box center [33, 41] width 66 height 31
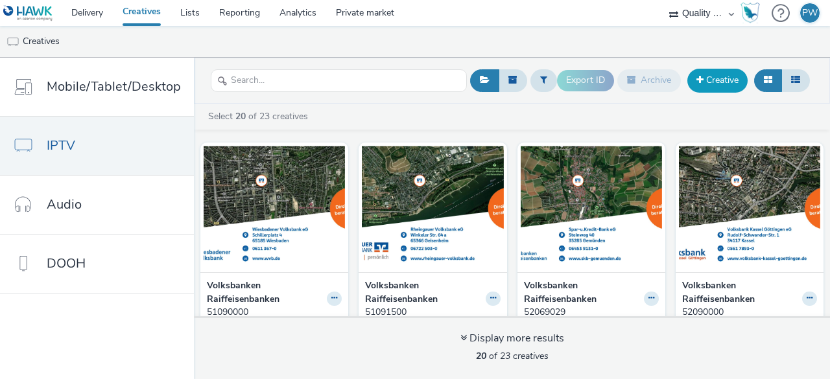
click at [698, 78] on span at bounding box center [699, 79] width 7 height 9
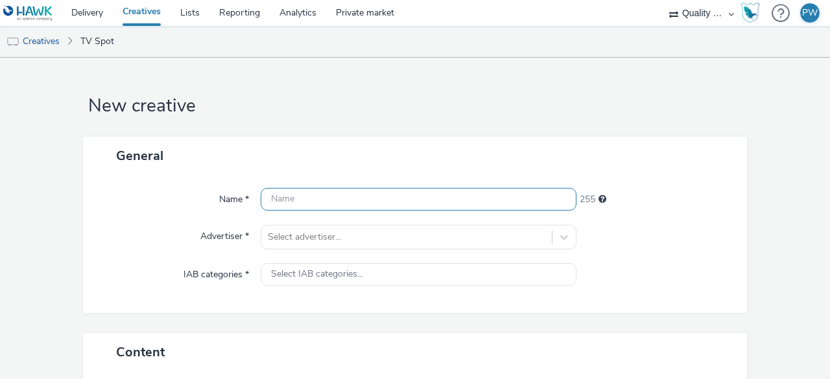
click at [321, 200] on input "text" at bounding box center [419, 199] width 316 height 23
paste input "50961592"
type input "50961592"
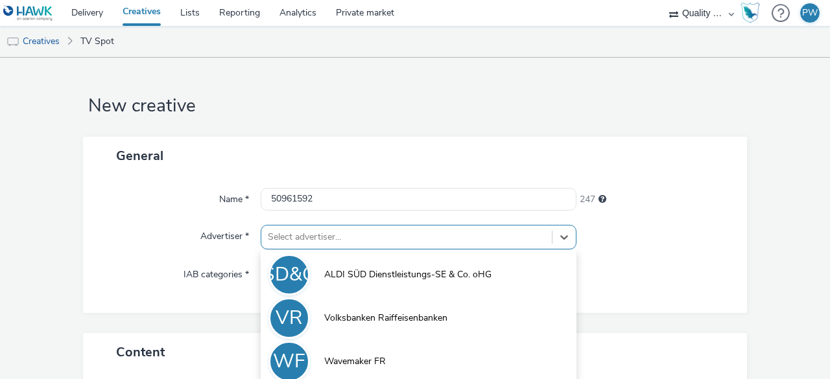
click at [305, 234] on div "option Volksbanken Raiffeisenbanken focused, 2 of 3. 3 results available. Use U…" at bounding box center [419, 237] width 316 height 25
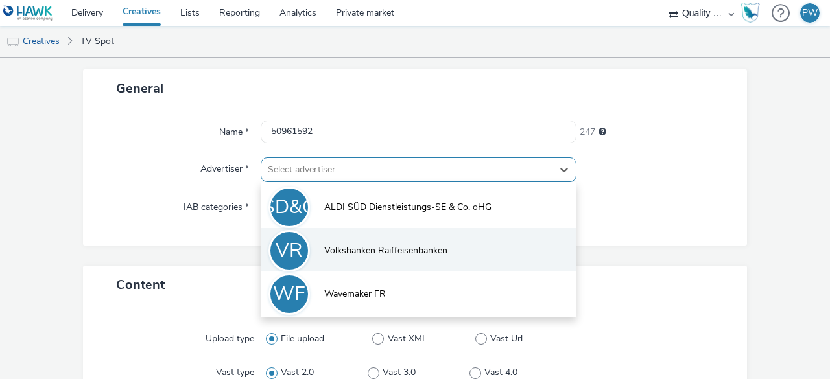
click at [318, 254] on li "VR Volksbanken Raiffeisenbanken" at bounding box center [419, 249] width 316 height 43
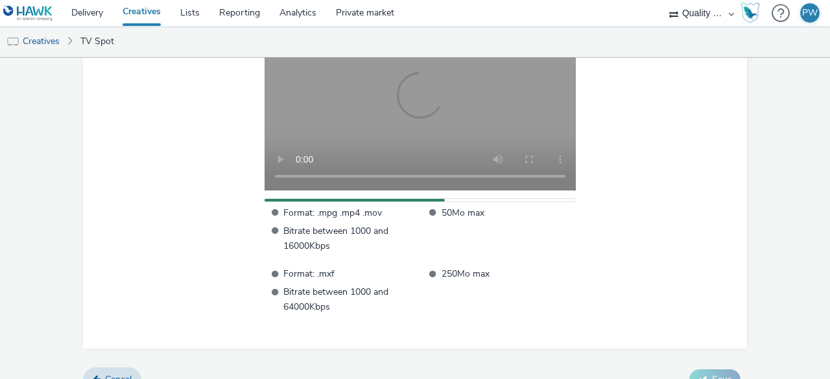
scroll to position [489, 0]
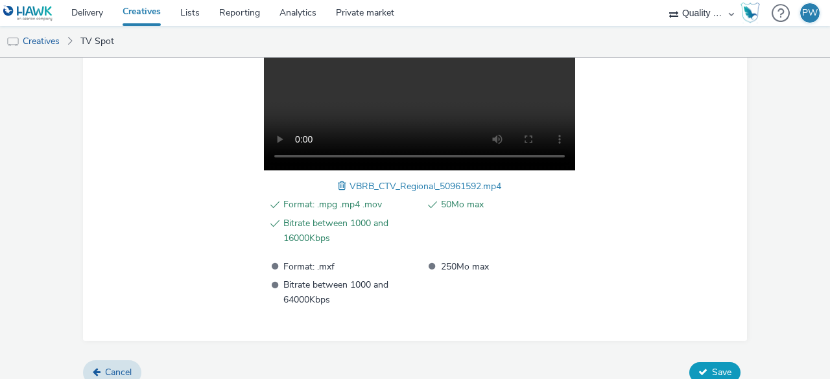
click at [707, 362] on button "Save" at bounding box center [714, 372] width 51 height 21
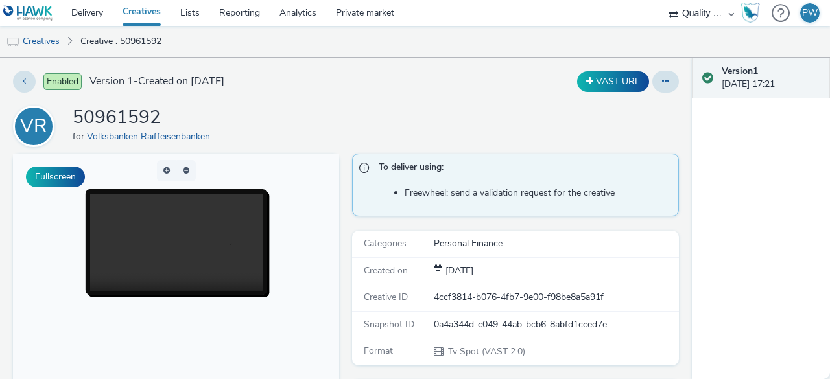
drag, startPoint x: 46, startPoint y: 46, endPoint x: 166, endPoint y: 42, distance: 120.0
click at [46, 46] on link "Creatives" at bounding box center [33, 41] width 66 height 31
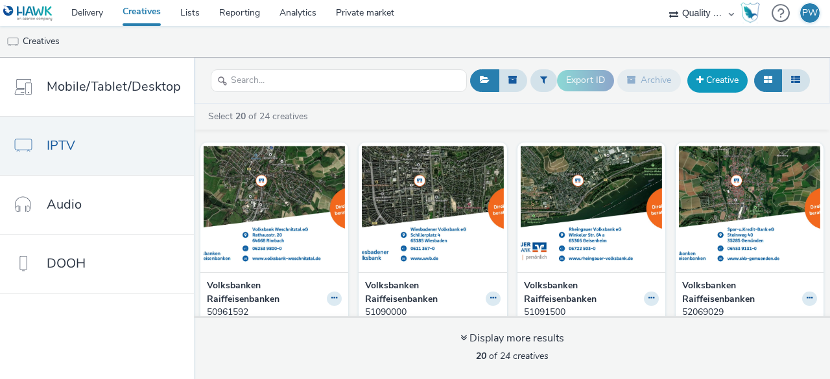
click at [714, 78] on link "Creative" at bounding box center [717, 80] width 60 height 23
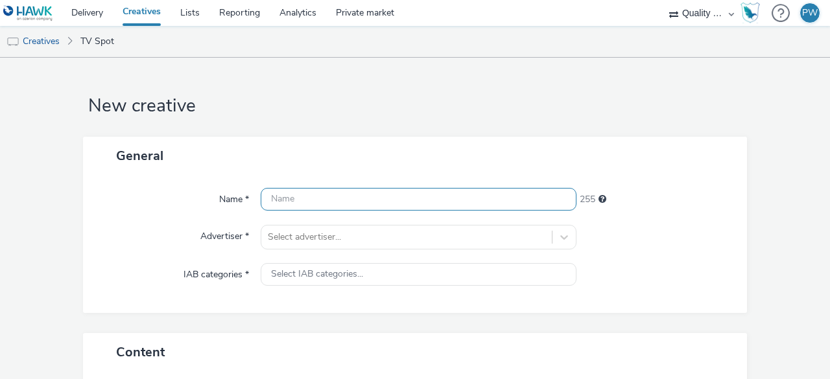
click at [350, 195] on input "text" at bounding box center [419, 199] width 316 height 23
paste input "50961206"
type input "50961206"
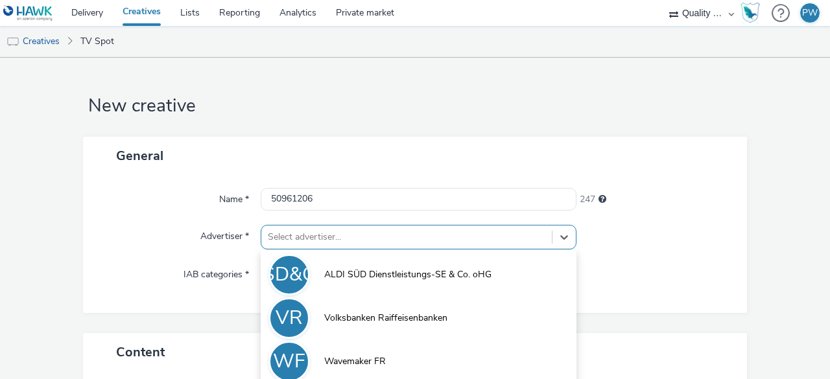
click at [320, 232] on div "option Volksbanken Raiffeisenbanken focused, 2 of 3. 3 results available. Use U…" at bounding box center [419, 237] width 316 height 25
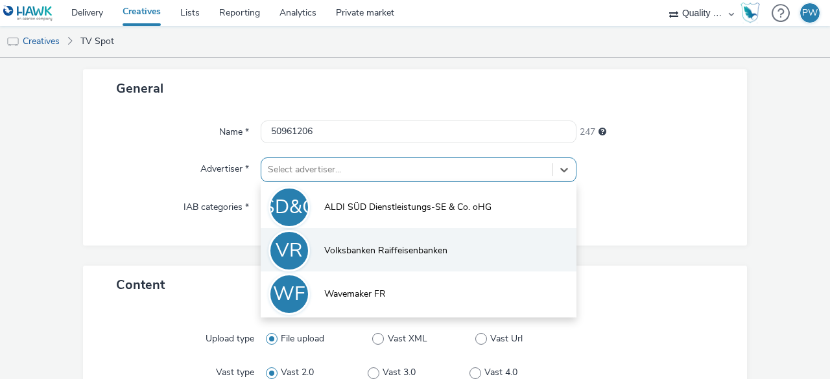
click at [348, 252] on span "Volksbanken Raiffeisenbanken" at bounding box center [385, 250] width 123 height 13
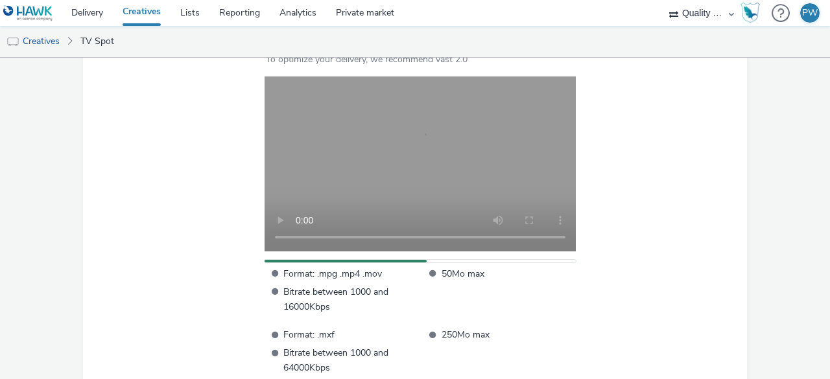
scroll to position [489, 0]
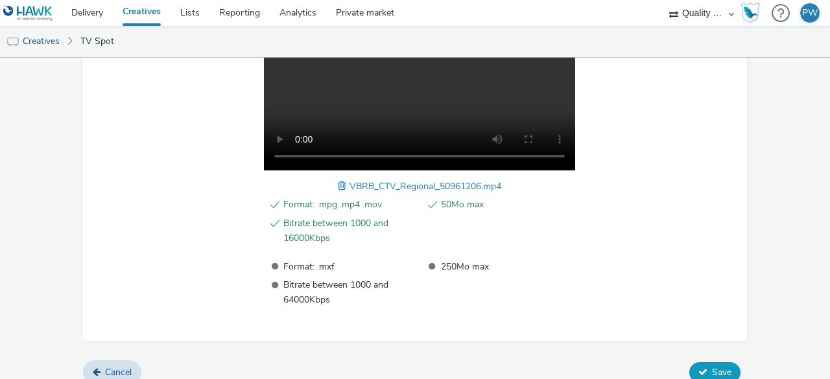
click at [712, 366] on span "Save" at bounding box center [721, 372] width 19 height 12
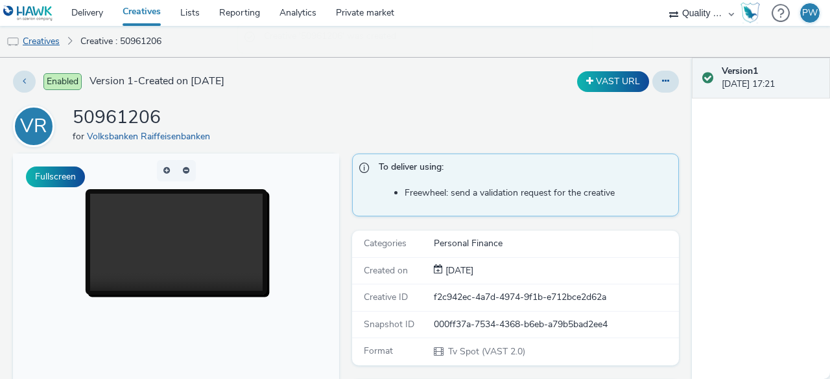
click at [44, 41] on link "Creatives" at bounding box center [33, 41] width 66 height 31
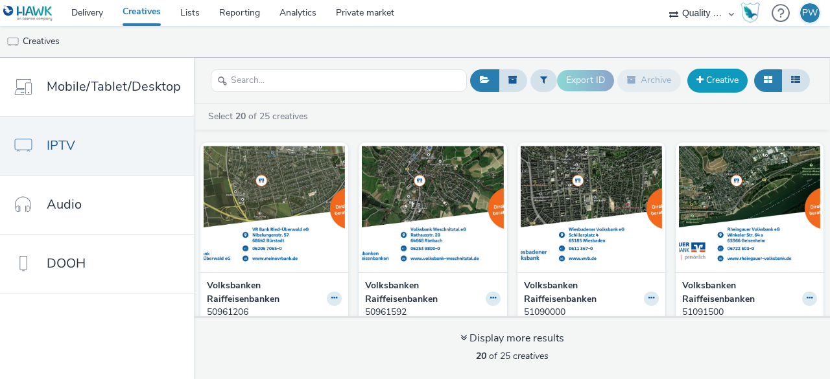
click at [712, 83] on link "Creative" at bounding box center [717, 80] width 60 height 23
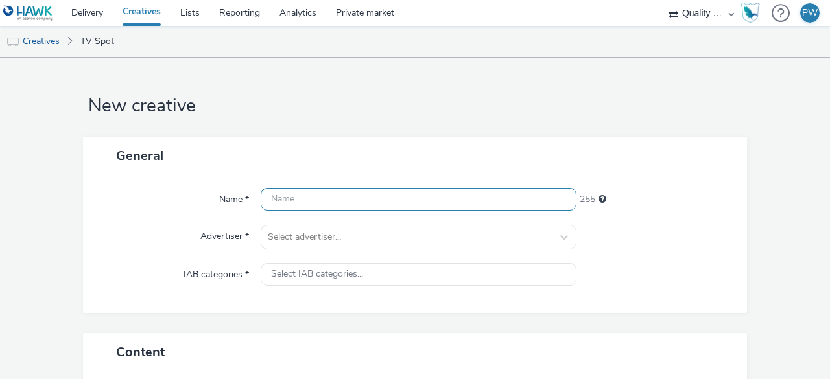
click at [306, 204] on input "text" at bounding box center [419, 199] width 316 height 23
paste input "50863513"
type input "50863513"
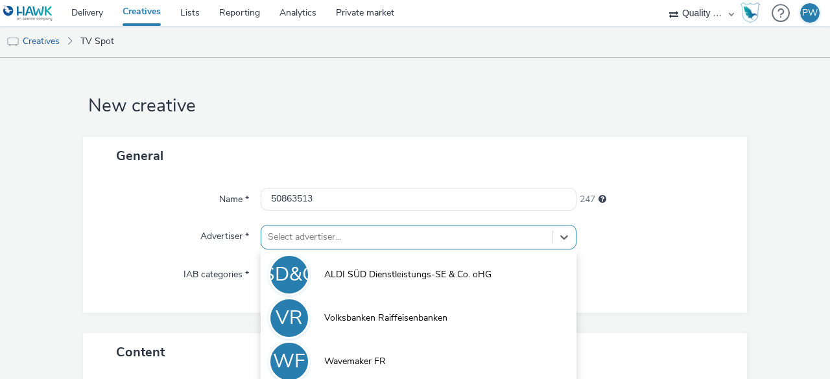
click at [300, 235] on div "option Volksbanken Raiffeisenbanken focused, 2 of 3. 3 results available. Use U…" at bounding box center [419, 237] width 316 height 25
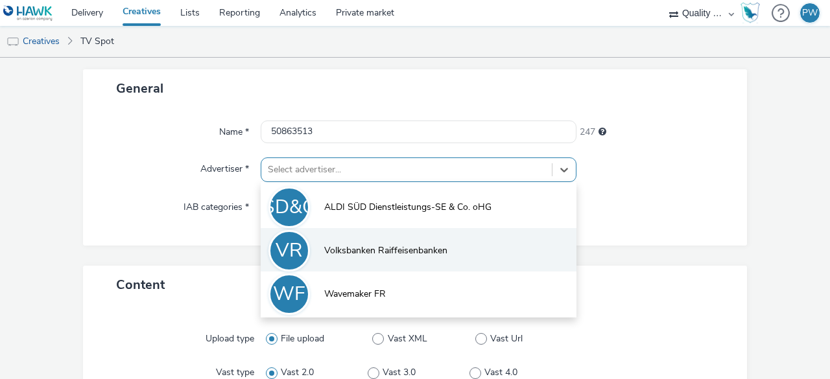
click at [315, 239] on li "VR Volksbanken Raiffeisenbanken" at bounding box center [419, 249] width 316 height 43
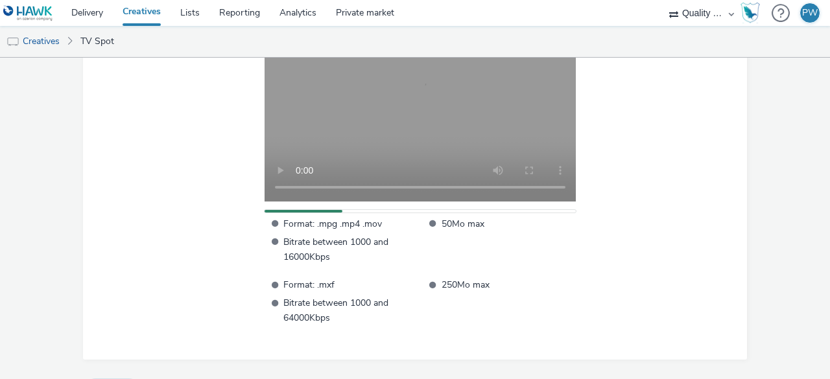
scroll to position [489, 0]
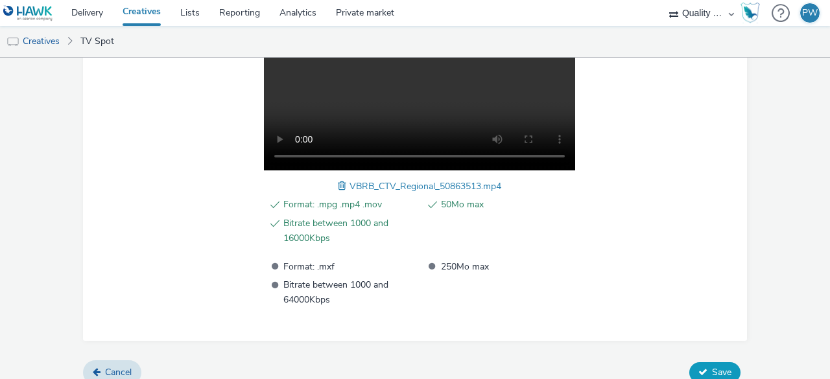
click at [705, 362] on button "Save" at bounding box center [714, 372] width 51 height 21
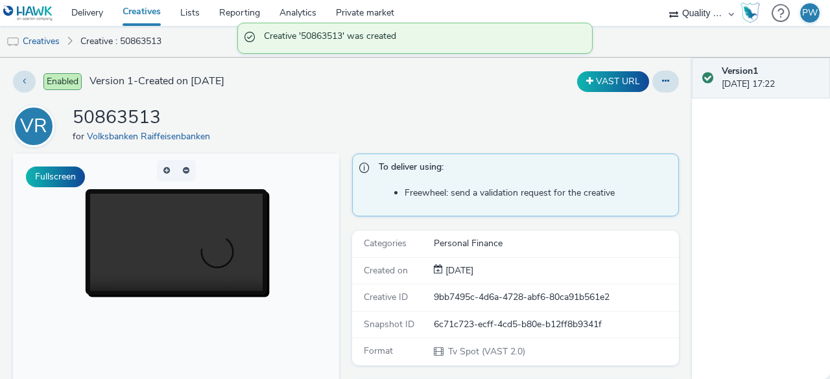
drag, startPoint x: 53, startPoint y: 44, endPoint x: 71, endPoint y: 52, distance: 19.8
click at [53, 44] on link "Creatives" at bounding box center [33, 41] width 66 height 31
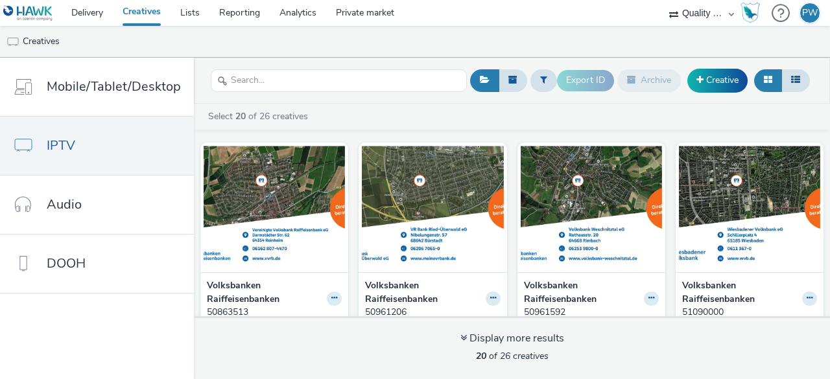
click at [716, 67] on div "Export ID Archive Creative" at bounding box center [685, 81] width 256 height 32
click at [716, 74] on link "Creative" at bounding box center [717, 80] width 60 height 23
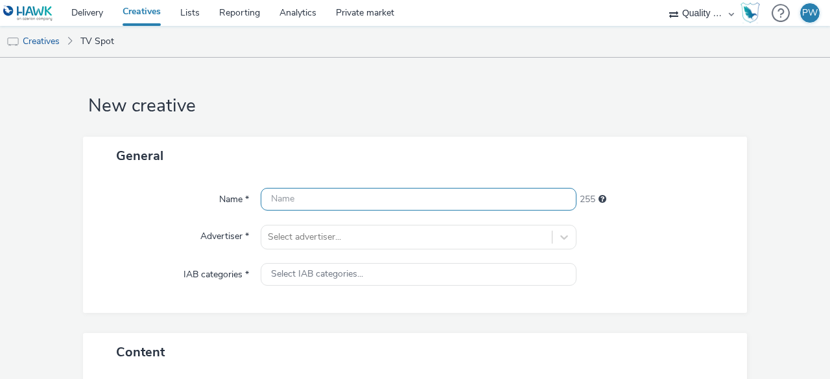
click at [357, 208] on input "text" at bounding box center [419, 199] width 316 height 23
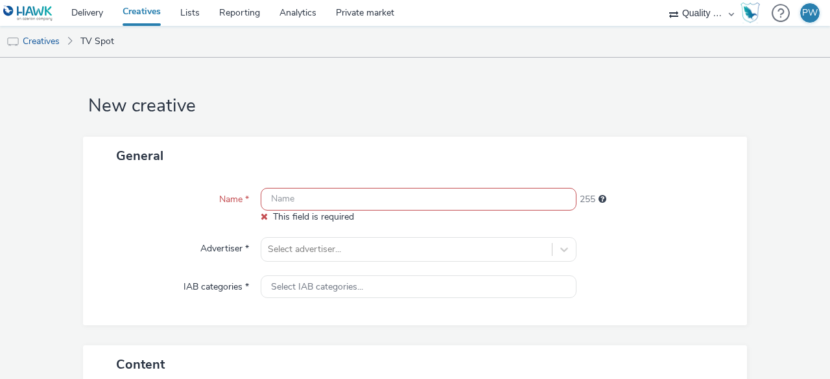
click at [342, 195] on input "text" at bounding box center [419, 199] width 316 height 23
paste input "50862903"
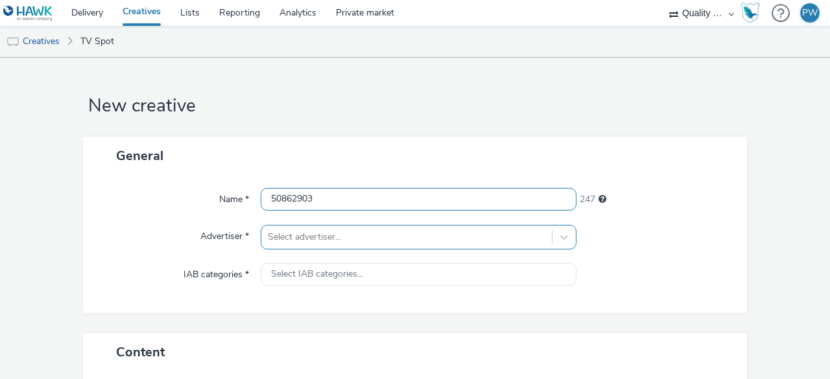
type input "50862903"
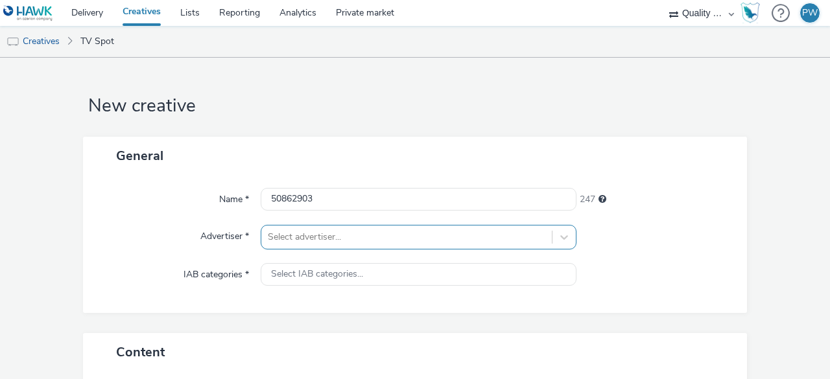
click at [354, 230] on div "Select advertiser..." at bounding box center [419, 237] width 316 height 25
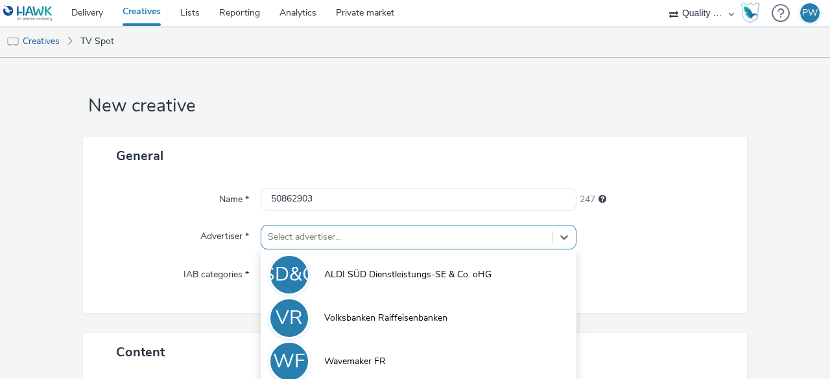
scroll to position [67, 0]
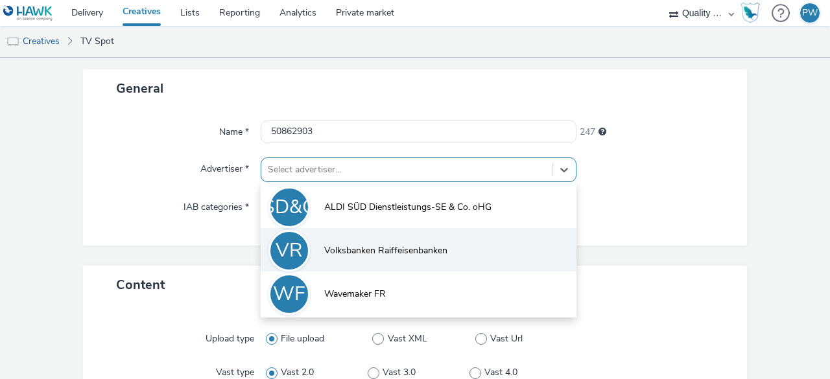
click at [388, 237] on li "VR Volksbanken Raiffeisenbanken" at bounding box center [419, 249] width 316 height 43
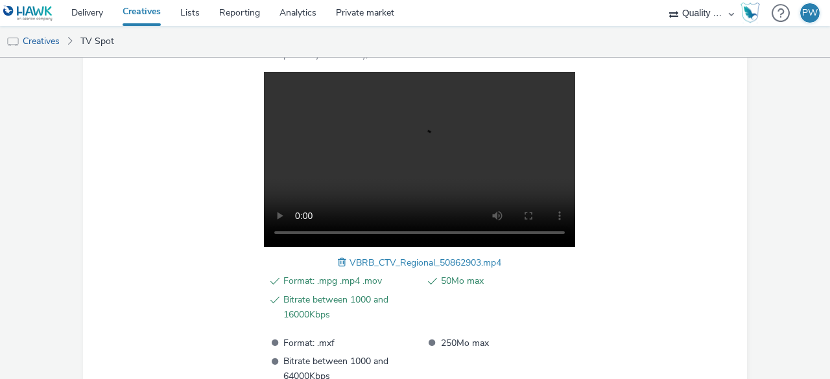
scroll to position [502, 0]
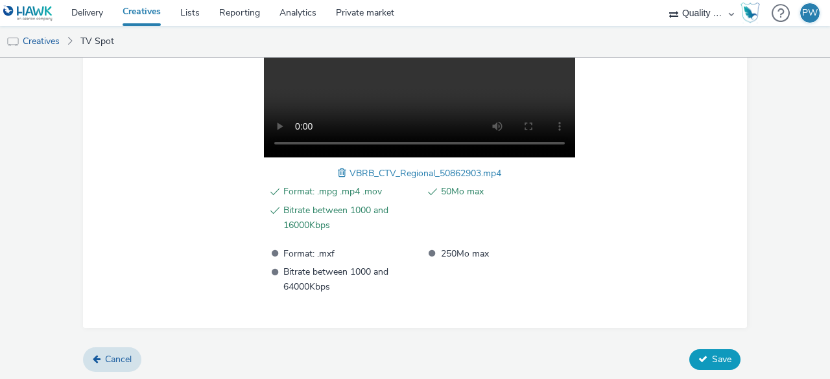
click at [700, 357] on button "Save" at bounding box center [714, 359] width 51 height 21
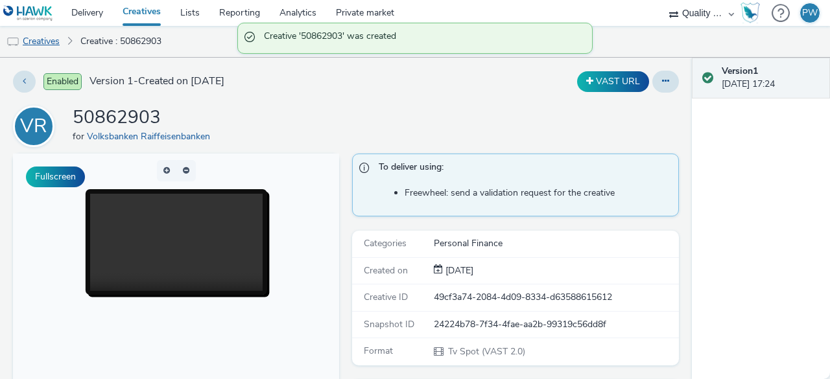
click at [57, 47] on link "Creatives" at bounding box center [33, 41] width 66 height 31
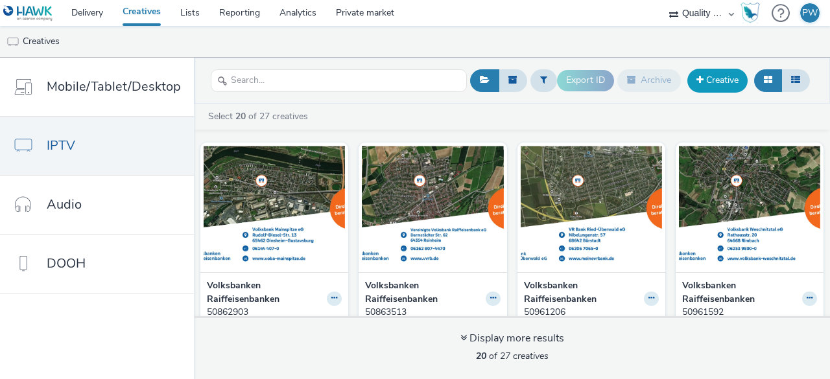
click at [704, 73] on link "Creative" at bounding box center [717, 80] width 60 height 23
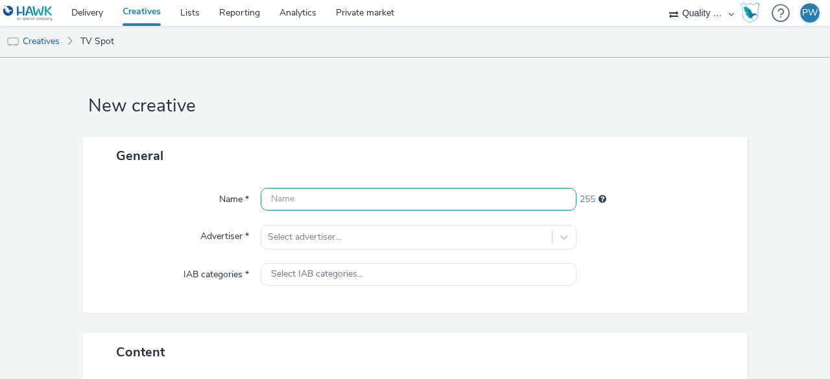
click at [338, 195] on input "text" at bounding box center [419, 199] width 316 height 23
paste input "50862835"
type input "50862835"
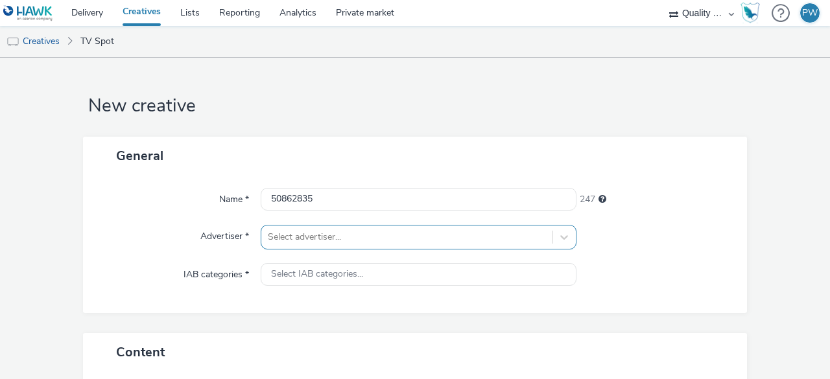
click at [303, 236] on div "Select advertiser..." at bounding box center [419, 237] width 316 height 25
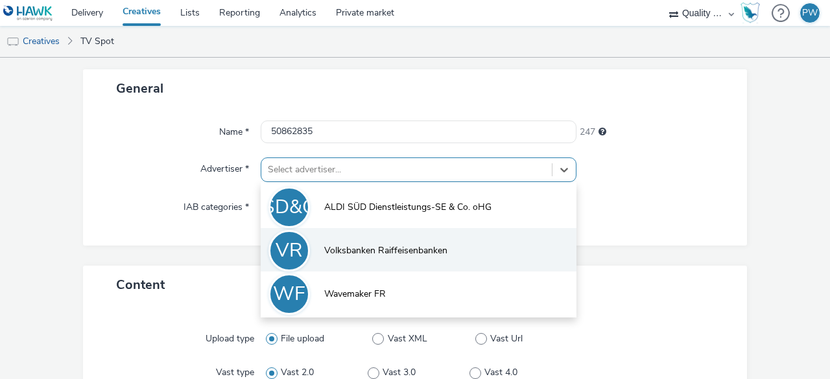
click at [320, 239] on li "VR Volksbanken Raiffeisenbanken" at bounding box center [419, 249] width 316 height 43
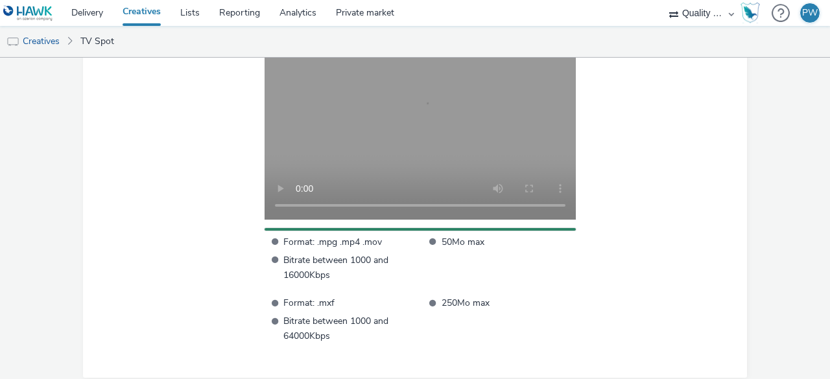
scroll to position [489, 0]
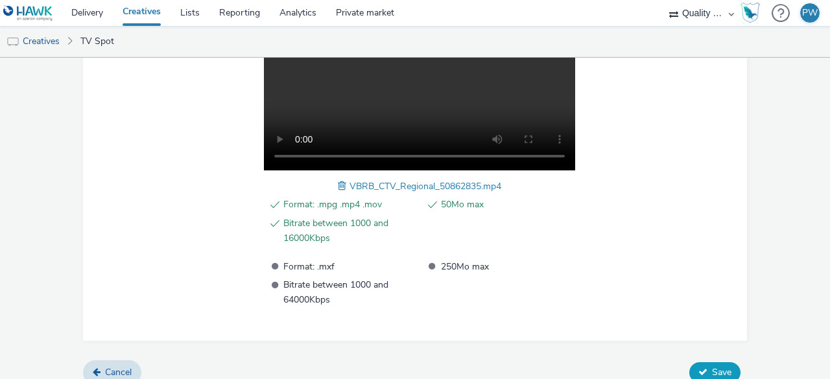
click at [716, 370] on span "Save" at bounding box center [721, 372] width 19 height 12
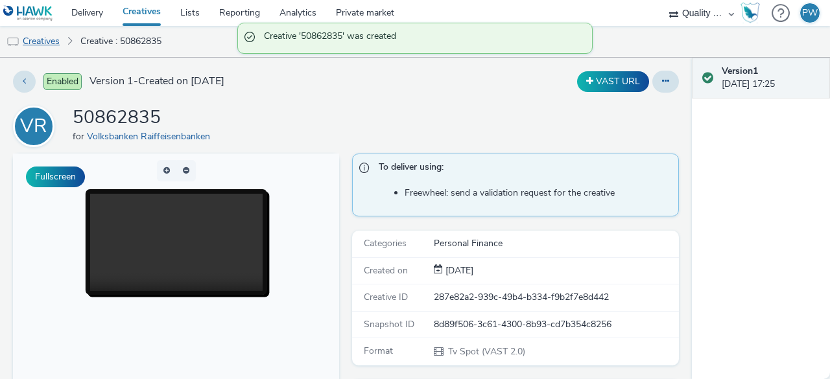
click at [53, 41] on link "Creatives" at bounding box center [33, 41] width 66 height 31
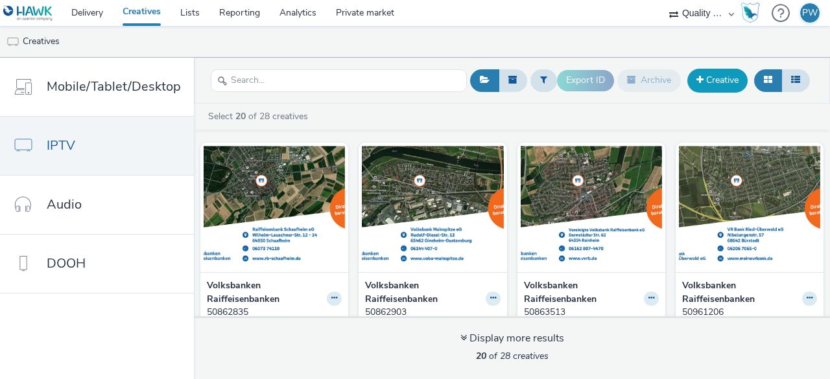
click at [714, 90] on link "Creative" at bounding box center [717, 80] width 60 height 23
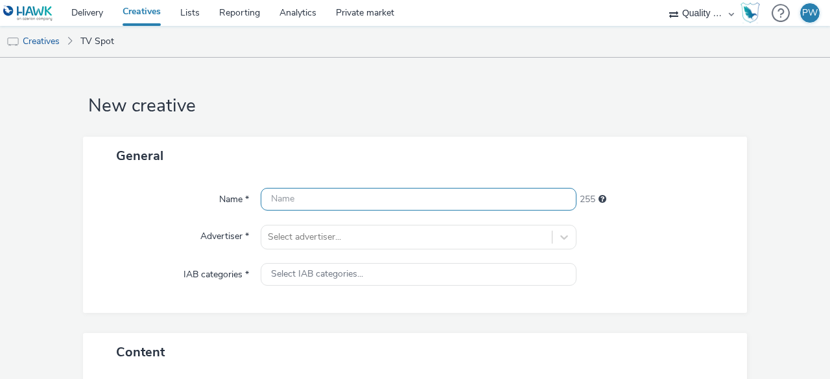
click at [279, 196] on input "text" at bounding box center [419, 199] width 316 height 23
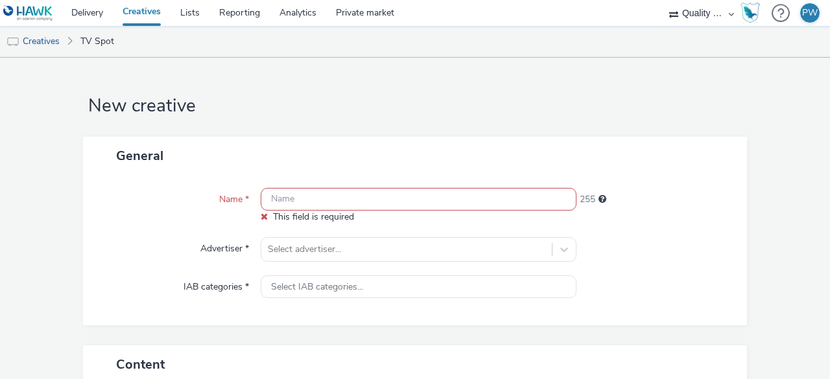
click at [320, 198] on input "text" at bounding box center [419, 199] width 316 height 23
paste input "50861501"
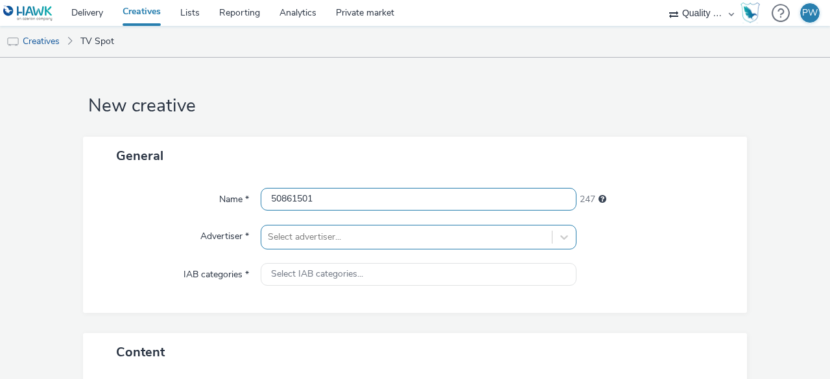
type input "50861501"
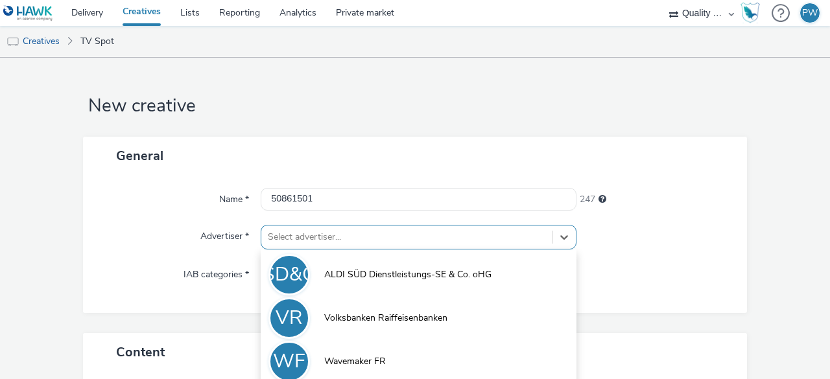
click at [315, 241] on div "option Volksbanken Raiffeisenbanken focused, 2 of 3. 3 results available. Use U…" at bounding box center [419, 237] width 316 height 25
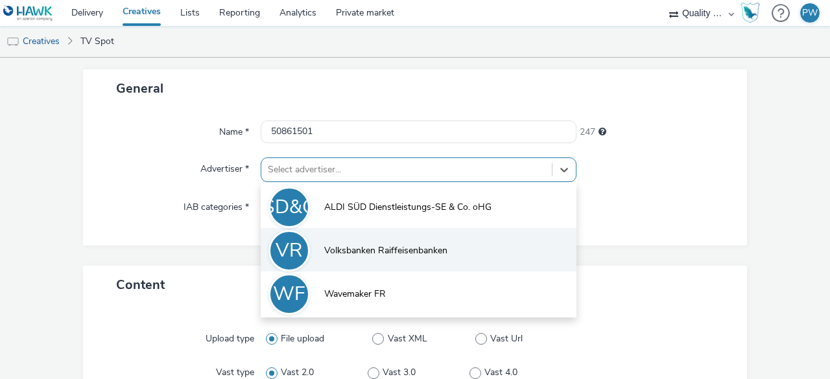
click at [329, 255] on span "Volksbanken Raiffeisenbanken" at bounding box center [385, 250] width 123 height 13
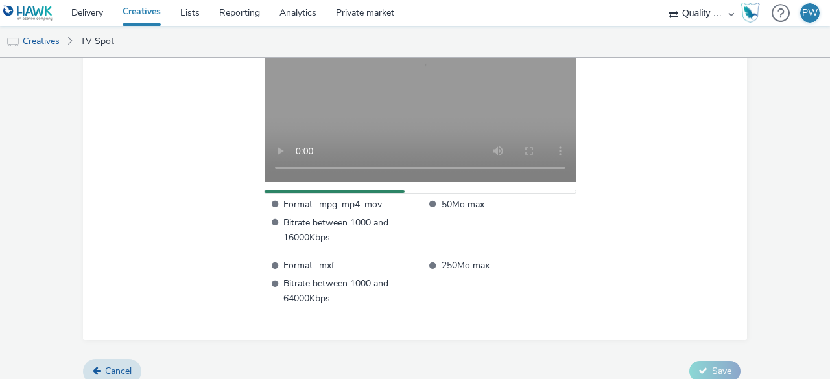
scroll to position [489, 0]
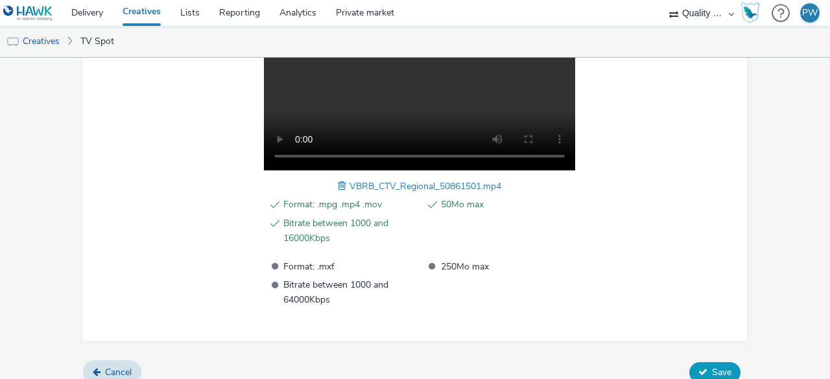
click at [712, 366] on span "Save" at bounding box center [721, 372] width 19 height 12
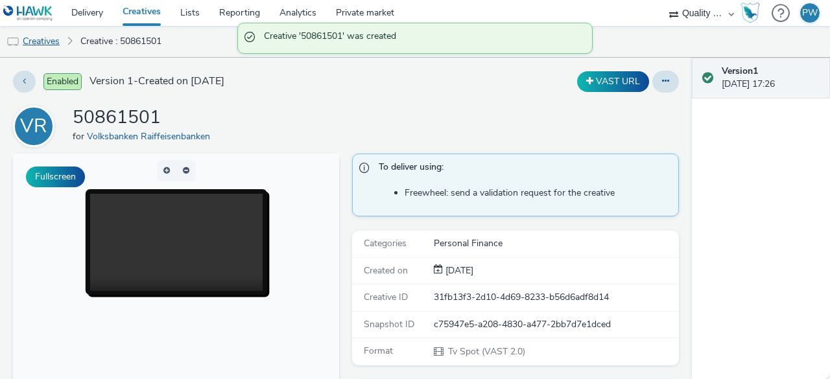
click at [38, 34] on link "Creatives" at bounding box center [33, 41] width 66 height 31
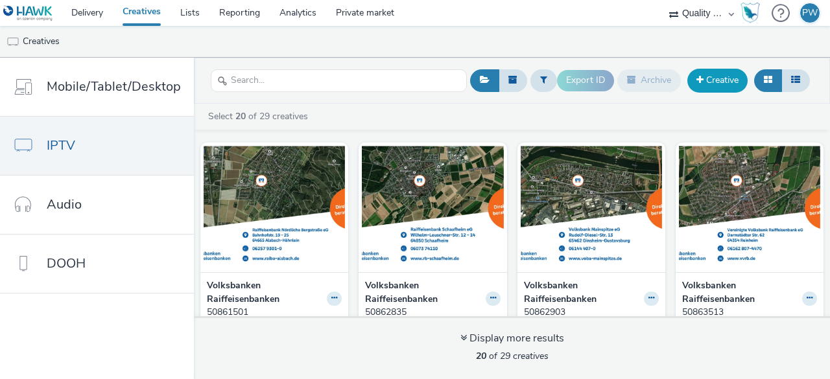
click at [724, 75] on link "Creative" at bounding box center [717, 80] width 60 height 23
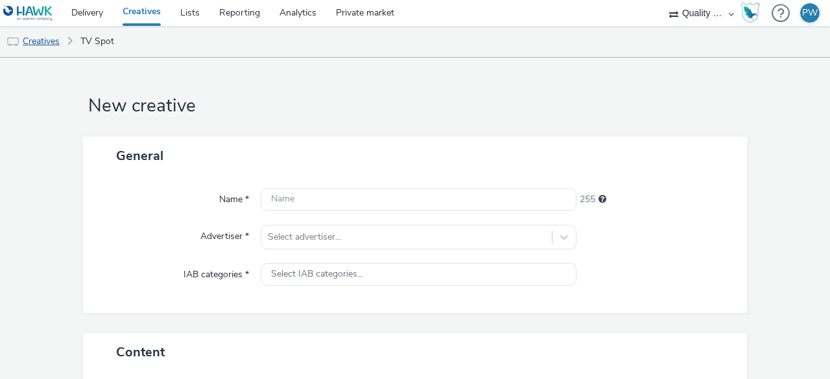
click at [54, 40] on link "Creatives" at bounding box center [33, 41] width 66 height 31
